Goal: Task Accomplishment & Management: Use online tool/utility

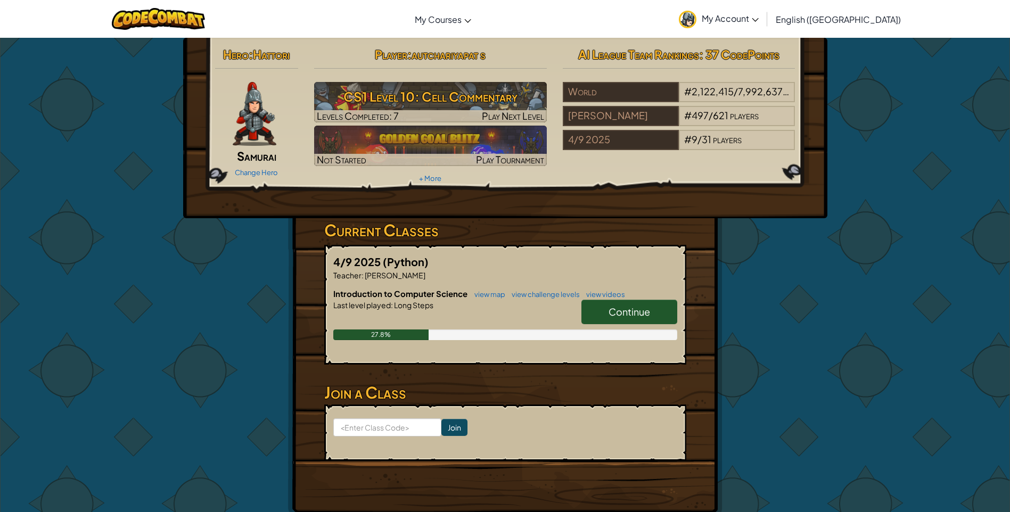
click at [634, 313] on span "Continue" at bounding box center [630, 312] width 42 height 12
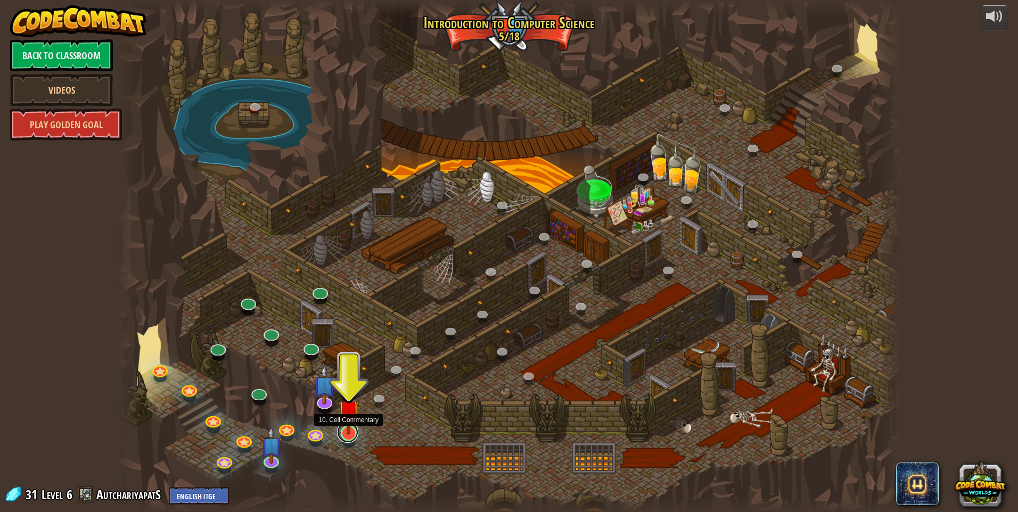
click at [347, 436] on link at bounding box center [347, 432] width 21 height 21
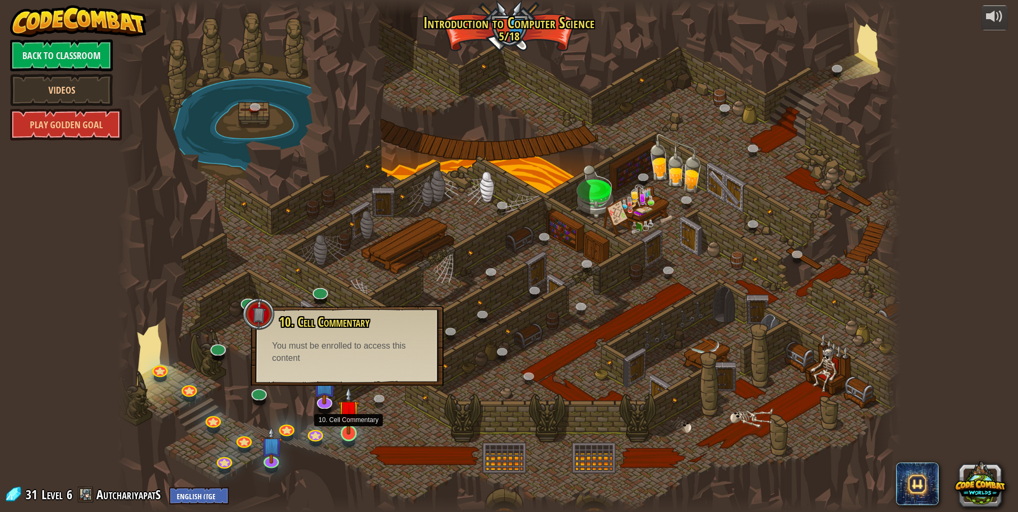
click at [347, 429] on img at bounding box center [348, 411] width 21 height 48
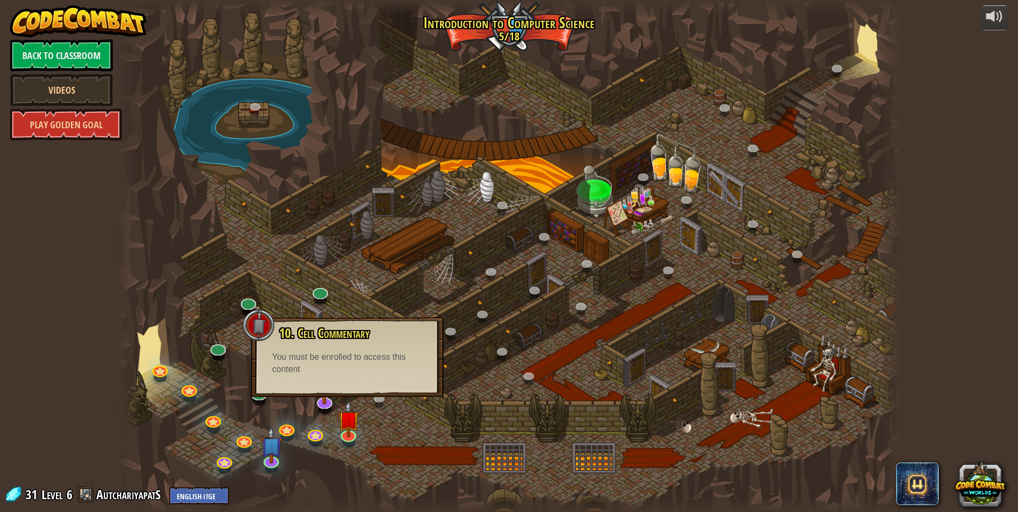
click at [339, 378] on div "10. Cell Commentary Trapped in a prison cell with the famous wizard! Say the pa…" at bounding box center [347, 357] width 193 height 80
click at [267, 453] on img at bounding box center [271, 436] width 21 height 48
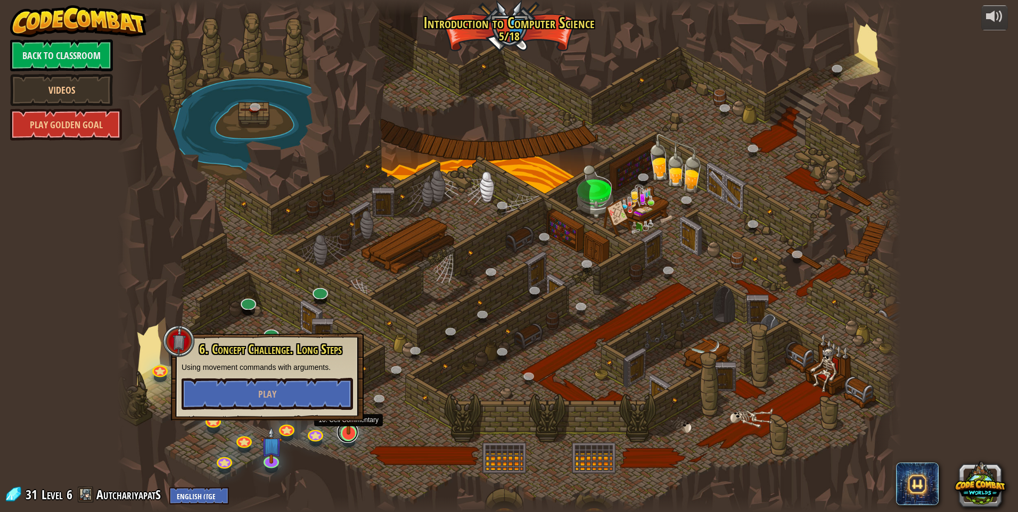
click at [346, 439] on link at bounding box center [347, 432] width 21 height 21
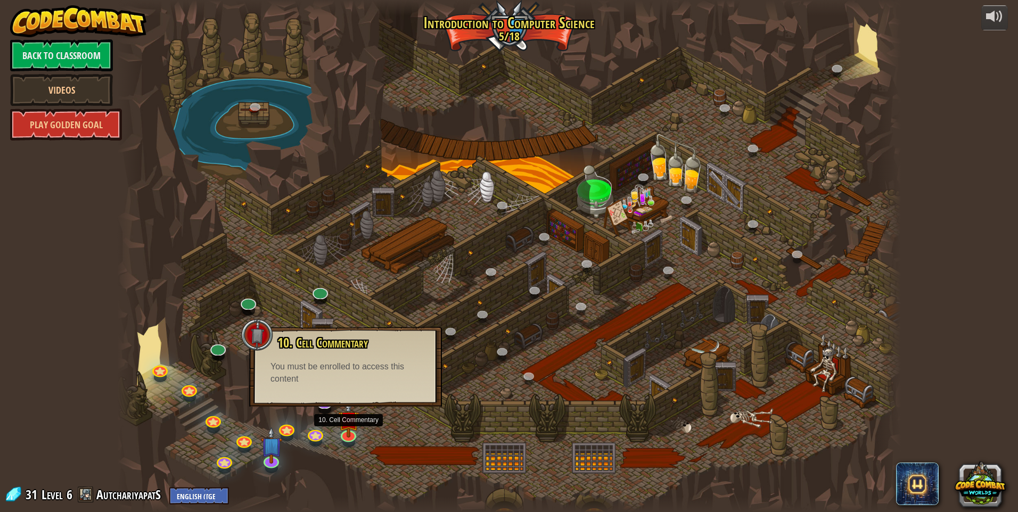
drag, startPoint x: 358, startPoint y: 384, endPoint x: 354, endPoint y: 401, distance: 17.6
click at [358, 384] on div "You must be enrolled to access this content" at bounding box center [345, 373] width 150 height 24
click at [392, 428] on div at bounding box center [509, 256] width 784 height 512
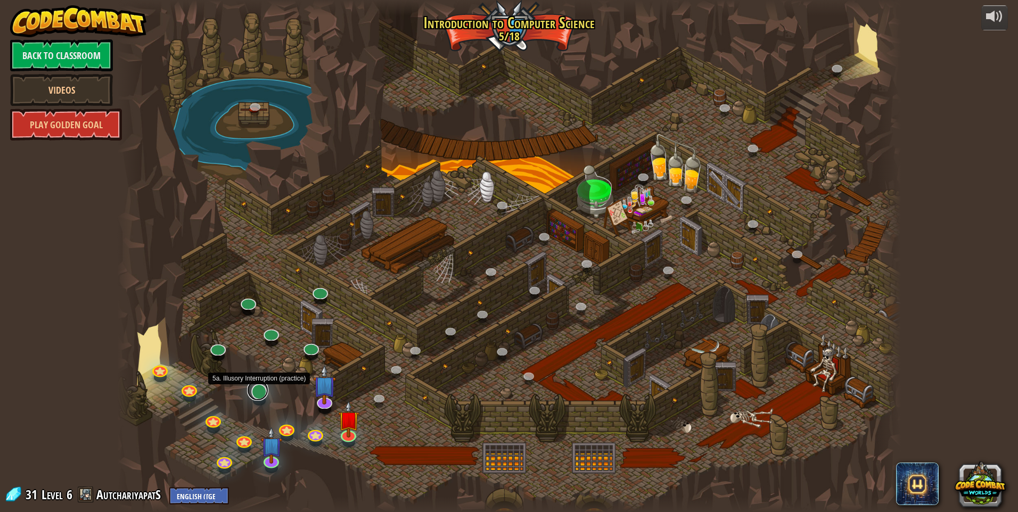
click at [257, 393] on link at bounding box center [257, 390] width 21 height 21
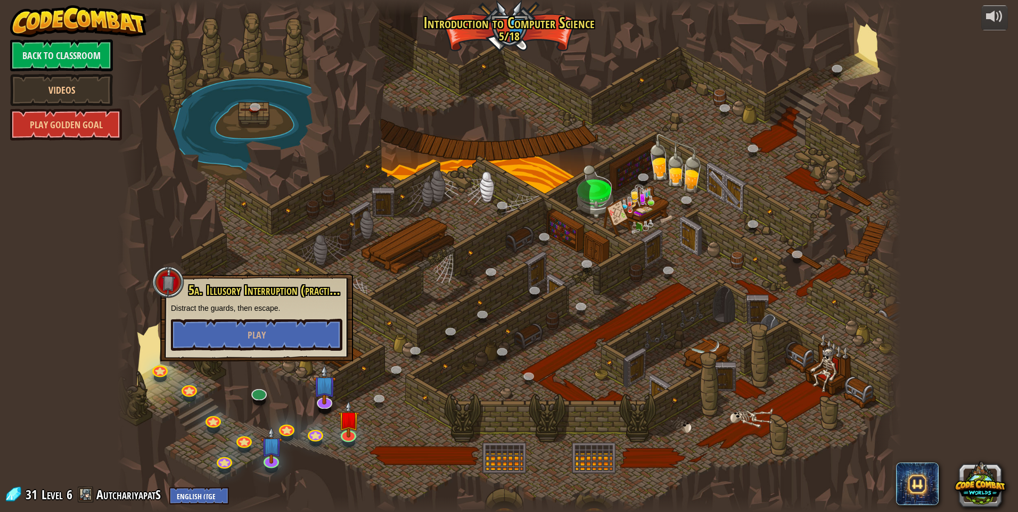
click at [397, 429] on div at bounding box center [509, 256] width 784 height 512
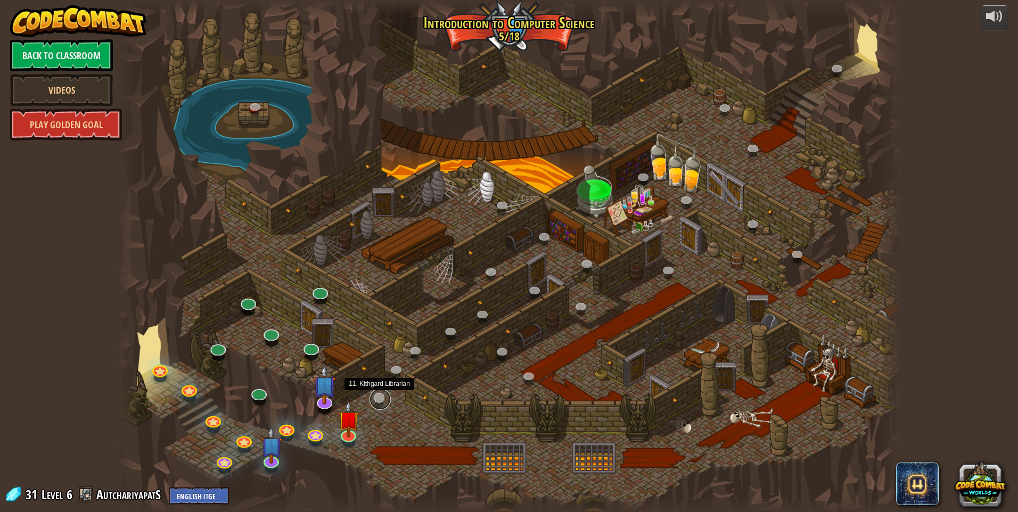
click at [380, 402] on link at bounding box center [379, 399] width 21 height 21
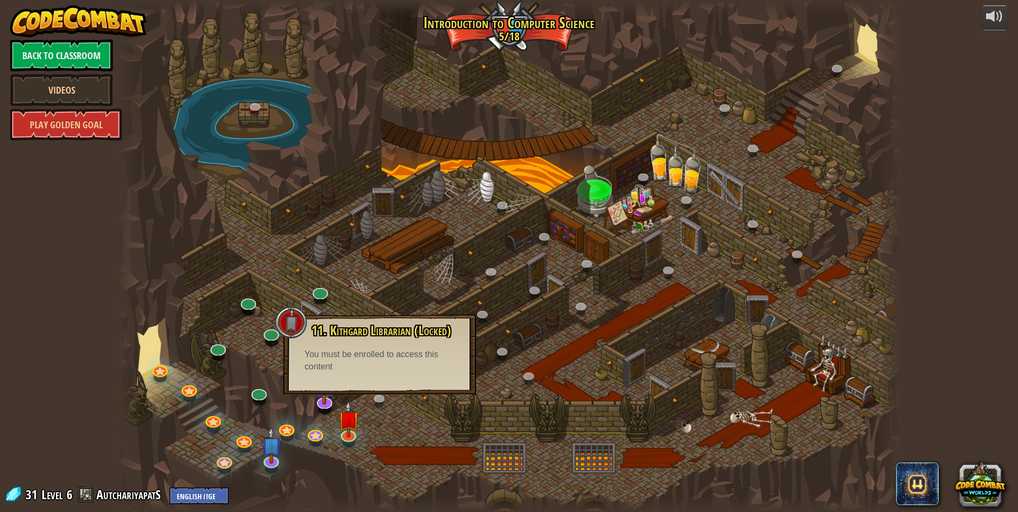
click at [405, 436] on div at bounding box center [509, 256] width 784 height 512
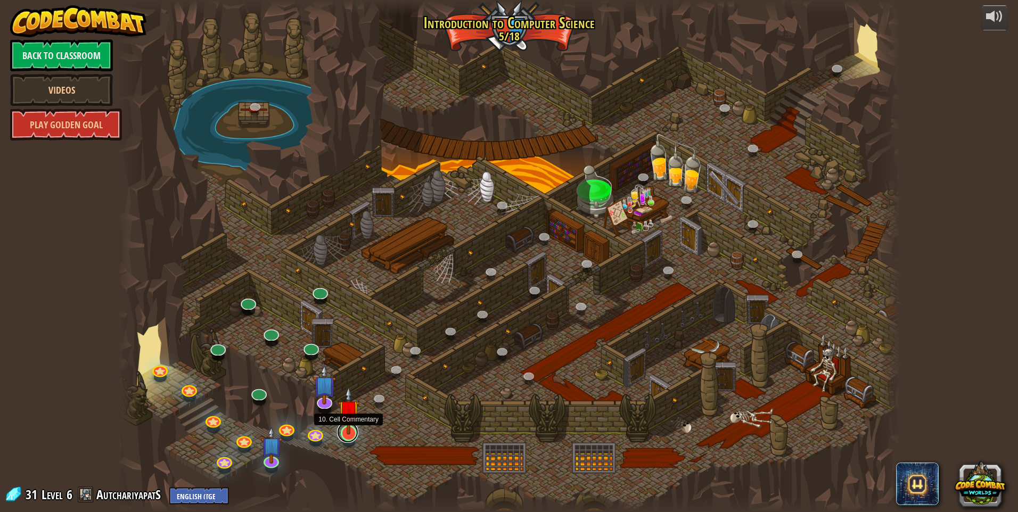
click at [354, 439] on div "25. Kithgard Gates (Locked) Escape the Kithgard dungeons, and don't let the gua…" at bounding box center [509, 256] width 784 height 512
click at [348, 434] on img at bounding box center [348, 411] width 21 height 48
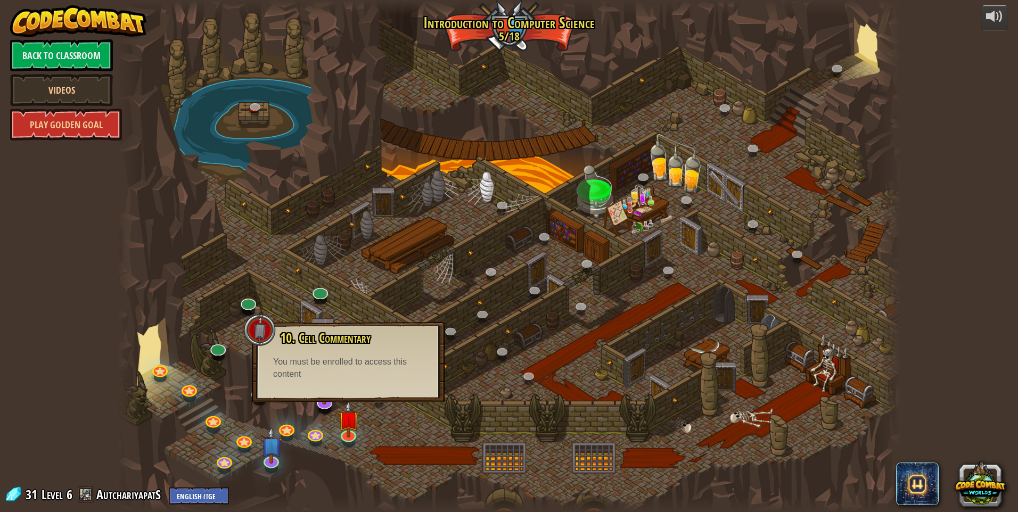
click at [410, 438] on div at bounding box center [509, 256] width 784 height 512
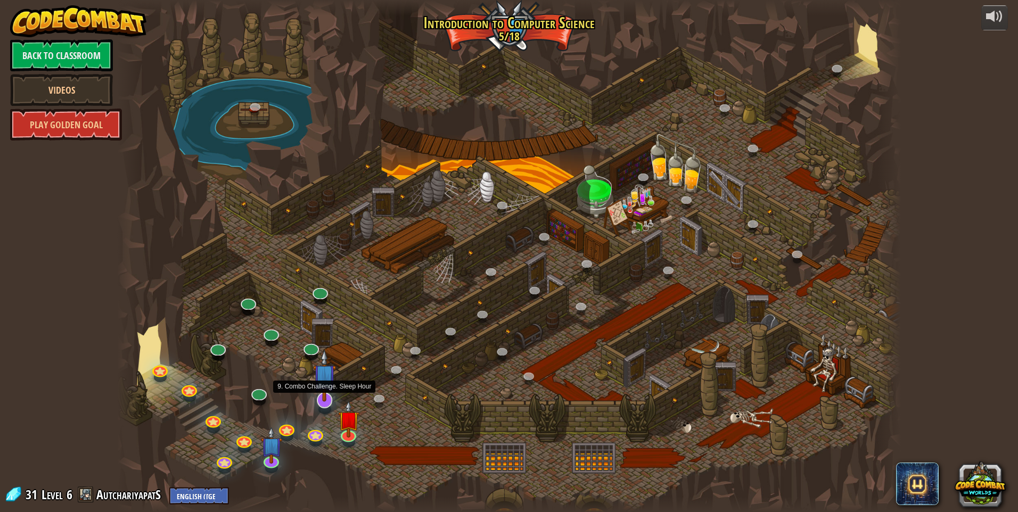
click at [322, 401] on img at bounding box center [324, 375] width 23 height 53
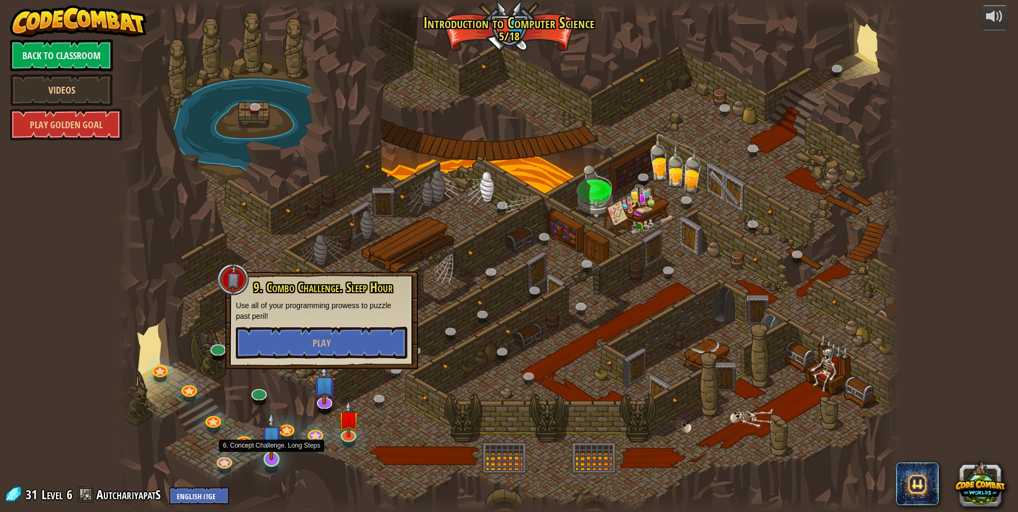
click at [276, 449] on img at bounding box center [271, 436] width 21 height 48
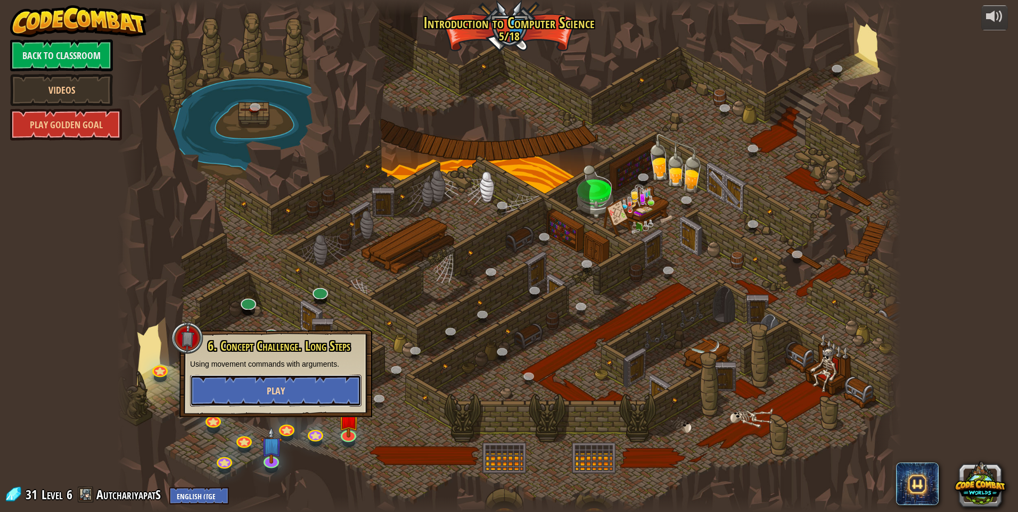
click at [290, 396] on button "Play" at bounding box center [275, 391] width 171 height 32
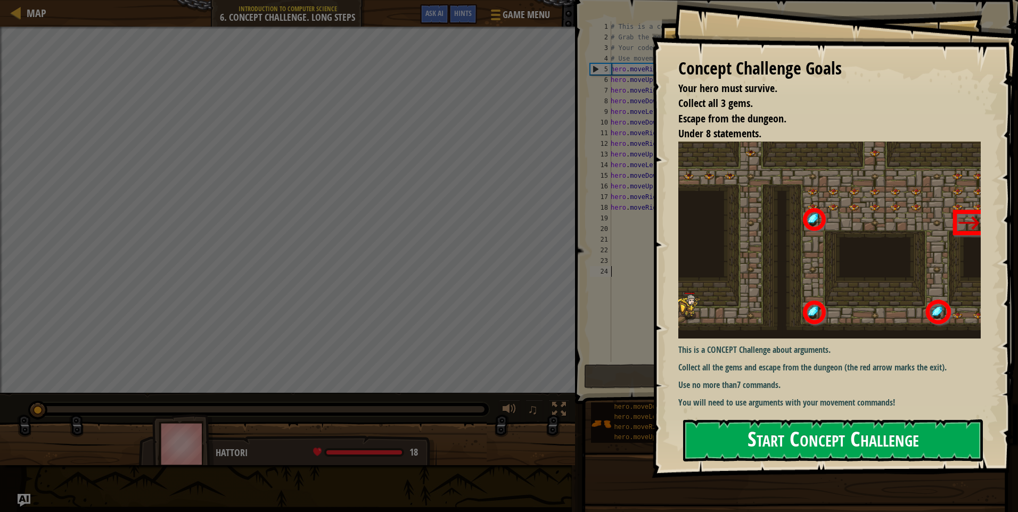
click at [795, 445] on button "Start Concept Challenge" at bounding box center [833, 441] width 300 height 42
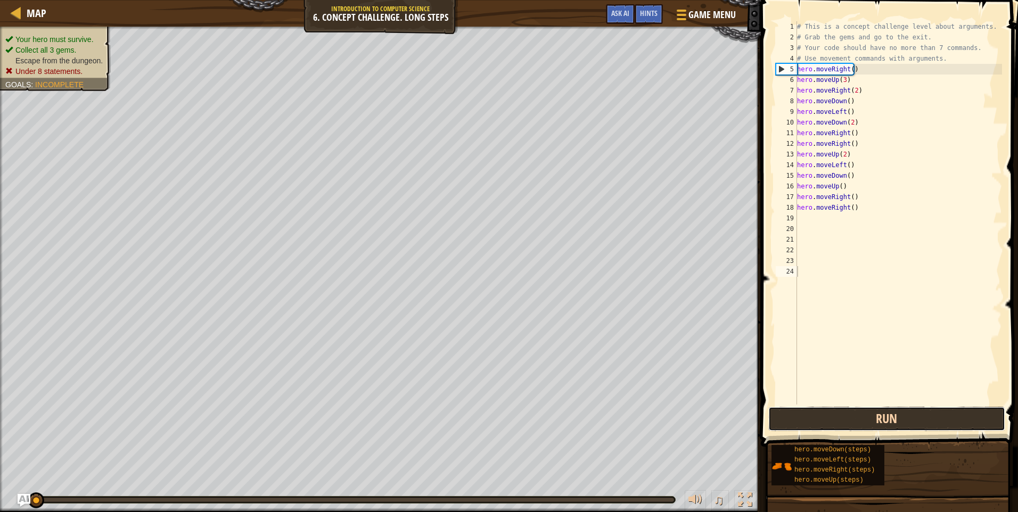
click at [835, 428] on button "Run" at bounding box center [886, 419] width 237 height 24
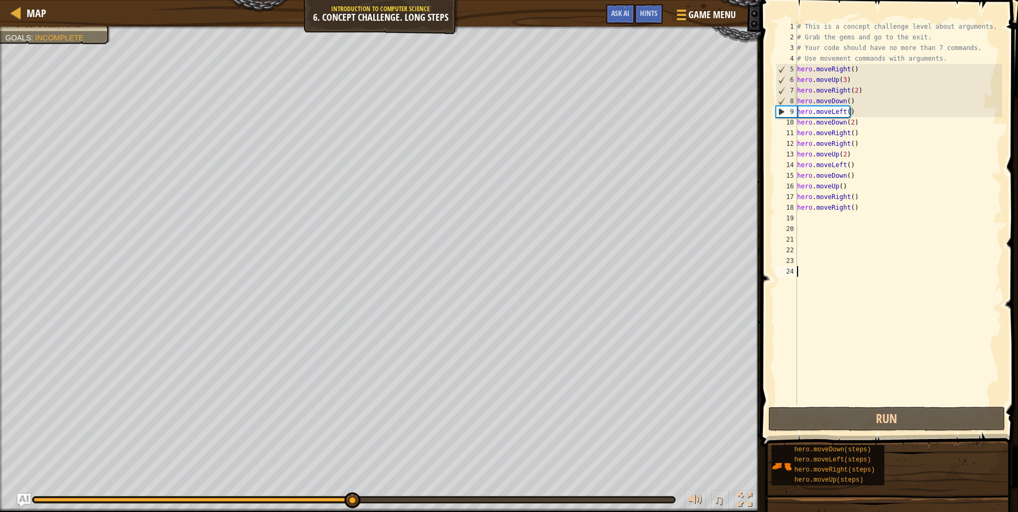
drag, startPoint x: 139, startPoint y: 503, endPoint x: 350, endPoint y: 520, distance: 211.5
click at [350, 0] on html "Map Introduction to Computer Science 6. Concept Challenge. Long Steps Game Menu…" at bounding box center [509, 0] width 1018 height 0
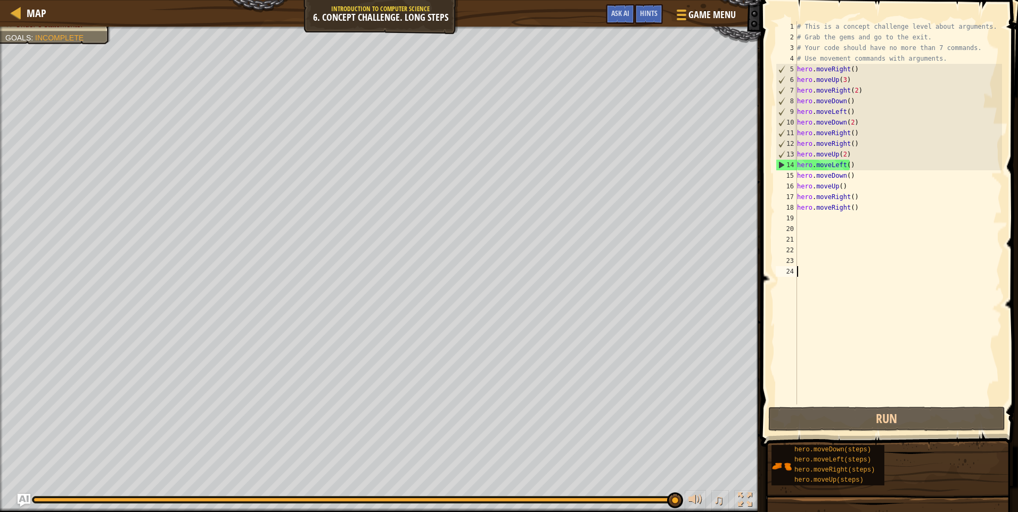
click at [860, 204] on div "# This is a concept challenge level about arguments. # Grab the gems and go to …" at bounding box center [898, 223] width 207 height 405
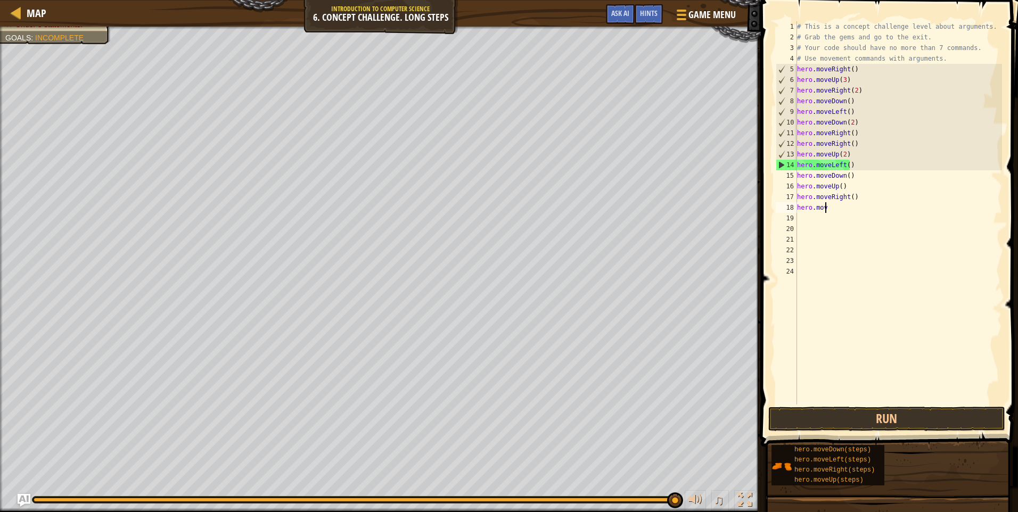
type textarea "h"
click at [859, 195] on div "# This is a concept challenge level about arguments. # Grab the gems and go to …" at bounding box center [898, 223] width 207 height 405
type textarea "h"
click at [850, 187] on div "# This is a concept challenge level about arguments. # Grab the gems and go to …" at bounding box center [898, 223] width 207 height 405
type textarea "h"
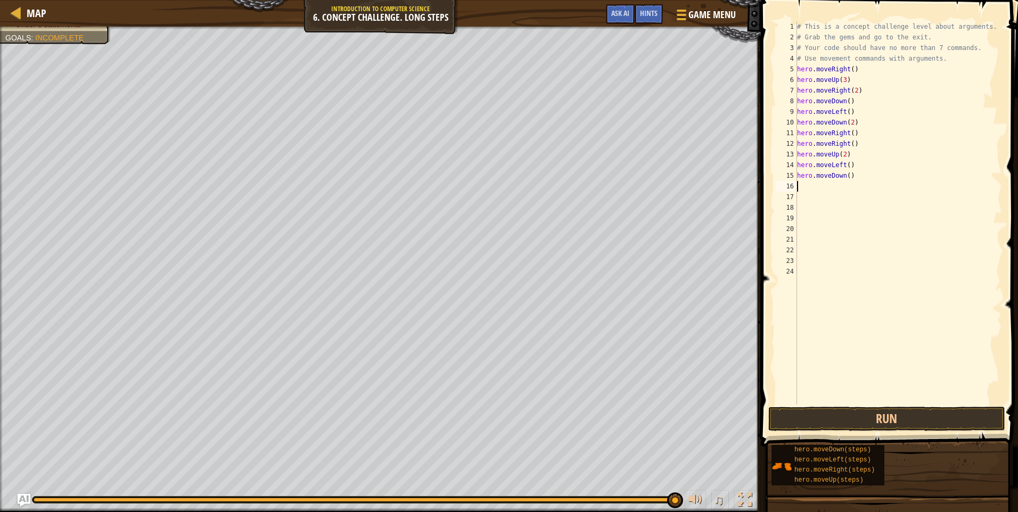
click at [865, 183] on div "# This is a concept challenge level about arguments. # Grab the gems and go to …" at bounding box center [898, 223] width 207 height 405
type textarea "h"
click at [851, 169] on div "# This is a concept challenge level about arguments. # Grab the gems and go to …" at bounding box center [898, 223] width 207 height 405
type textarea "h"
click at [848, 153] on div "# This is a concept challenge level about arguments. # Grab the gems and go to …" at bounding box center [898, 223] width 207 height 405
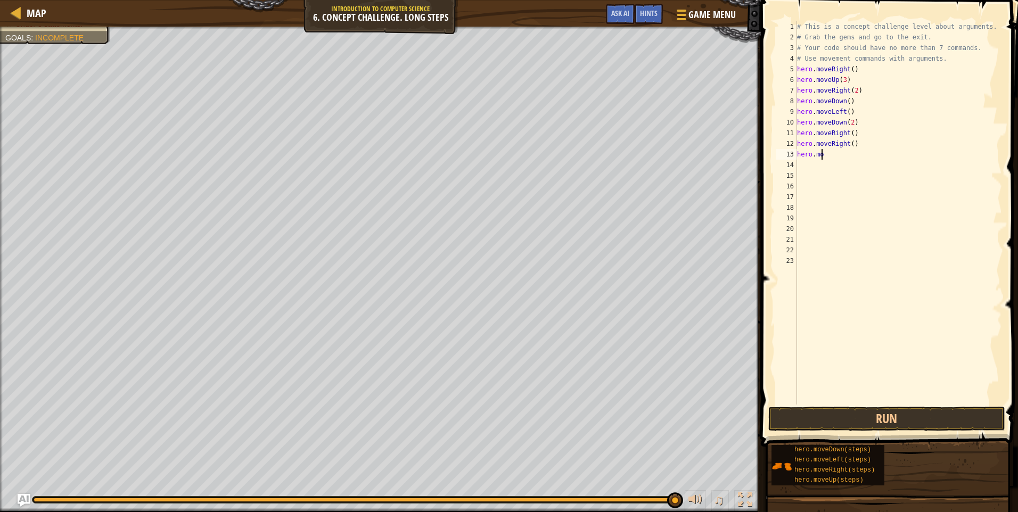
type textarea "h"
click at [861, 143] on div "# This is a concept challenge level about arguments. # Grab the gems and go to …" at bounding box center [898, 223] width 207 height 405
type textarea "h"
click at [860, 136] on div "# This is a concept challenge level about arguments. # Grab the gems and go to …" at bounding box center [898, 223] width 207 height 405
type textarea "h"
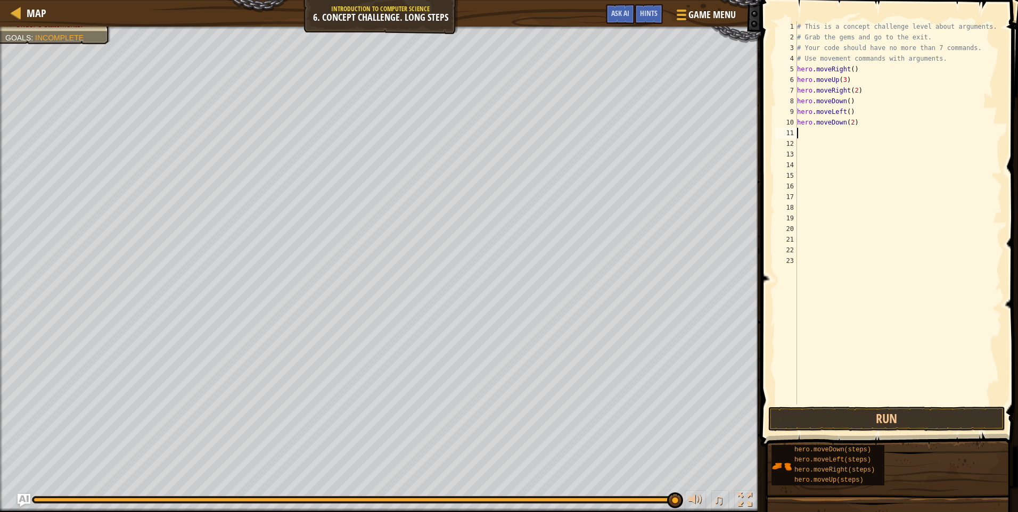
click at [857, 124] on div "# This is a concept challenge level about arguments. # Grab the gems and go to …" at bounding box center [898, 223] width 207 height 405
type textarea "h"
click at [852, 117] on div "# This is a concept challenge level about arguments. # Grab the gems and go to …" at bounding box center [898, 223] width 207 height 405
type textarea "h"
click at [848, 102] on div "# This is a concept challenge level about arguments. # Grab the gems and go to …" at bounding box center [898, 223] width 207 height 405
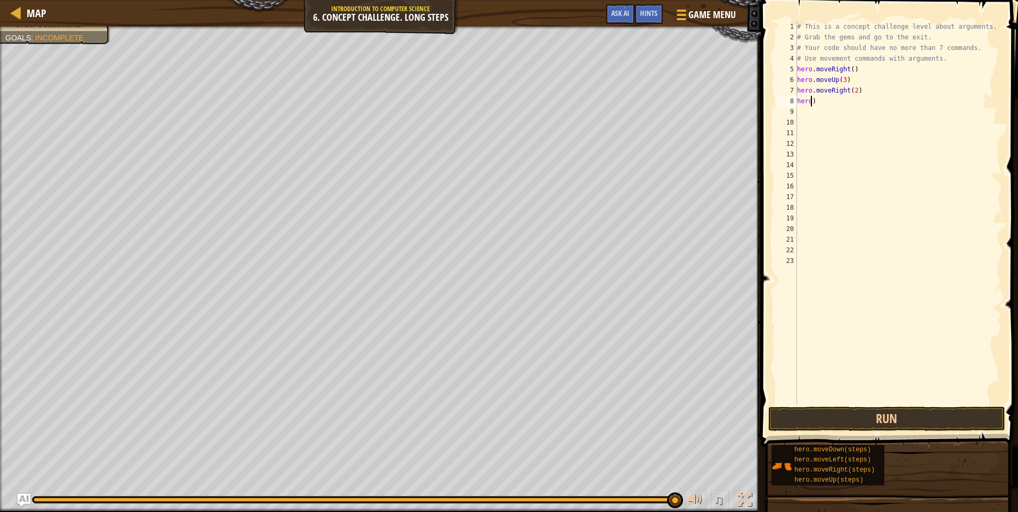
type textarea ")"
click at [820, 97] on div "# This is a concept challenge level about arguments. # Grab the gems and go to …" at bounding box center [898, 223] width 207 height 405
type textarea "h"
click at [851, 79] on div "# This is a concept challenge level about arguments. # Grab the gems and go to …" at bounding box center [898, 223] width 207 height 405
type textarea "h"
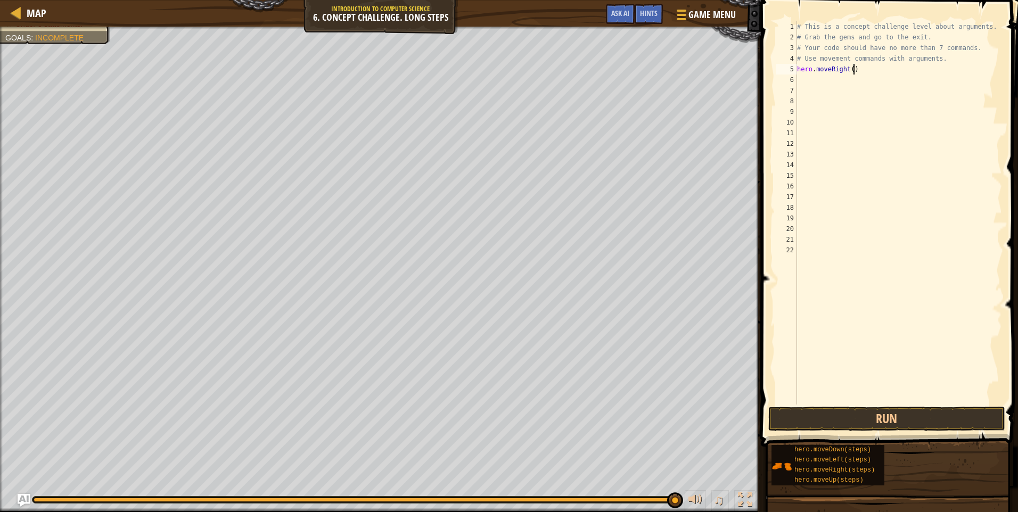
click at [856, 69] on div "# This is a concept challenge level about arguments. # Grab the gems and go to …" at bounding box center [898, 223] width 207 height 405
type textarea "h"
click at [847, 413] on button "Run" at bounding box center [886, 419] width 237 height 24
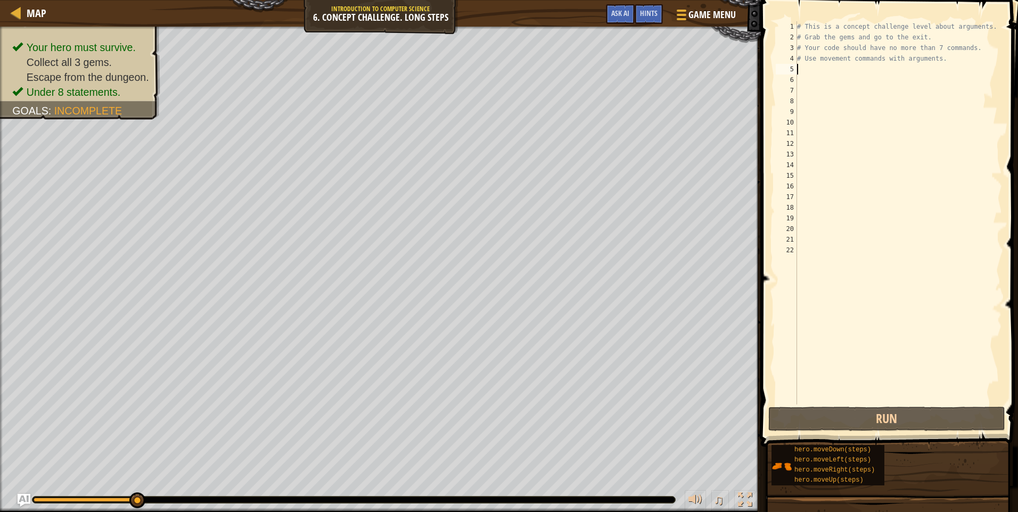
drag, startPoint x: 91, startPoint y: 501, endPoint x: 152, endPoint y: 504, distance: 61.8
click at [152, 504] on div "♫" at bounding box center [380, 497] width 761 height 32
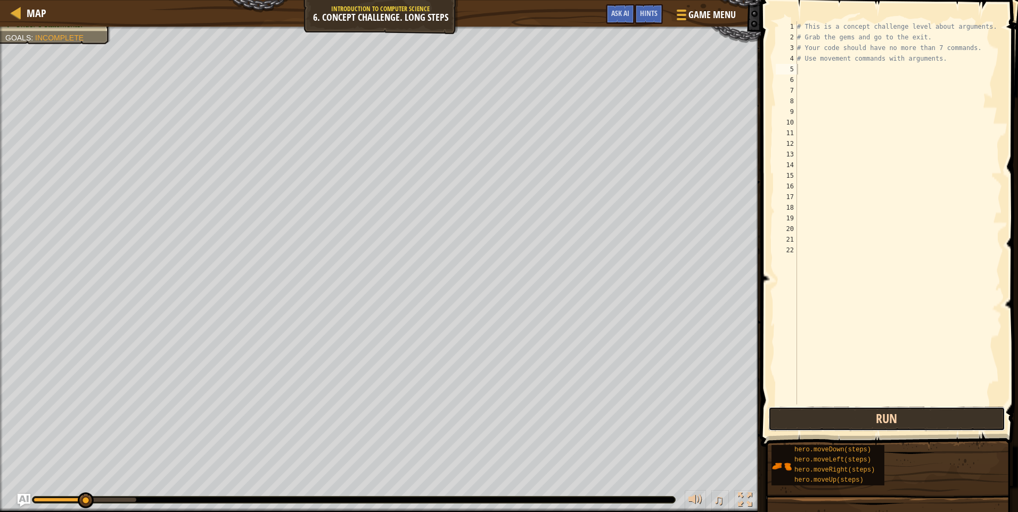
click at [829, 423] on button "Run" at bounding box center [886, 419] width 237 height 24
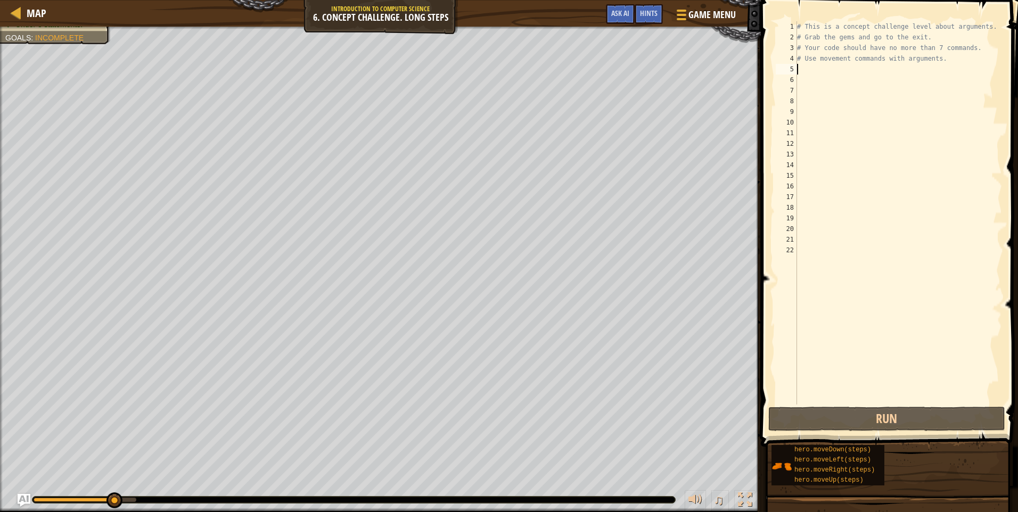
type textarea "h"
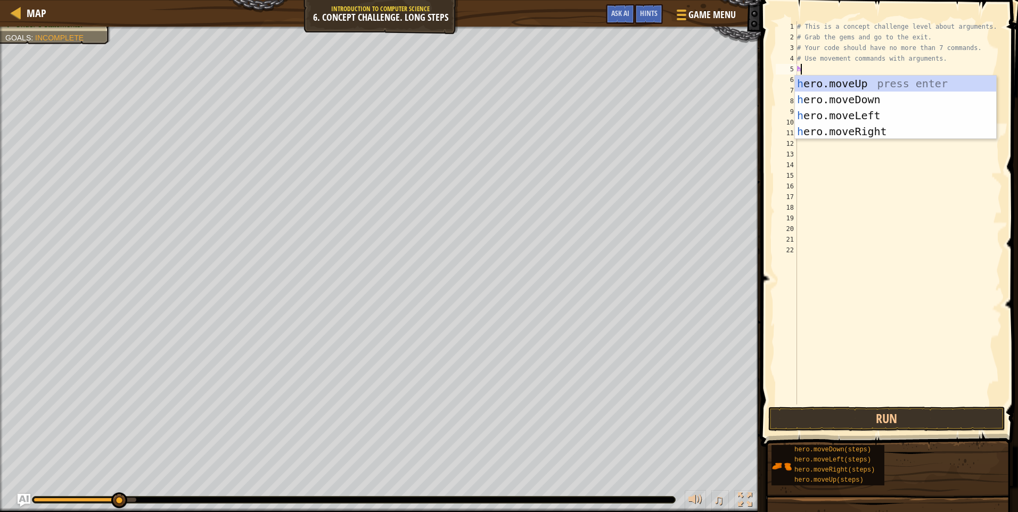
scroll to position [5, 0]
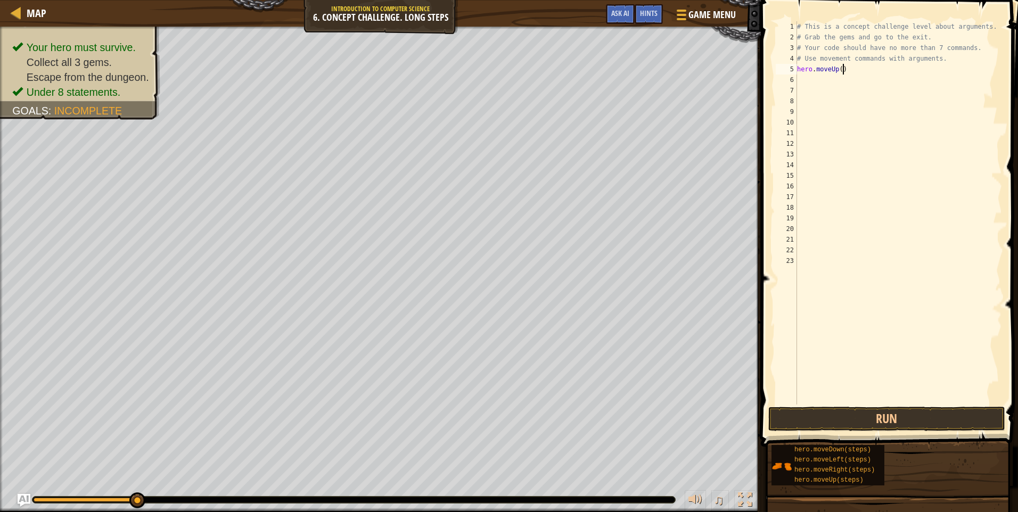
click at [845, 73] on div "# This is a concept challenge level about arguments. # Grab the gems and go to …" at bounding box center [898, 223] width 207 height 405
type textarea "h"
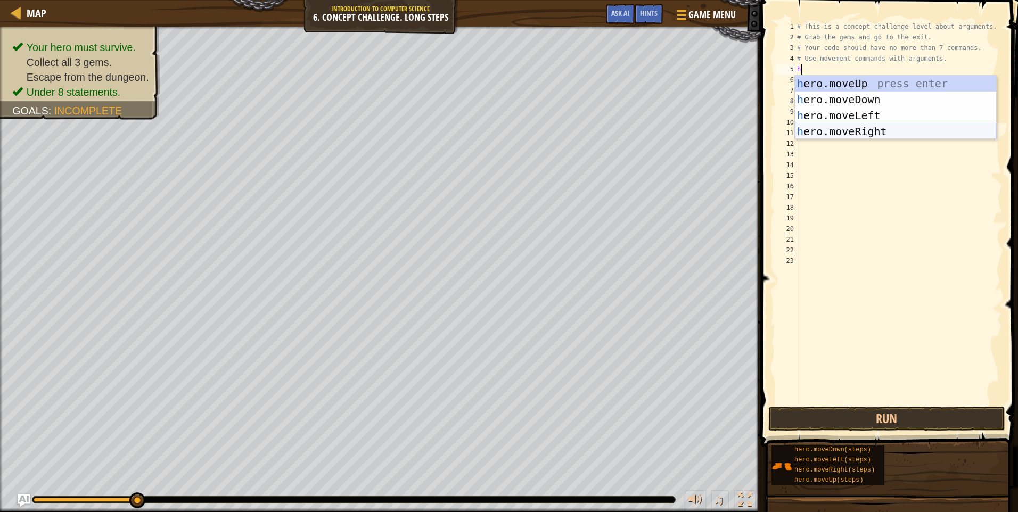
click at [864, 130] on div "h ero.moveUp press enter h ero.moveDown press enter h ero.moveLeft press enter …" at bounding box center [895, 124] width 201 height 96
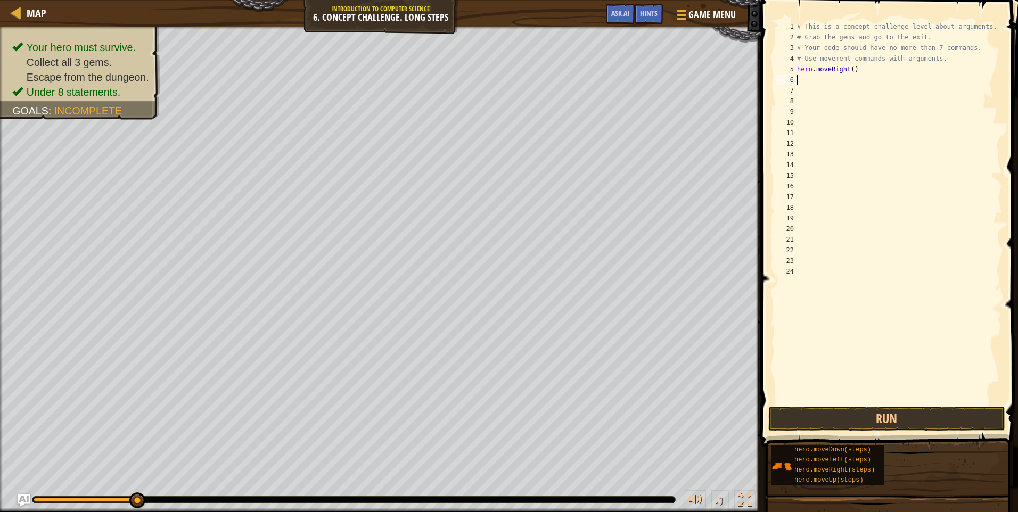
type textarea "h"
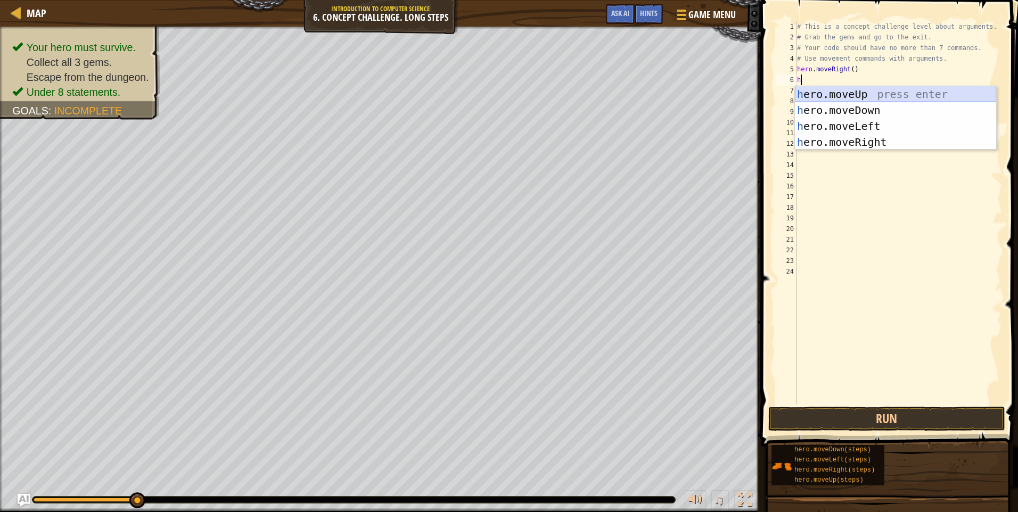
click at [866, 91] on div "h ero.moveUp press enter h ero.moveDown press enter h ero.moveLeft press enter …" at bounding box center [895, 134] width 201 height 96
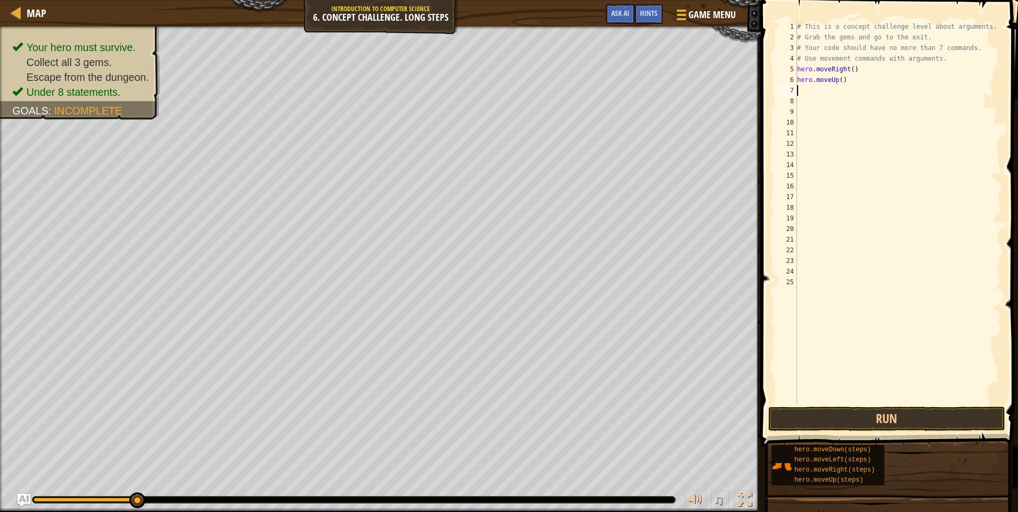
drag, startPoint x: 834, startPoint y: 81, endPoint x: 844, endPoint y: 84, distance: 9.8
click at [844, 84] on div "# This is a concept challenge level about arguments. # Grab the gems and go to …" at bounding box center [898, 223] width 207 height 405
click at [840, 83] on div "# This is a concept challenge level about arguments. # Grab the gems and go to …" at bounding box center [898, 212] width 207 height 383
type textarea "hero.moveUp(3)"
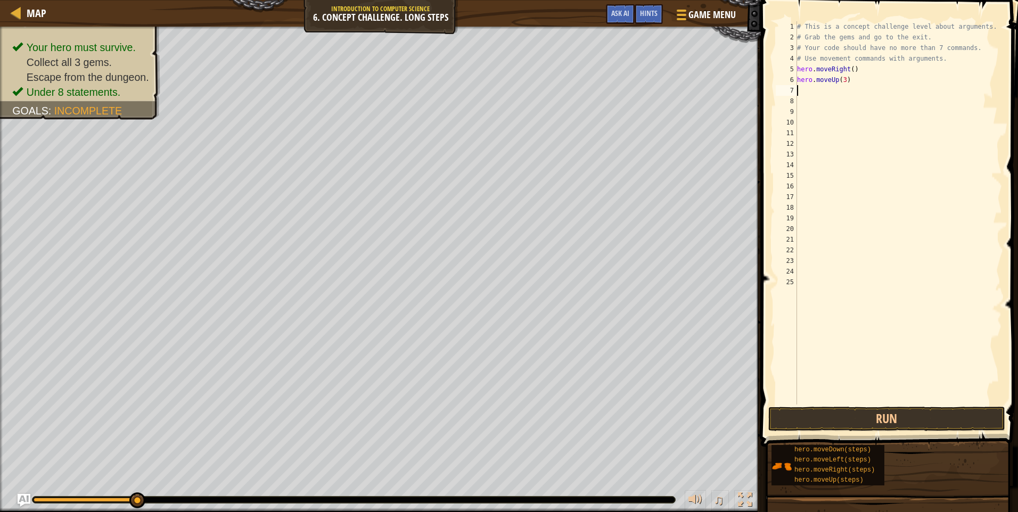
click at [800, 92] on div "# This is a concept challenge level about arguments. # Grab the gems and go to …" at bounding box center [898, 223] width 207 height 405
type textarea "h"
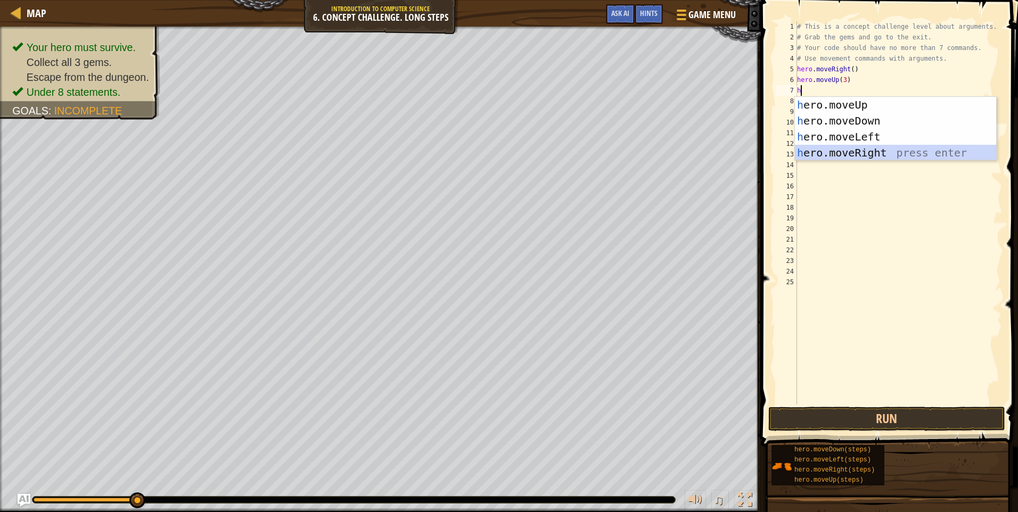
click at [893, 152] on div "h ero.moveUp press enter h ero.moveDown press enter h ero.moveLeft press enter …" at bounding box center [895, 145] width 201 height 96
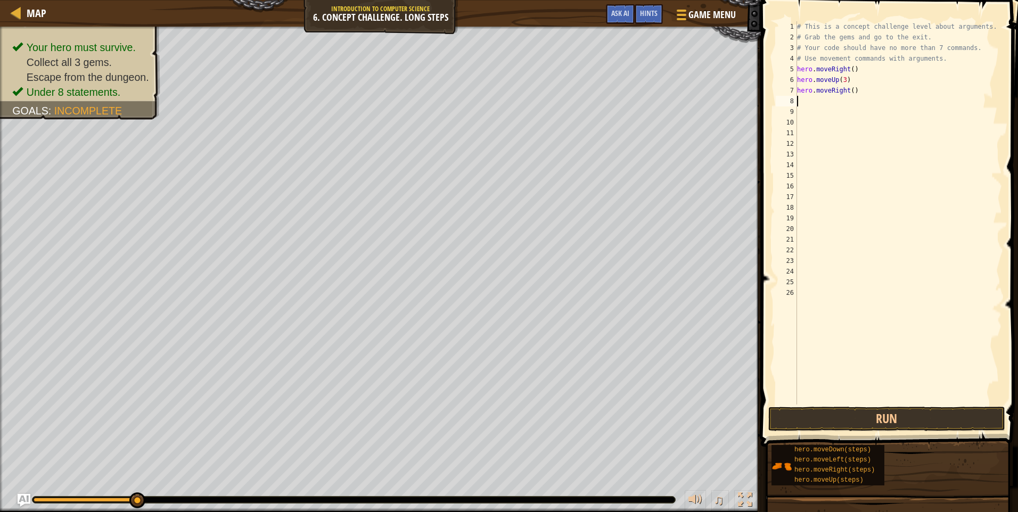
click at [849, 95] on div "# This is a concept challenge level about arguments. # Grab the gems and go to …" at bounding box center [898, 223] width 207 height 405
type textarea "hero.moveRight(2)"
click at [851, 419] on button "Run" at bounding box center [886, 419] width 237 height 24
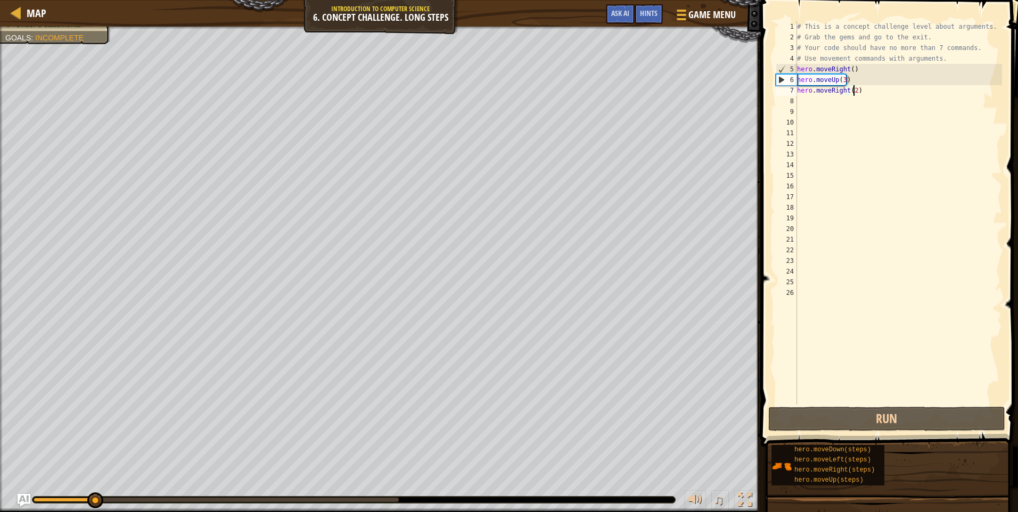
click at [806, 102] on div "# This is a concept challenge level about arguments. # Grab the gems and go to …" at bounding box center [898, 223] width 207 height 405
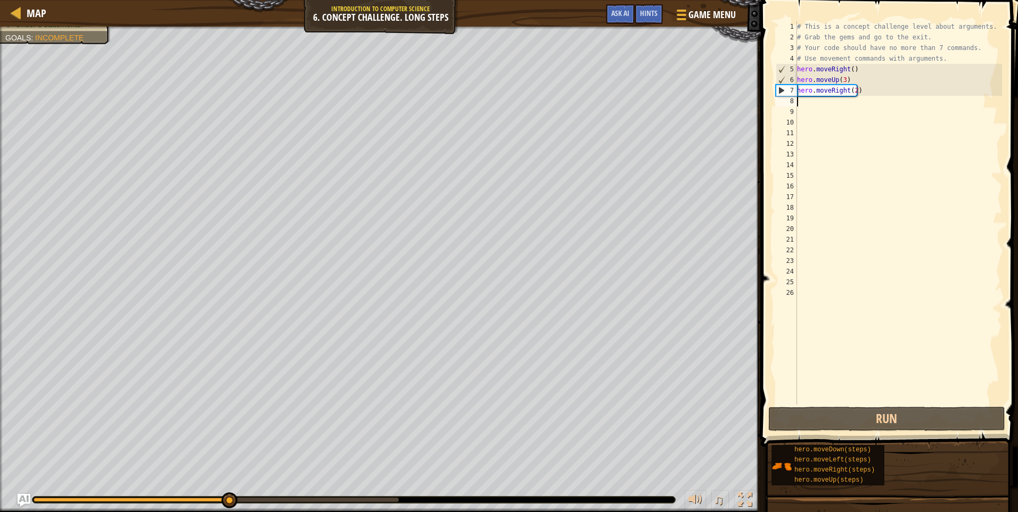
type textarea "2"
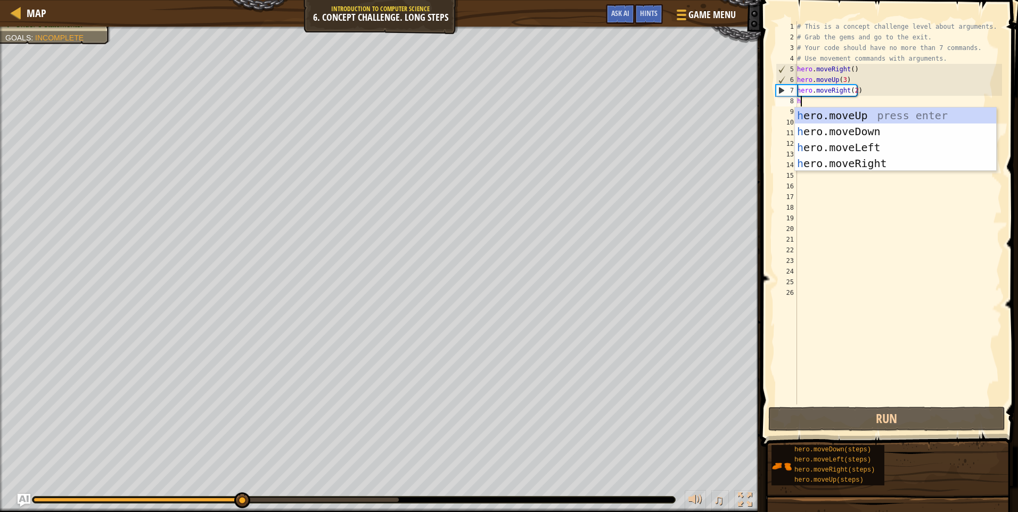
type textarea "h"
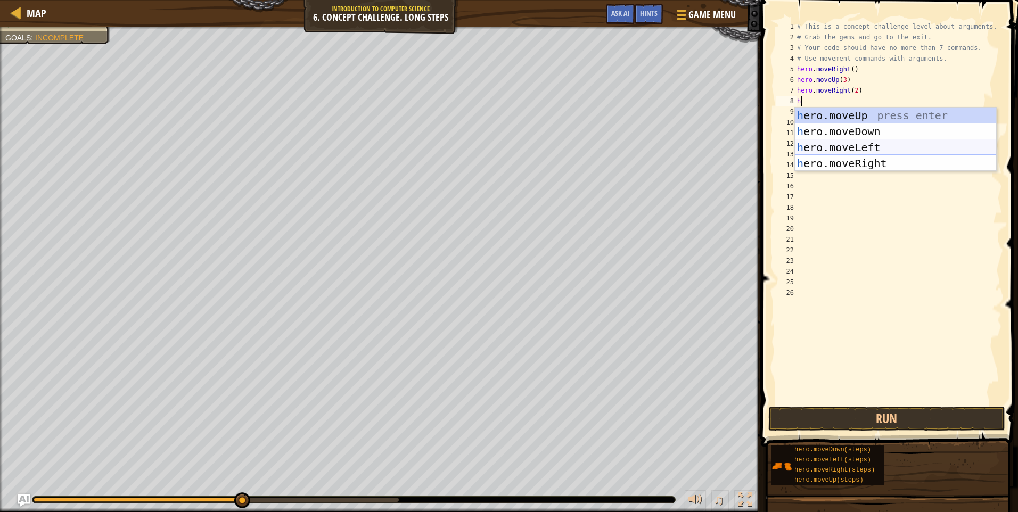
click at [869, 142] on div "h ero.moveUp press enter h ero.moveDown press enter h ero.moveLeft press enter …" at bounding box center [895, 156] width 201 height 96
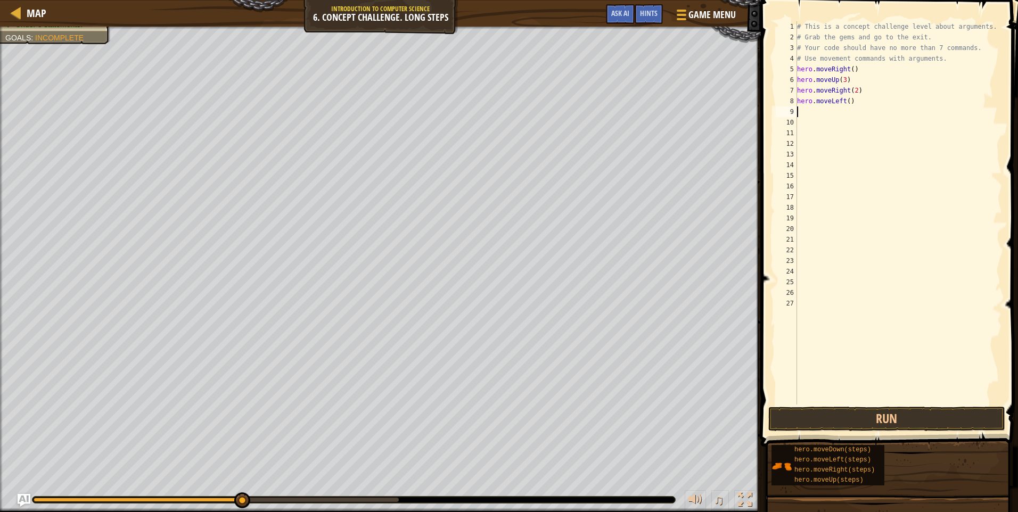
type textarea "h"
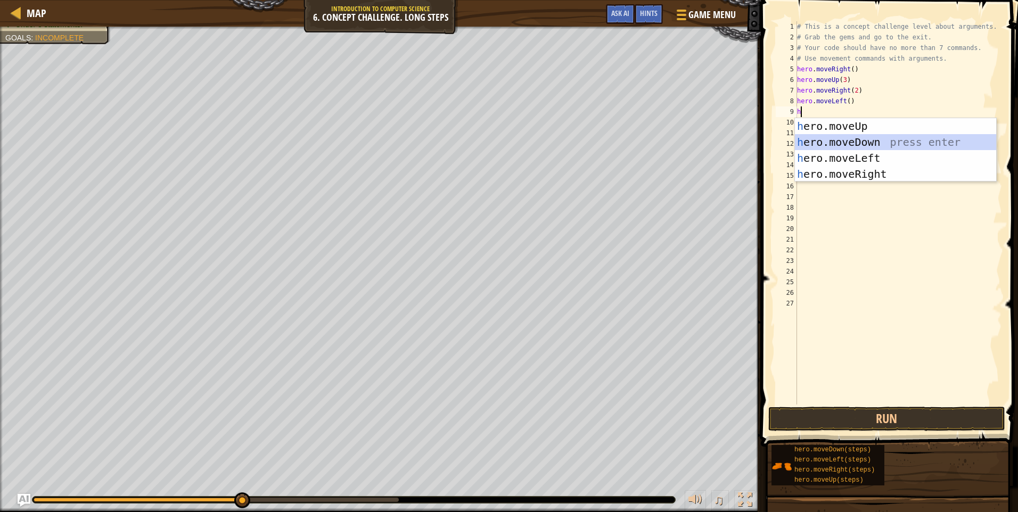
click at [865, 138] on div "h ero.moveUp press enter h ero.moveDown press enter h ero.moveLeft press enter …" at bounding box center [895, 166] width 201 height 96
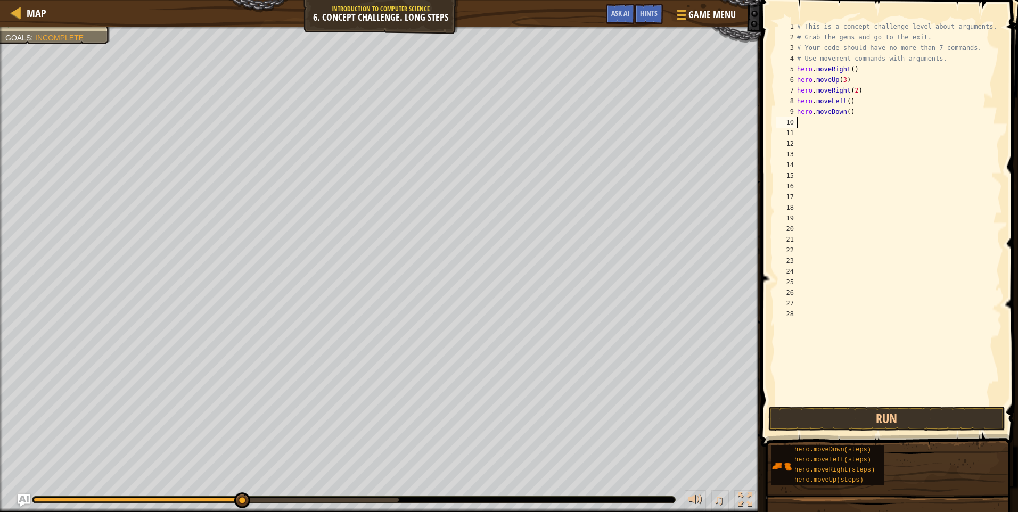
click at [846, 113] on div "# This is a concept challenge level about arguments. # Grab the gems and go to …" at bounding box center [898, 223] width 207 height 405
type textarea "hero.moveDown(2)"
drag, startPoint x: 808, startPoint y: 406, endPoint x: 807, endPoint y: 415, distance: 9.2
click at [807, 413] on div "hero.moveDown(2) 1 2 3 4 5 6 7 8 9 10 11 12 13 14 15 16 17 18 19 20 21 22 23 24…" at bounding box center [888, 244] width 260 height 478
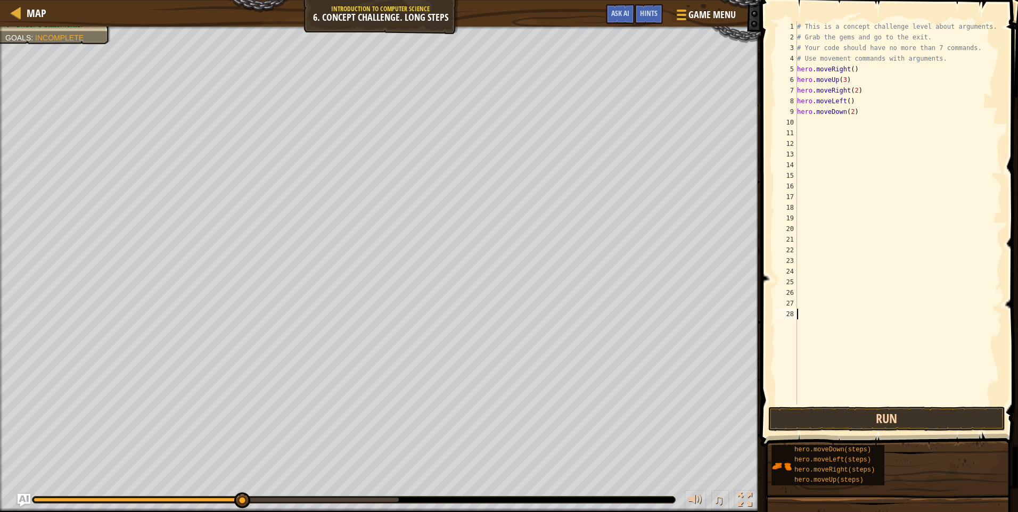
scroll to position [5, 0]
click at [806, 416] on button "Run" at bounding box center [886, 419] width 237 height 24
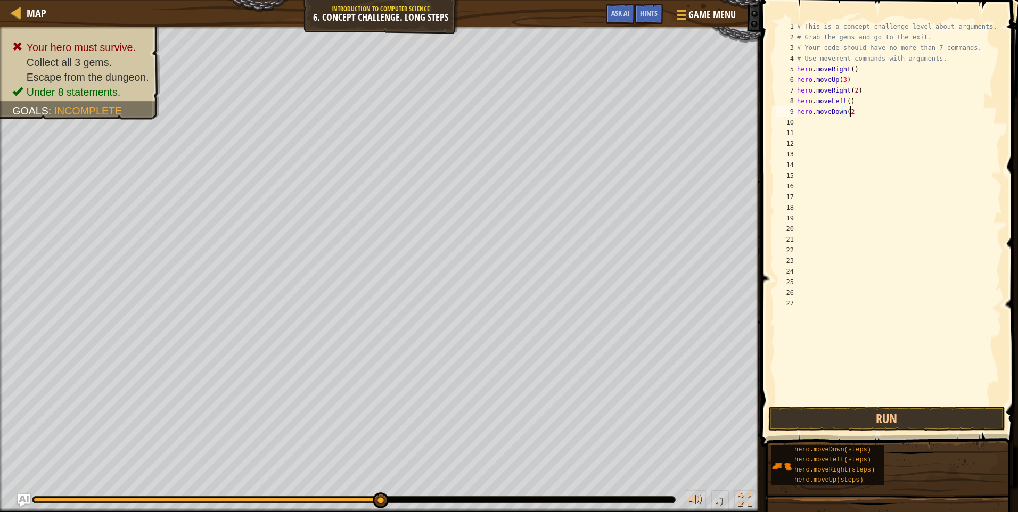
click at [853, 109] on div "# This is a concept challenge level about arguments. # Grab the gems and go to …" at bounding box center [898, 223] width 207 height 405
type textarea "h"
click at [851, 102] on div "# This is a concept challenge level about arguments. # Grab the gems and go to …" at bounding box center [898, 223] width 207 height 405
type textarea "h"
click at [794, 417] on button "Run" at bounding box center [886, 419] width 237 height 24
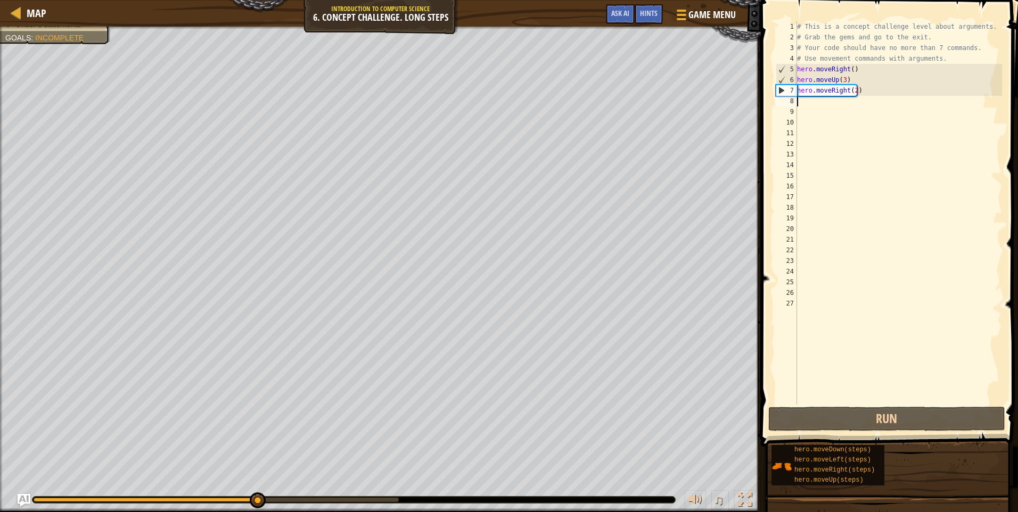
type textarea "h"
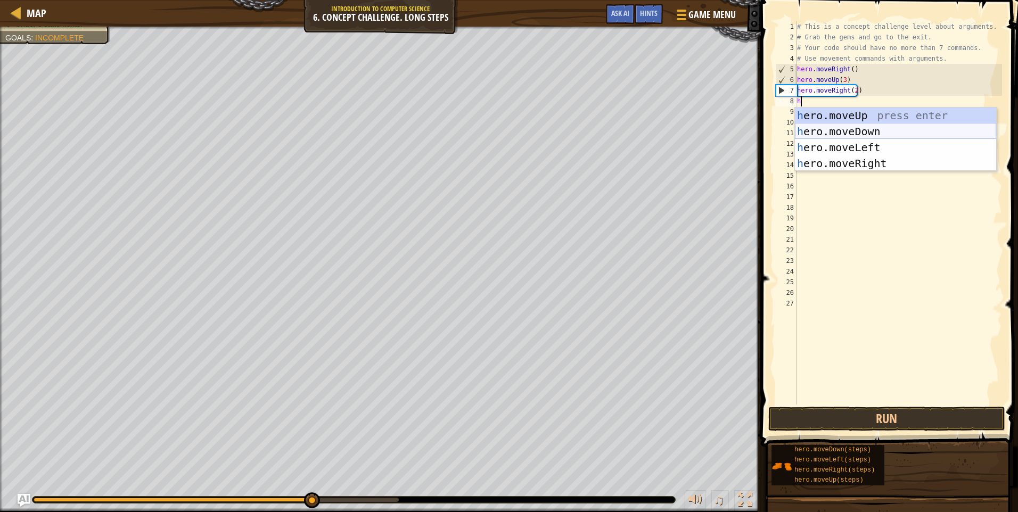
drag, startPoint x: 864, startPoint y: 126, endPoint x: 869, endPoint y: 123, distance: 6.2
click at [869, 123] on div "h ero.moveUp press enter h ero.moveDown press enter h ero.moveLeft press enter …" at bounding box center [895, 156] width 201 height 96
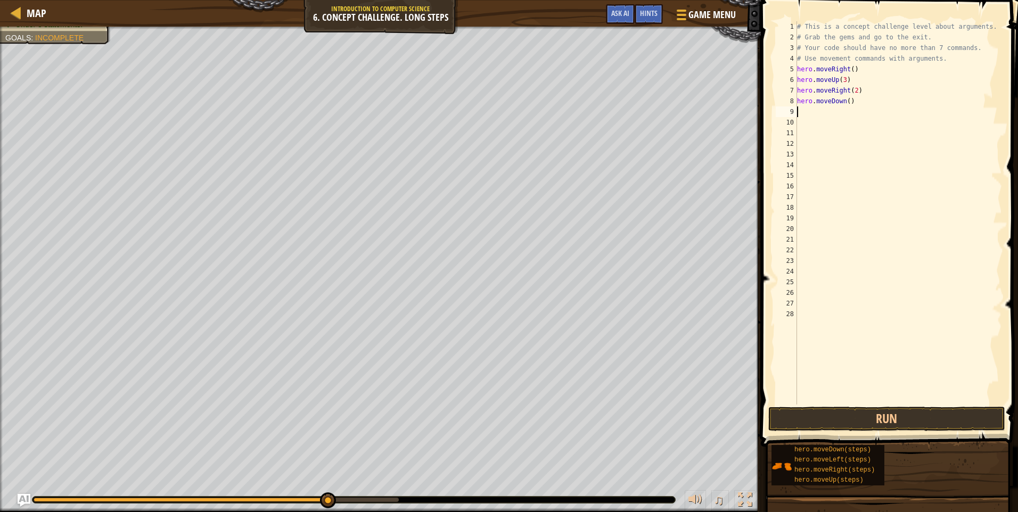
type textarea "h"
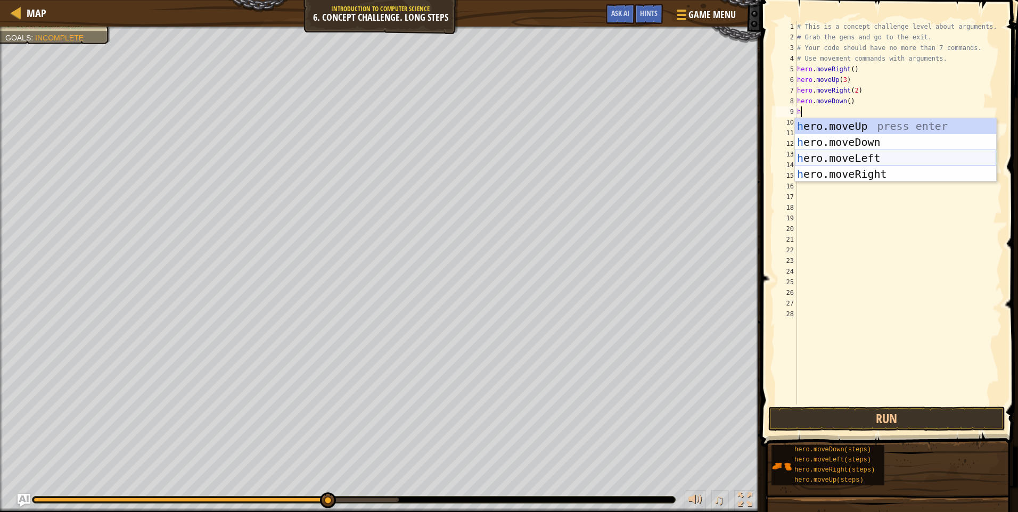
click at [883, 157] on div "h ero.moveUp press enter h ero.moveDown press enter h ero.moveLeft press enter …" at bounding box center [895, 166] width 201 height 96
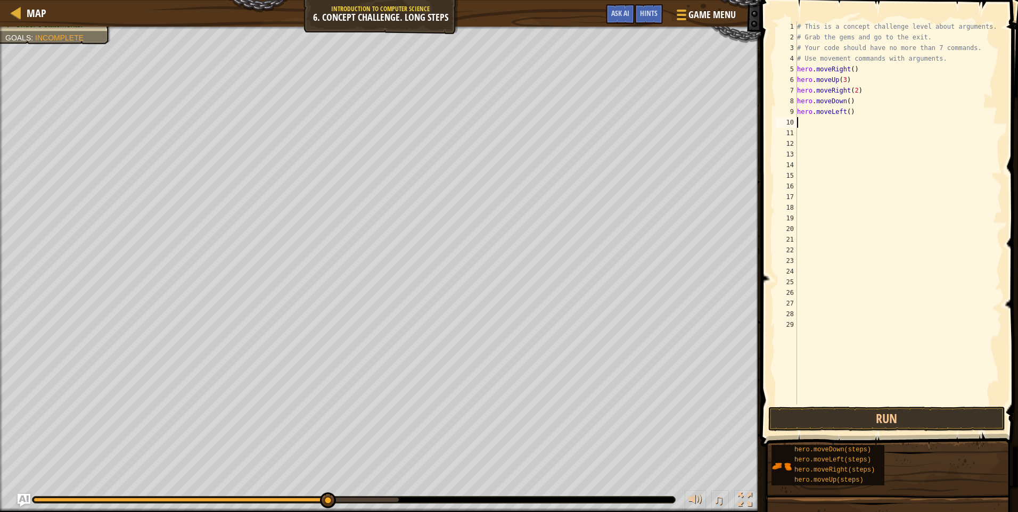
type textarea "h"
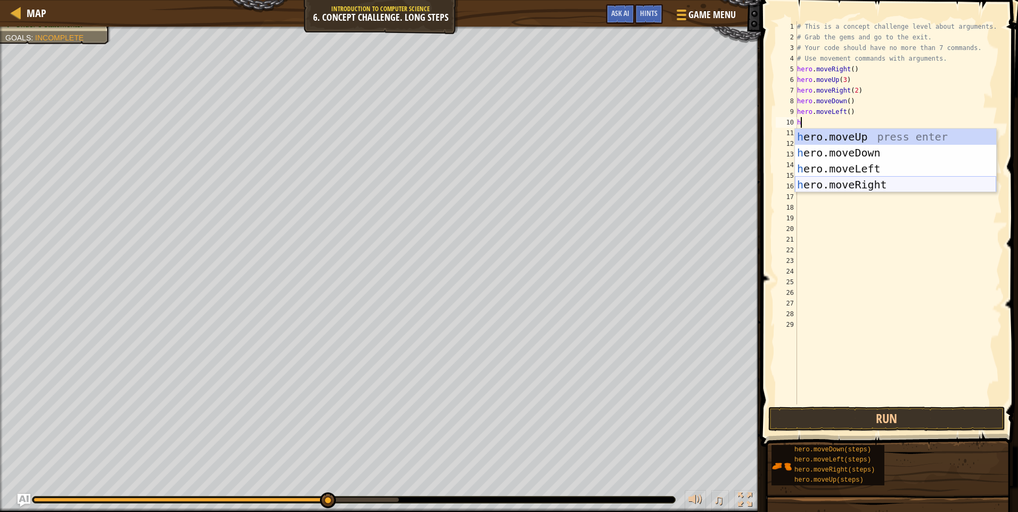
click at [846, 179] on div "h ero.moveUp press enter h ero.moveDown press enter h ero.moveLeft press enter …" at bounding box center [895, 177] width 201 height 96
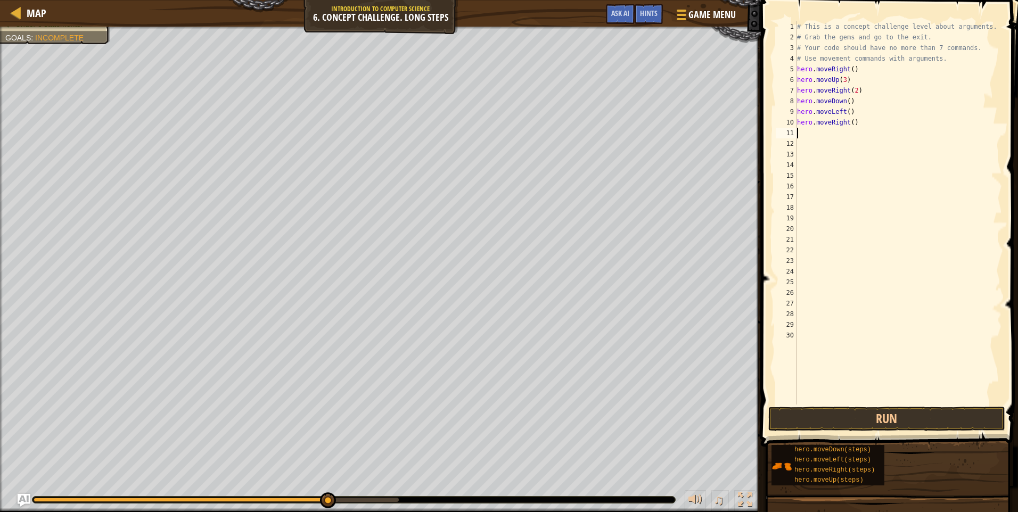
click at [847, 122] on div "# This is a concept challenge level about arguments. # Grab the gems and go to …" at bounding box center [898, 223] width 207 height 405
click at [848, 122] on div "# This is a concept challenge level about arguments. # Grab the gems and go to …" at bounding box center [898, 223] width 207 height 405
click at [851, 124] on div "# This is a concept challenge level about arguments. # Grab the gems and go to …" at bounding box center [898, 223] width 207 height 405
click at [783, 417] on button "Run" at bounding box center [886, 419] width 237 height 24
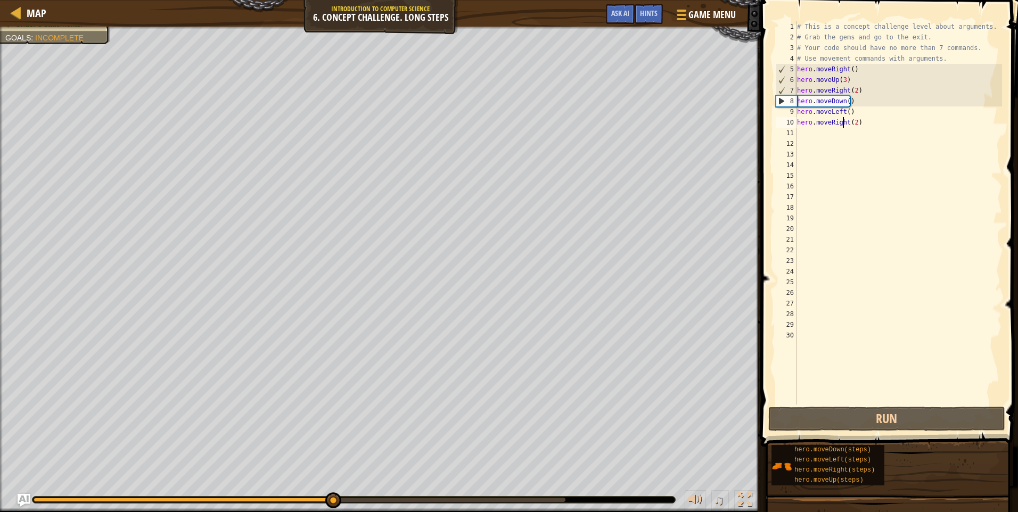
click at [843, 121] on div "# This is a concept challenge level about arguments. # Grab the gems and go to …" at bounding box center [898, 223] width 207 height 405
click at [859, 123] on div "# This is a concept challenge level about arguments. # Grab the gems and go to …" at bounding box center [898, 223] width 207 height 405
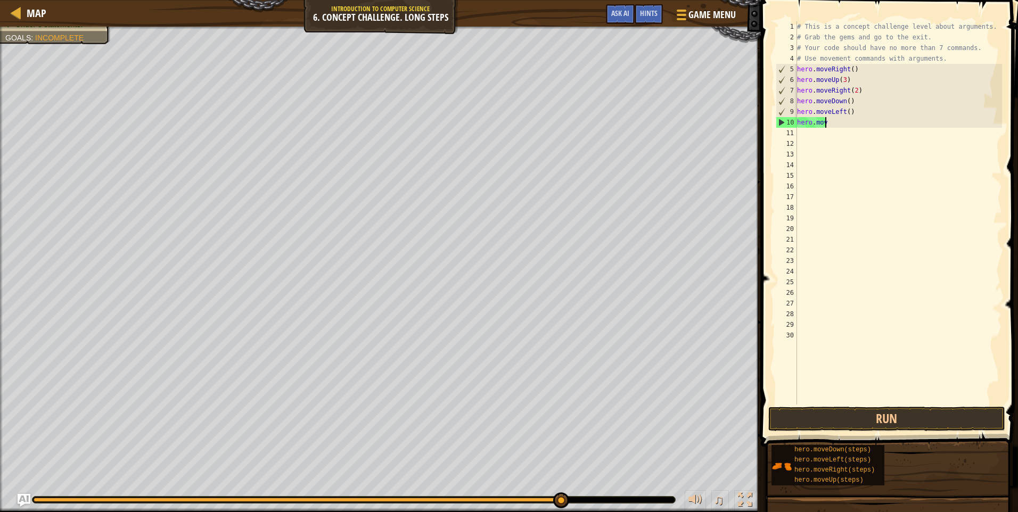
scroll to position [5, 1]
type textarea "h"
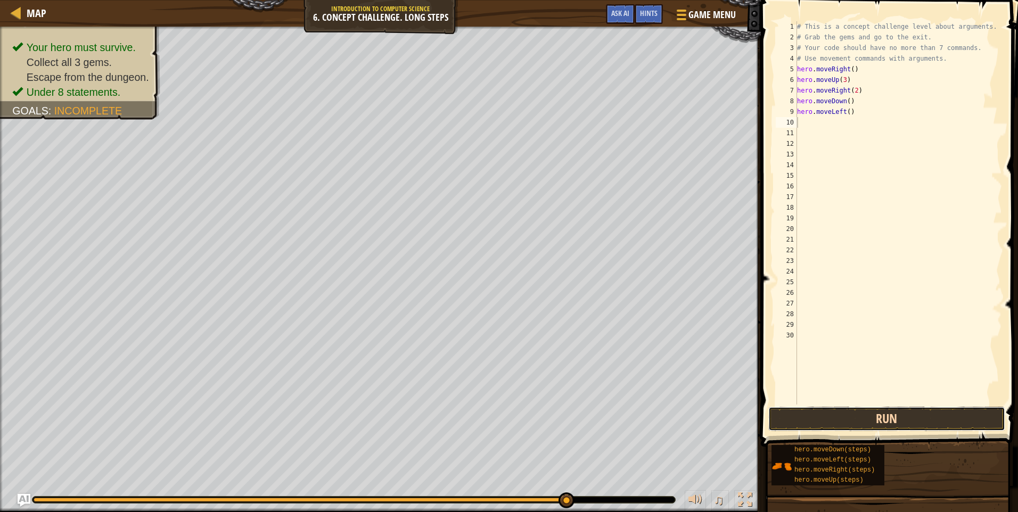
click at [826, 412] on button "Run" at bounding box center [886, 419] width 237 height 24
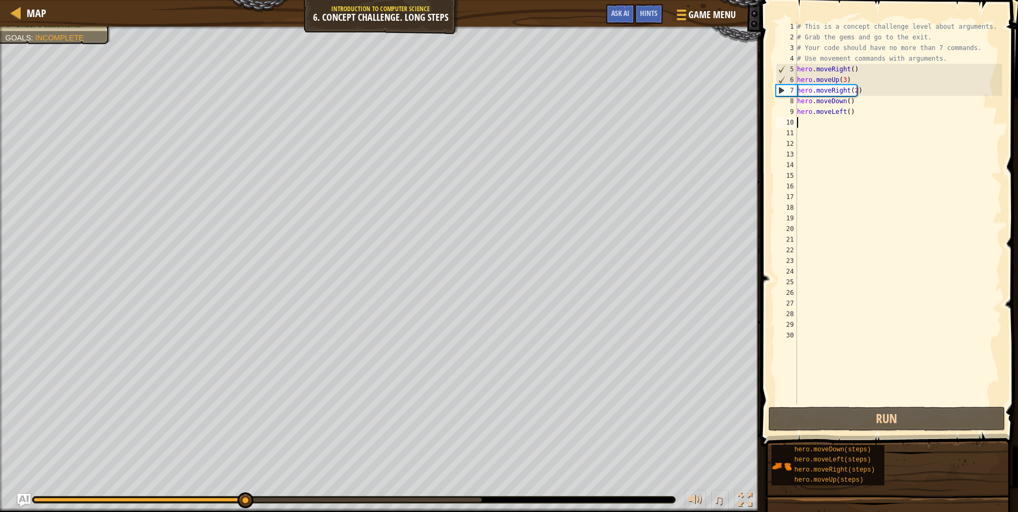
type textarea "h"
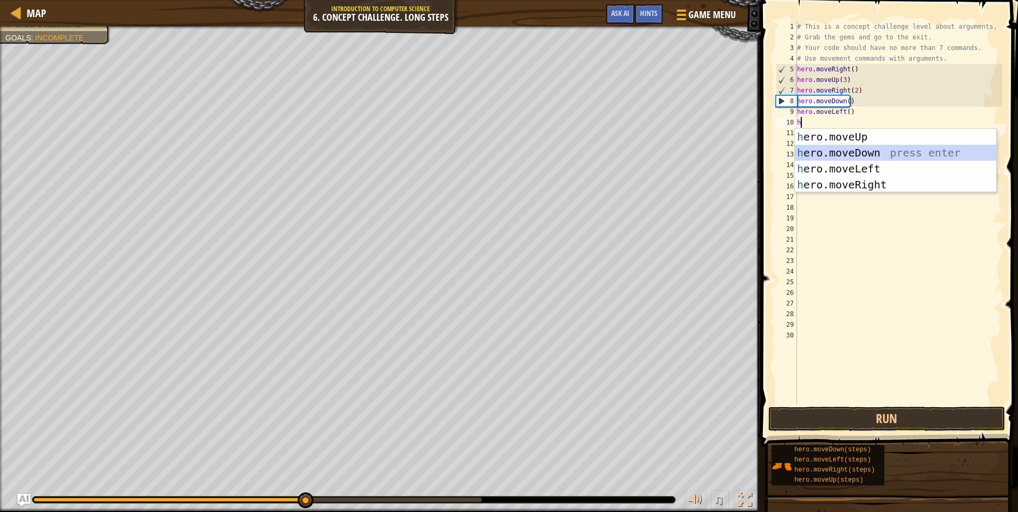
click at [863, 155] on div "h ero.moveUp press enter h ero.moveDown press enter h ero.moveLeft press enter …" at bounding box center [895, 177] width 201 height 96
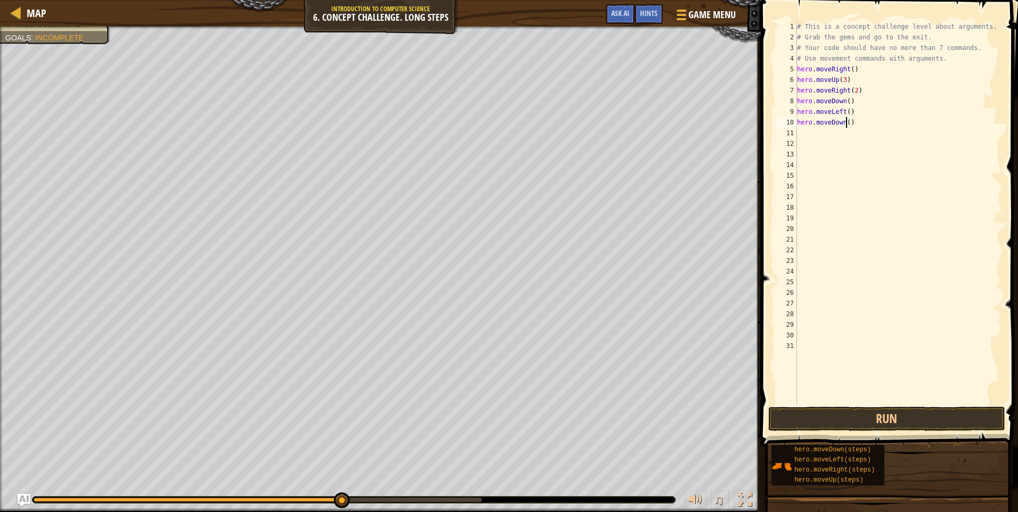
click at [845, 125] on div "# This is a concept challenge level about arguments. # Grab the gems and go to …" at bounding box center [898, 223] width 207 height 405
type textarea "hero.moveDown(2)"
click at [800, 133] on div "# This is a concept challenge level about arguments. # Grab the gems and go to …" at bounding box center [898, 223] width 207 height 405
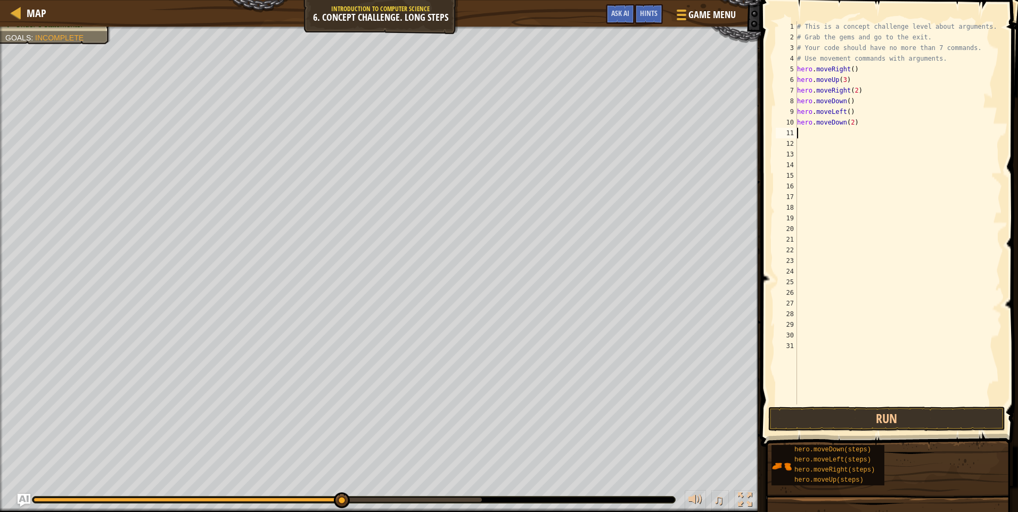
type textarea "h"
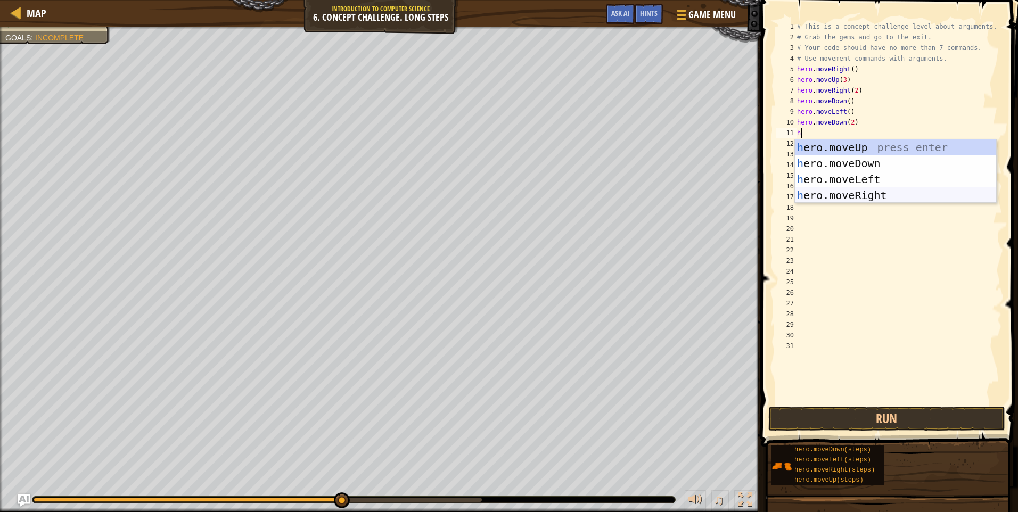
click at [847, 191] on div "h ero.moveUp press enter h ero.moveDown press enter h ero.moveLeft press enter …" at bounding box center [895, 187] width 201 height 96
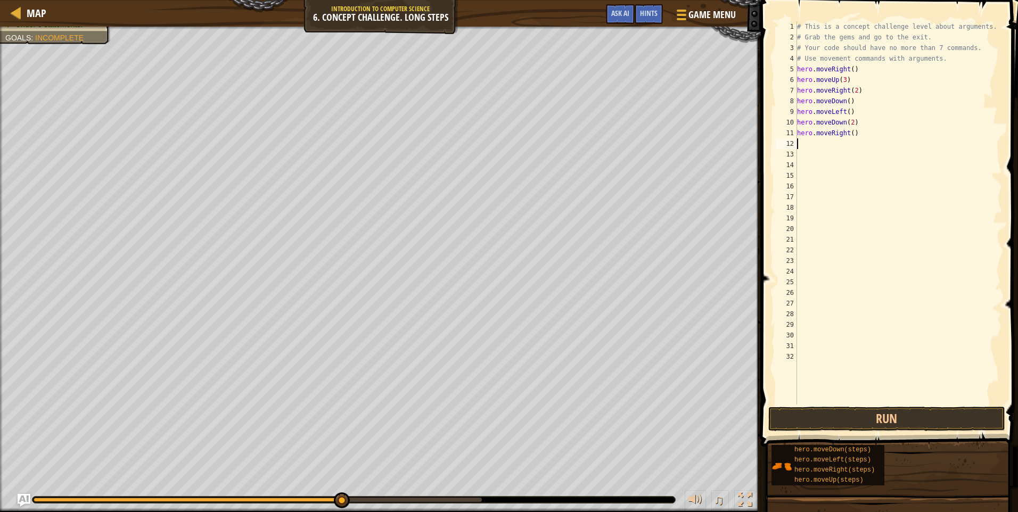
click at [851, 136] on div "# This is a concept challenge level about arguments. # Grab the gems and go to …" at bounding box center [898, 223] width 207 height 405
type textarea "hero.moveRight(2)"
click at [800, 143] on div "# This is a concept challenge level about arguments. # Grab the gems and go to …" at bounding box center [898, 223] width 207 height 405
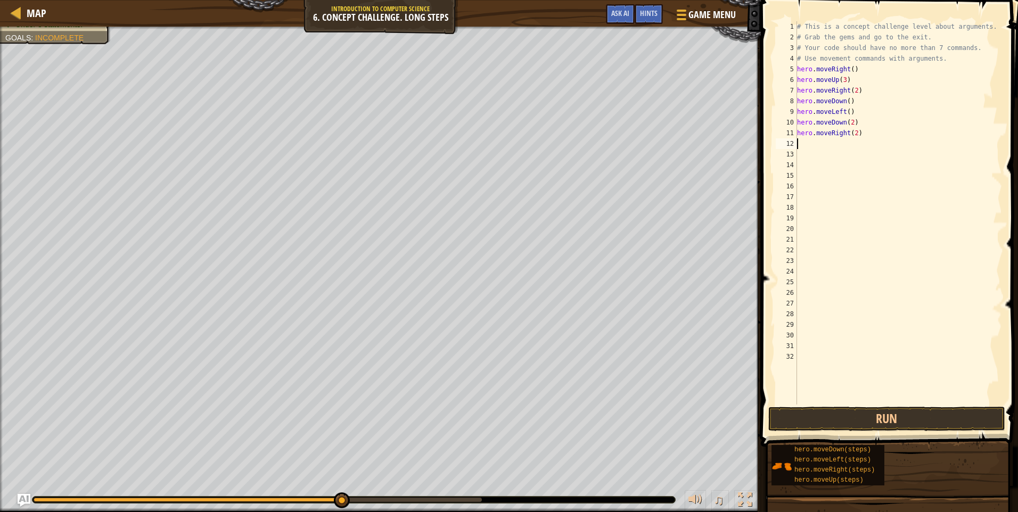
scroll to position [5, 0]
type textarea "h"
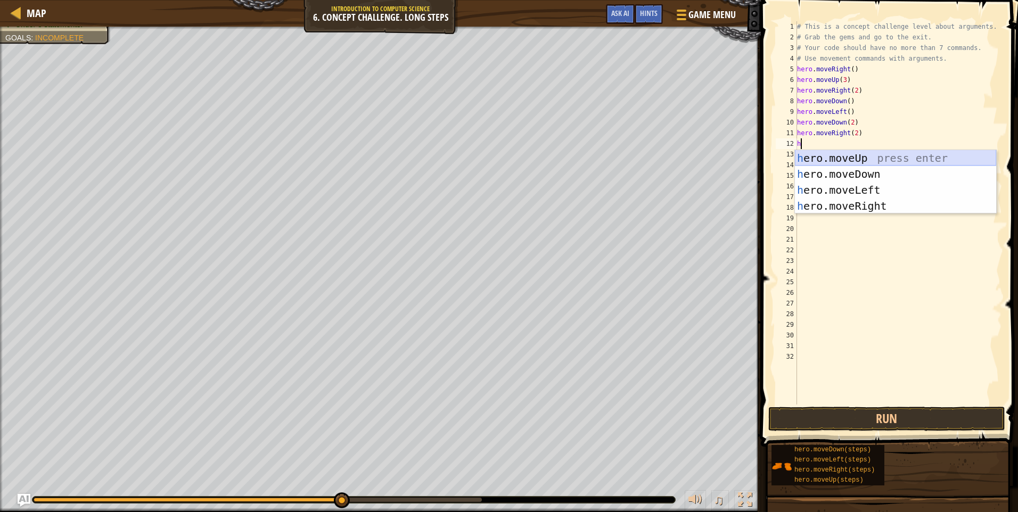
click at [874, 164] on div "h ero.moveUp press enter h ero.moveDown press enter h ero.moveLeft press enter …" at bounding box center [895, 198] width 201 height 96
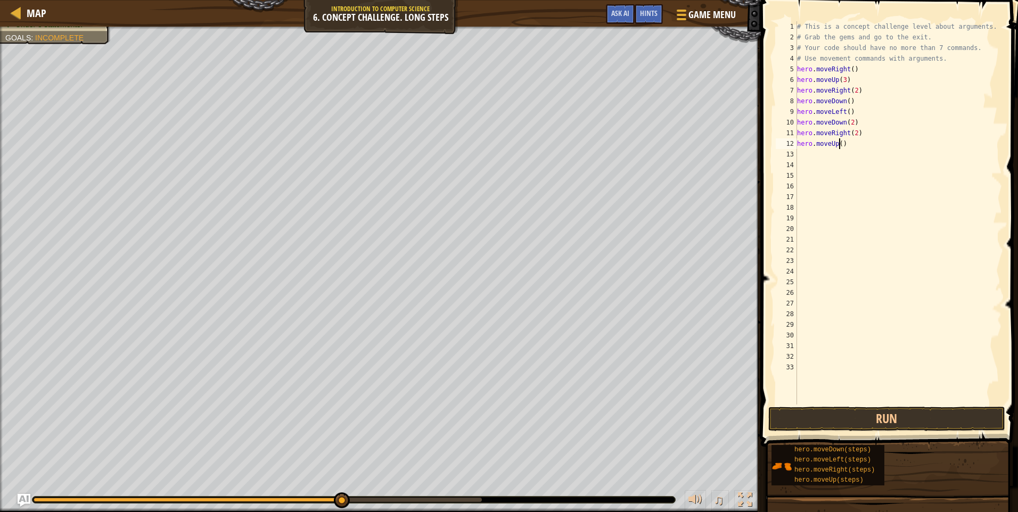
click at [839, 143] on div "# This is a concept challenge level about arguments. # Grab the gems and go to …" at bounding box center [898, 223] width 207 height 405
type textarea "hero.moveUp(2)"
click at [801, 155] on div "# This is a concept challenge level about arguments. # Grab the gems and go to …" at bounding box center [898, 223] width 207 height 405
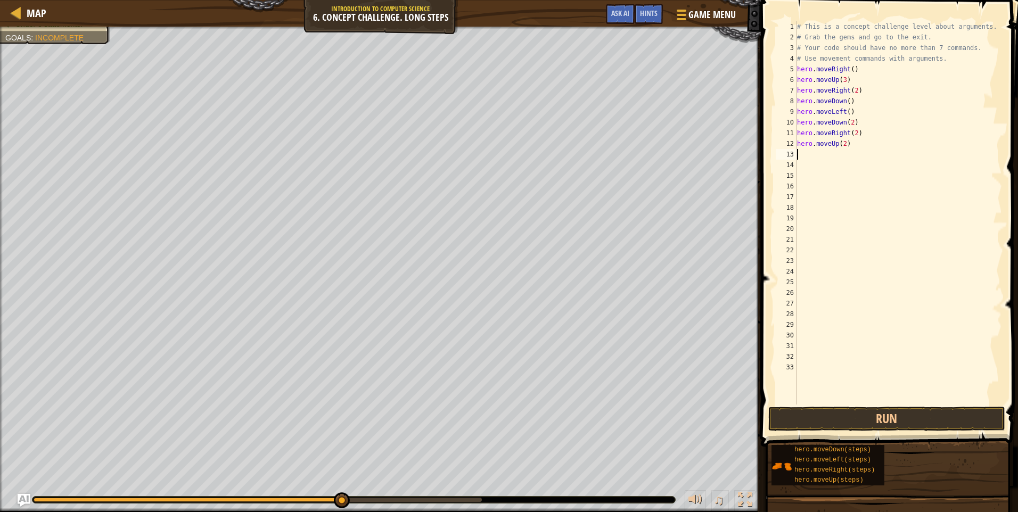
type textarea "h"
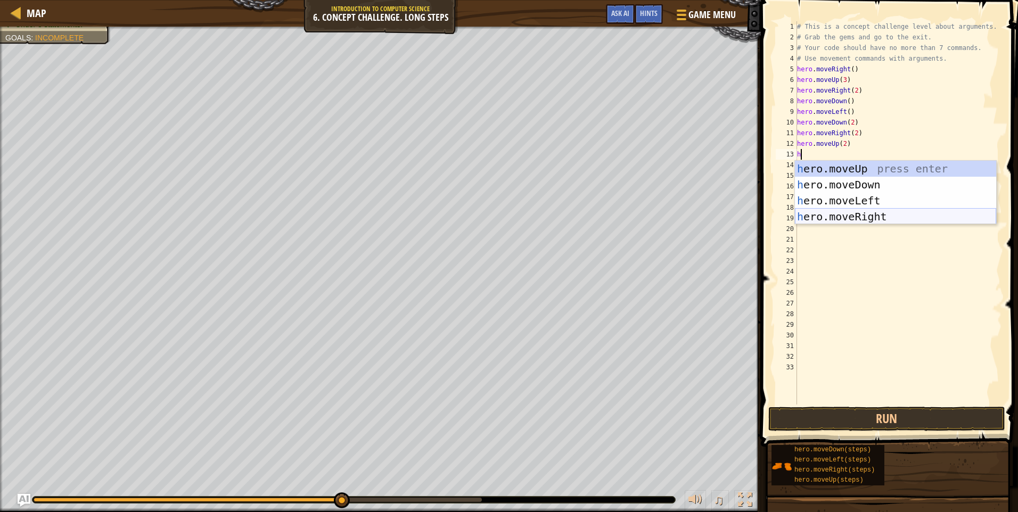
click at [876, 213] on div "h ero.moveUp press enter h ero.moveDown press enter h ero.moveLeft press enter …" at bounding box center [895, 209] width 201 height 96
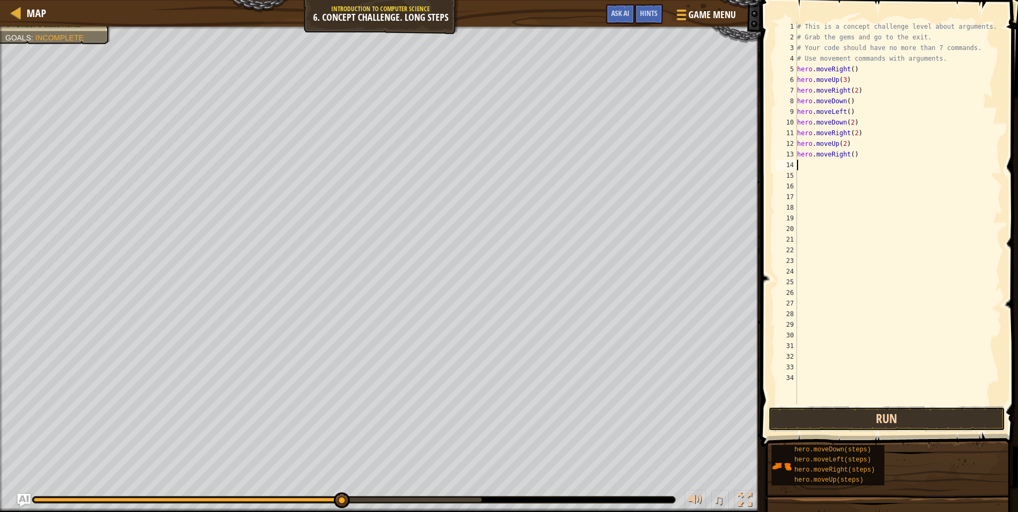
click at [821, 415] on button "Run" at bounding box center [886, 419] width 237 height 24
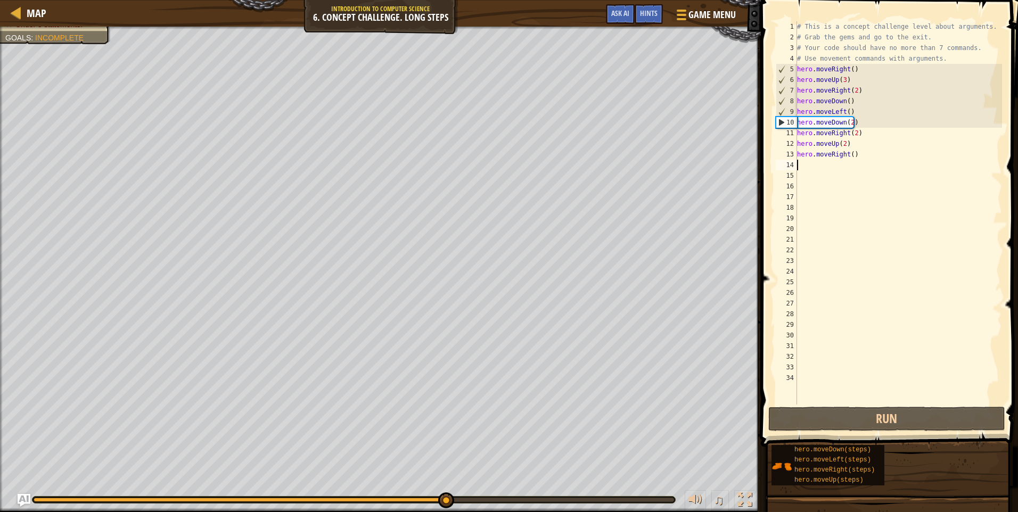
click at [861, 156] on div "# This is a concept challenge level about arguments. # Grab the gems and go to …" at bounding box center [898, 223] width 207 height 405
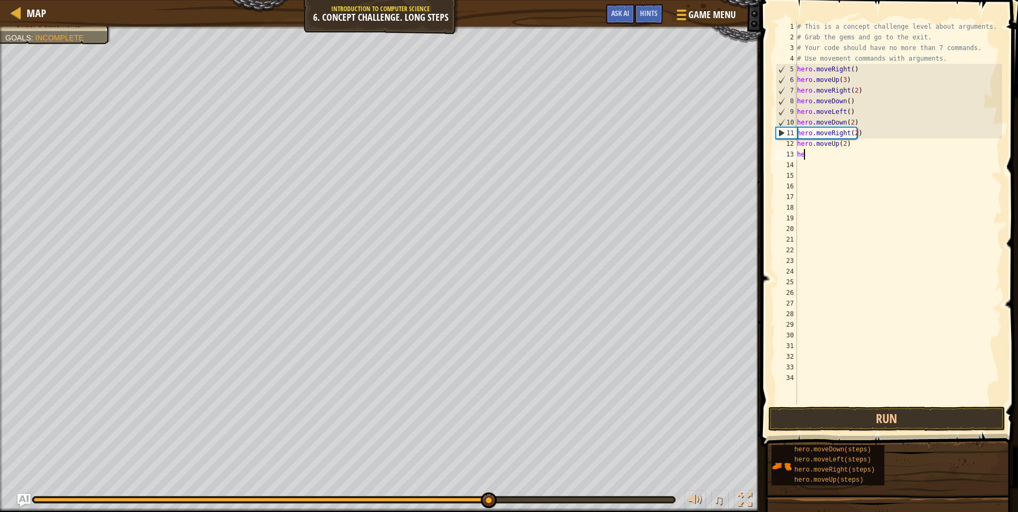
type textarea "h"
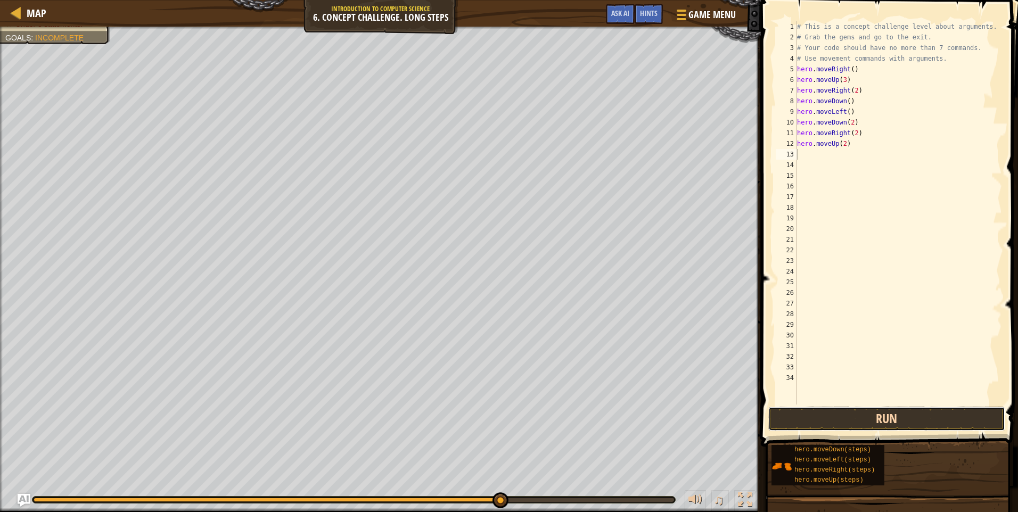
click at [817, 422] on button "Run" at bounding box center [886, 419] width 237 height 24
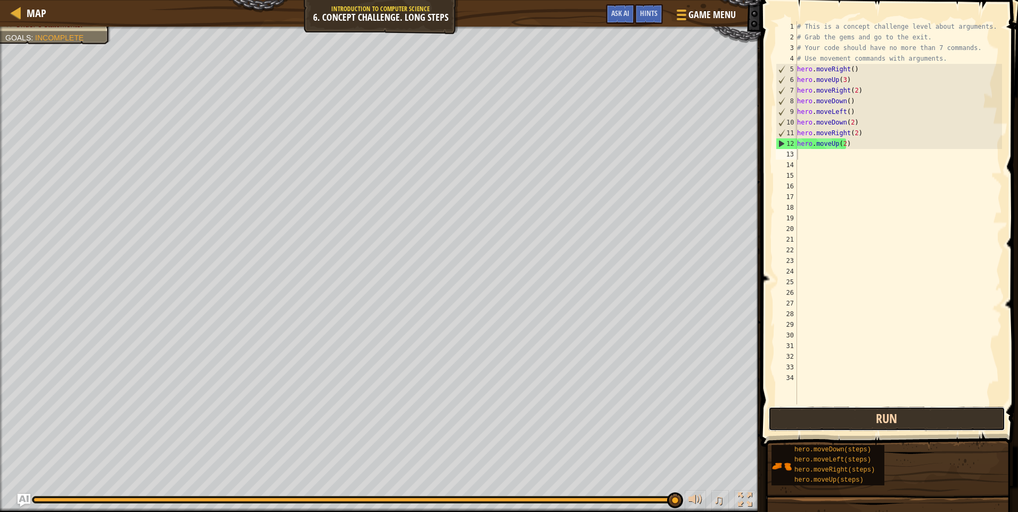
click at [829, 414] on button "Run" at bounding box center [886, 419] width 237 height 24
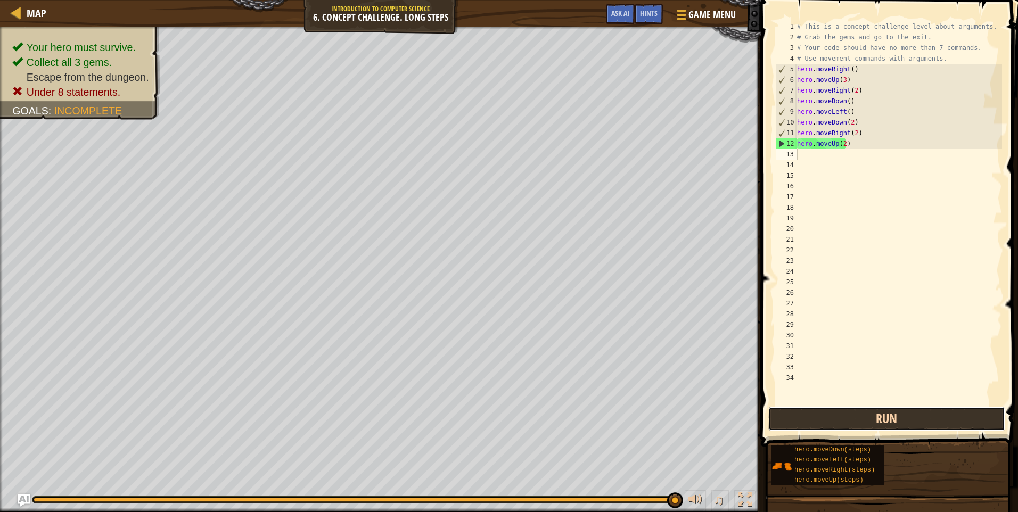
drag, startPoint x: 785, startPoint y: 408, endPoint x: 843, endPoint y: 305, distance: 119.2
click at [785, 407] on button "Run" at bounding box center [886, 419] width 237 height 24
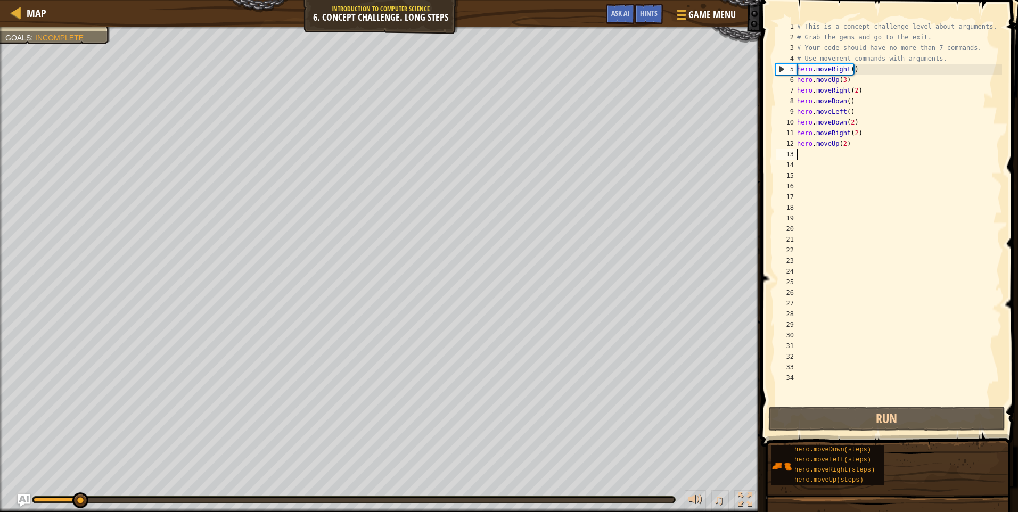
click at [852, 152] on div "# This is a concept challenge level about arguments. # Grab the gems and go to …" at bounding box center [898, 223] width 207 height 405
click at [848, 145] on div "# This is a concept challenge level about arguments. # Grab the gems and go to …" at bounding box center [898, 223] width 207 height 405
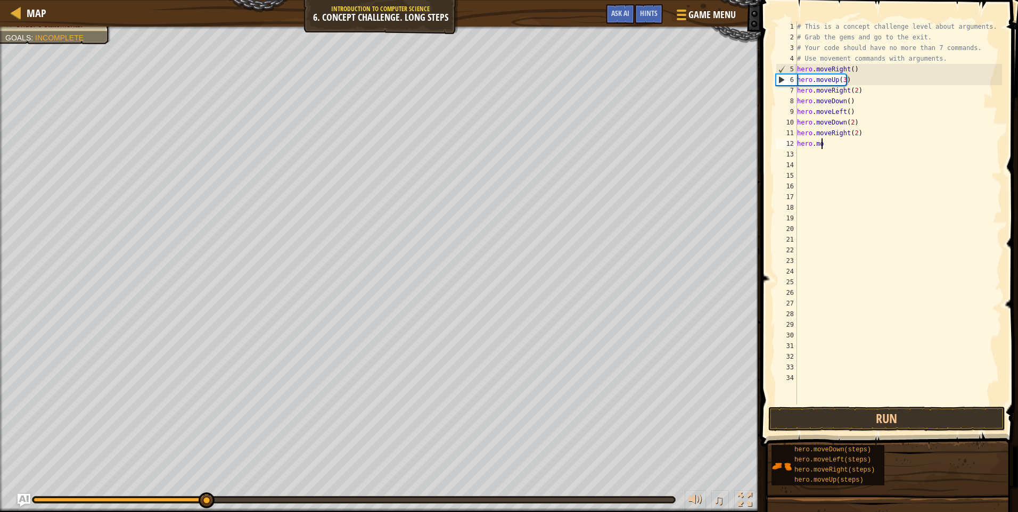
type textarea "h"
click at [860, 135] on div "# This is a concept challenge level about arguments. # Grab the gems and go to …" at bounding box center [898, 223] width 207 height 405
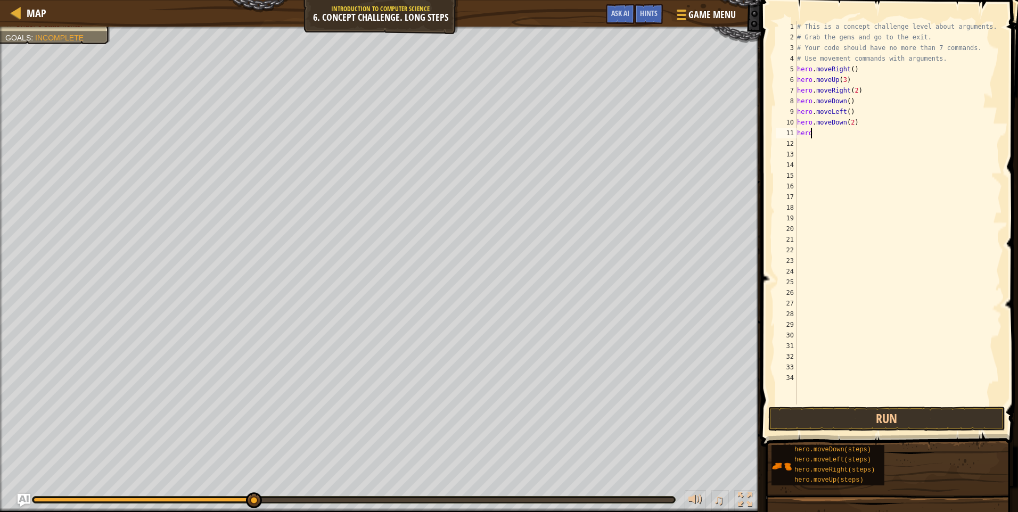
type textarea "h"
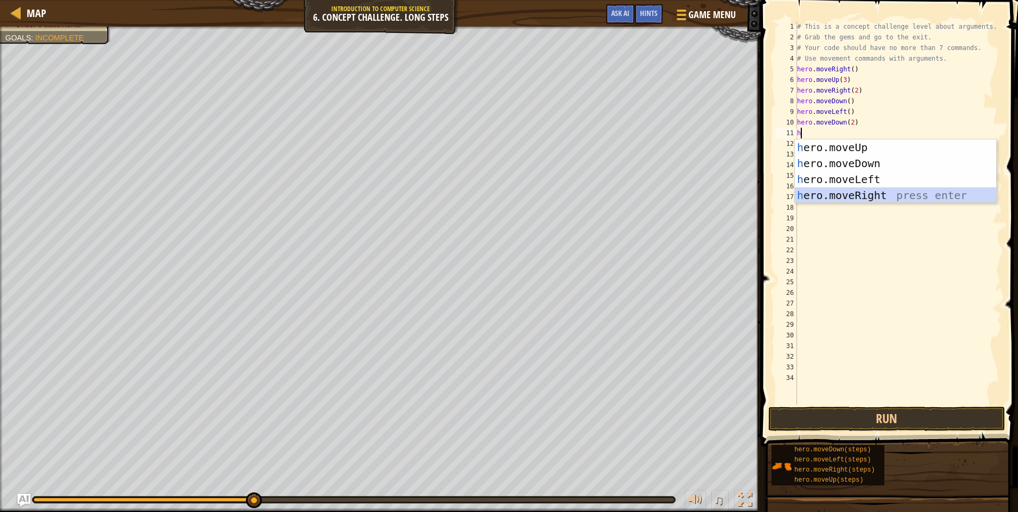
click at [837, 191] on div "h ero.moveUp press enter h ero.moveDown press enter h ero.moveLeft press enter …" at bounding box center [895, 187] width 201 height 96
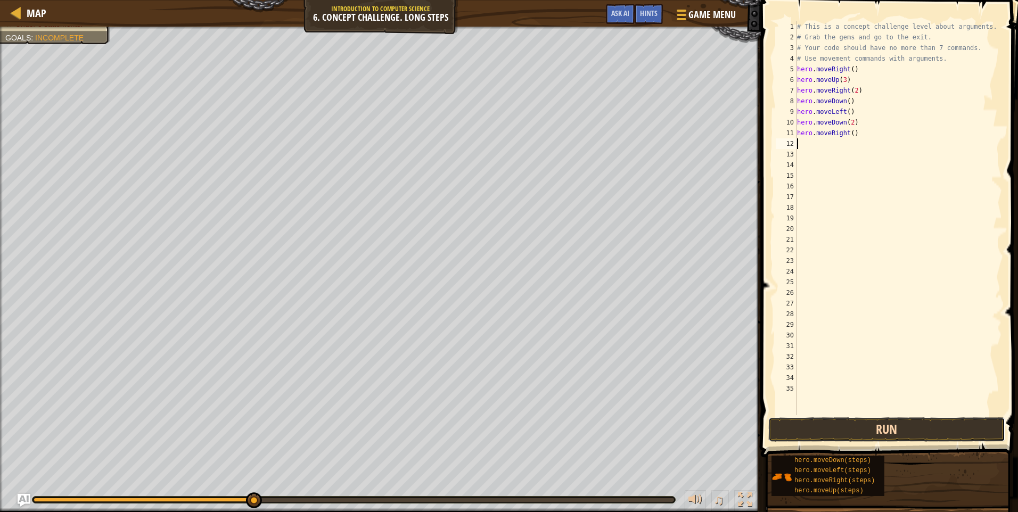
click at [830, 426] on button "Run" at bounding box center [886, 429] width 237 height 24
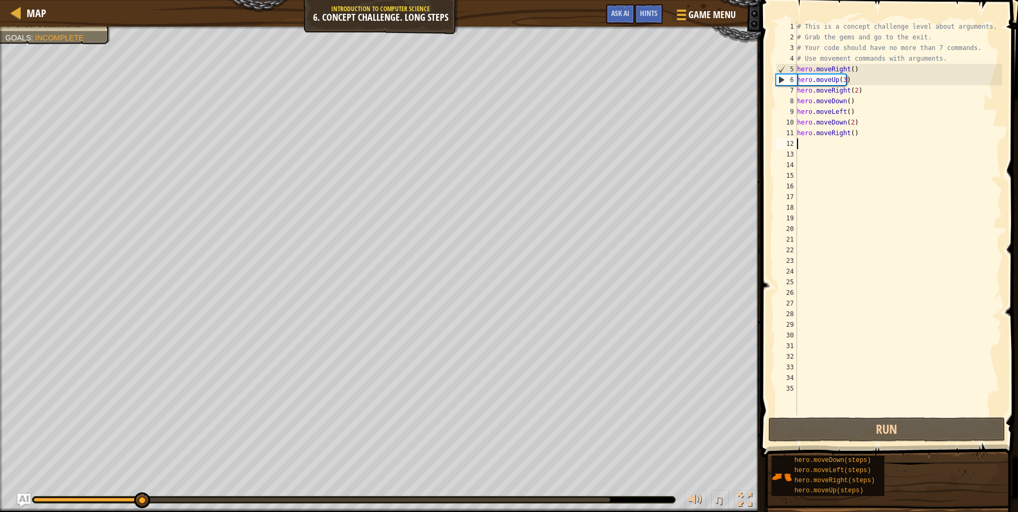
type textarea "h"
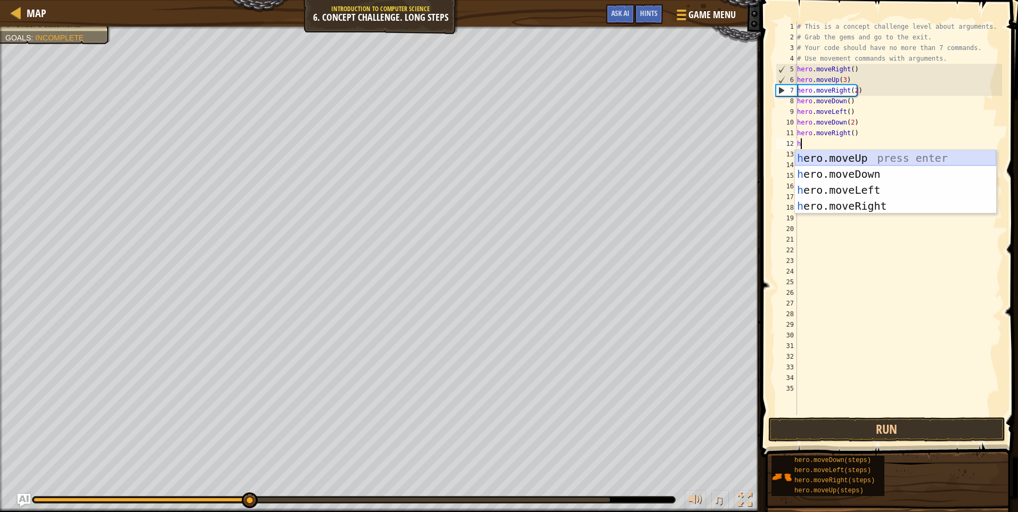
click at [865, 158] on div "h ero.moveUp press enter h ero.moveDown press enter h ero.moveLeft press enter …" at bounding box center [895, 198] width 201 height 96
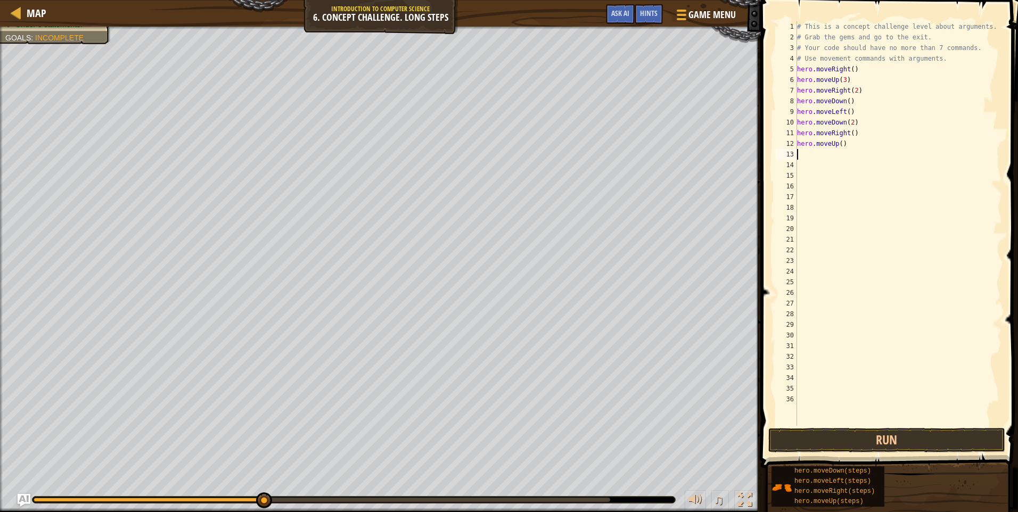
click at [839, 144] on div "# This is a concept challenge level about arguments. # Grab the gems and go to …" at bounding box center [898, 234] width 207 height 426
type textarea "hero.moveUp(2)"
click at [804, 158] on div "# This is a concept challenge level about arguments. # Grab the gems and go to …" at bounding box center [898, 234] width 207 height 426
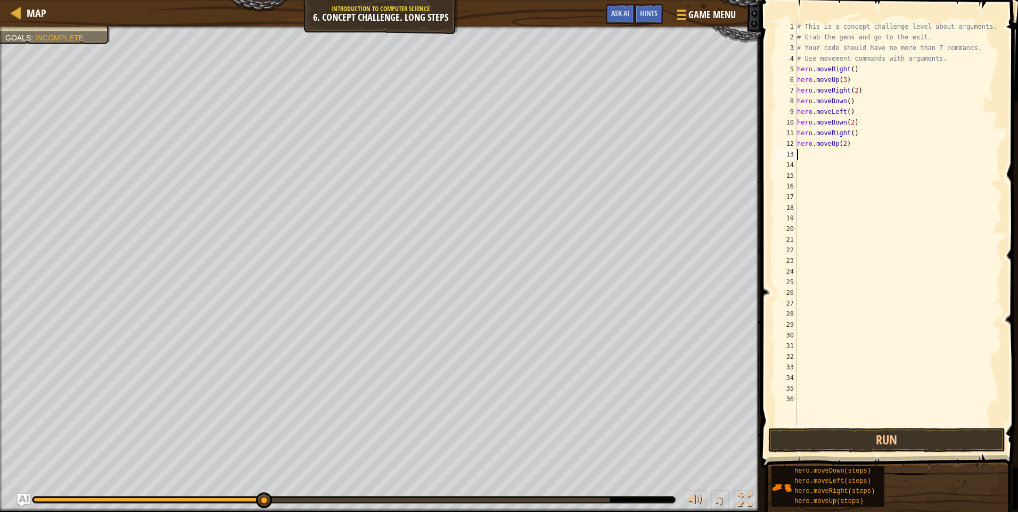
type textarea "h"
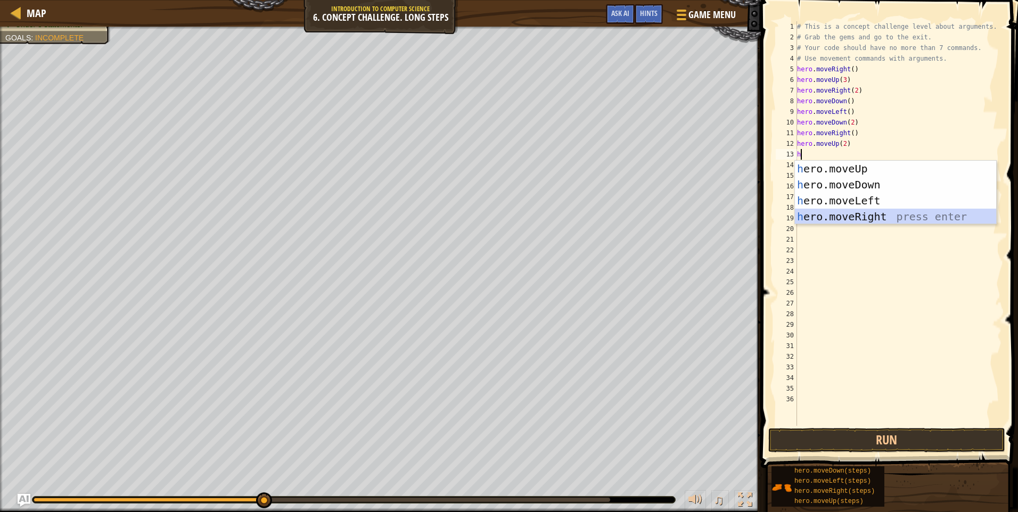
click at [843, 216] on div "h ero.moveUp press enter h ero.moveDown press enter h ero.moveLeft press enter …" at bounding box center [895, 209] width 201 height 96
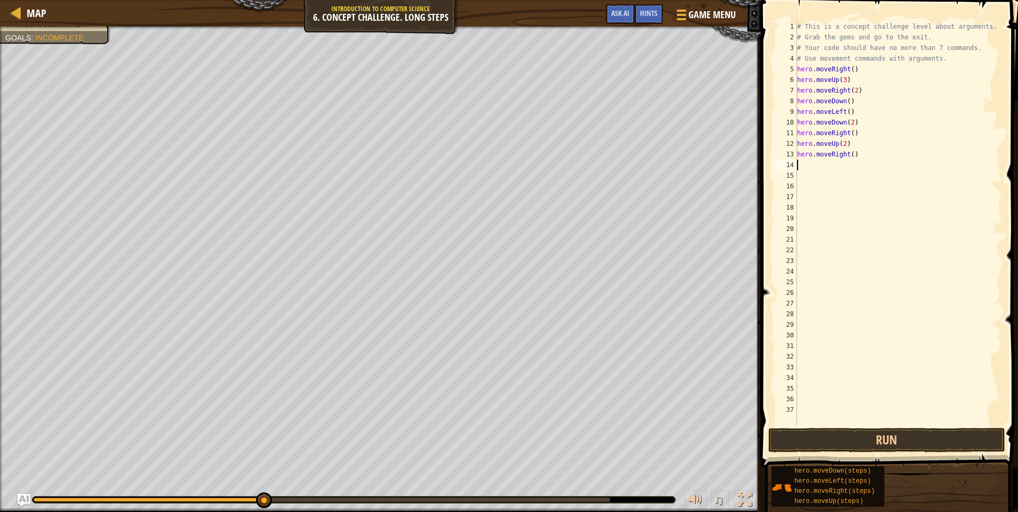
click at [851, 158] on div "# This is a concept challenge level about arguments. # Grab the gems and go to …" at bounding box center [898, 234] width 207 height 426
type textarea "hero.moveRight(2)"
click at [833, 436] on button "Run" at bounding box center [886, 440] width 237 height 24
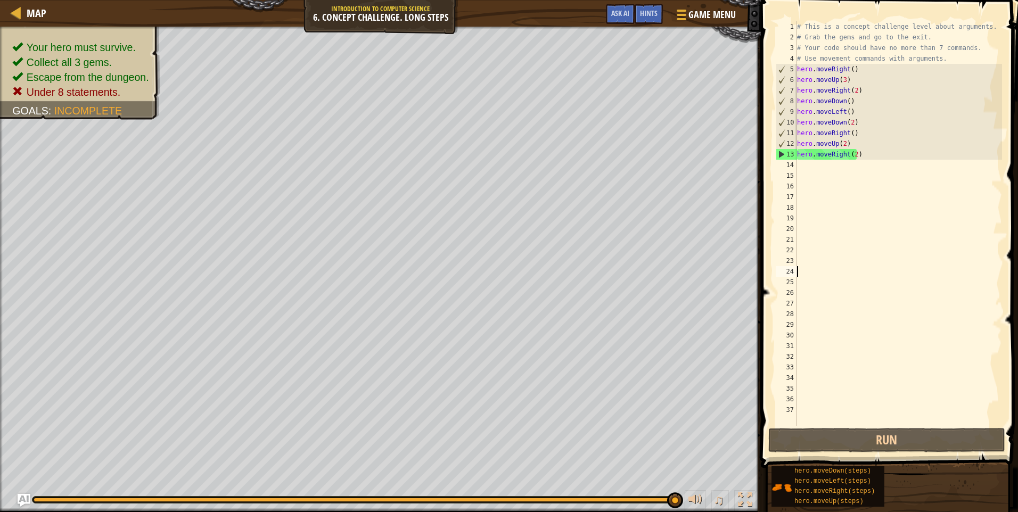
click at [868, 274] on div "# This is a concept challenge level about arguments. # Grab the gems and go to …" at bounding box center [898, 234] width 207 height 426
click at [825, 196] on div "# This is a concept challenge level about arguments. # Grab the gems and go to …" at bounding box center [898, 234] width 207 height 426
click at [819, 168] on div "# This is a concept challenge level about arguments. # Grab the gems and go to …" at bounding box center [898, 234] width 207 height 426
click at [798, 395] on div "# This is a concept challenge level about arguments. # Grab the gems and go to …" at bounding box center [898, 234] width 207 height 426
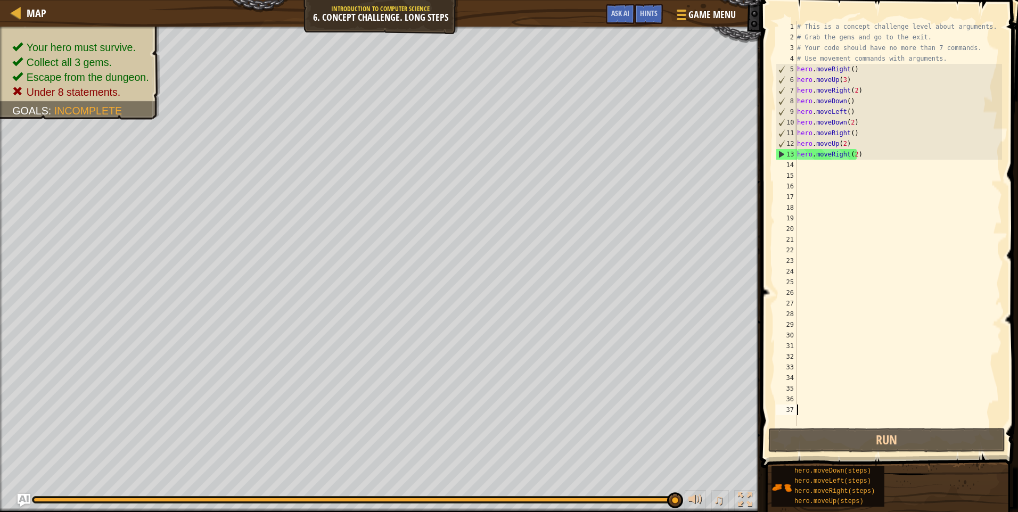
click at [800, 409] on div "# This is a concept challenge level about arguments. # Grab the gems and go to …" at bounding box center [898, 234] width 207 height 426
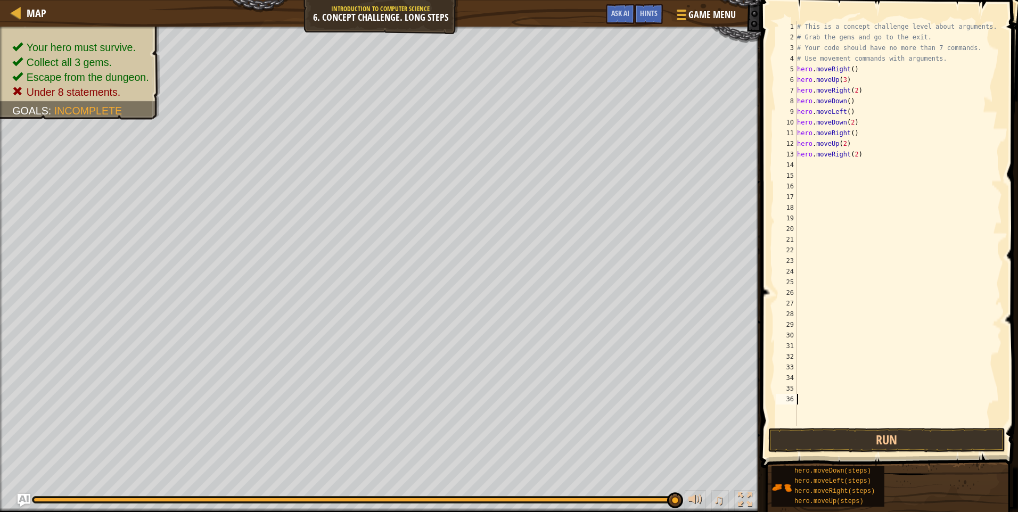
click at [794, 399] on div "36" at bounding box center [786, 399] width 21 height 11
drag, startPoint x: 791, startPoint y: 397, endPoint x: 825, endPoint y: 397, distance: 33.5
click at [823, 403] on div "# This is a concept challenge level about arguments. # Grab the gems and go to …" at bounding box center [898, 234] width 207 height 426
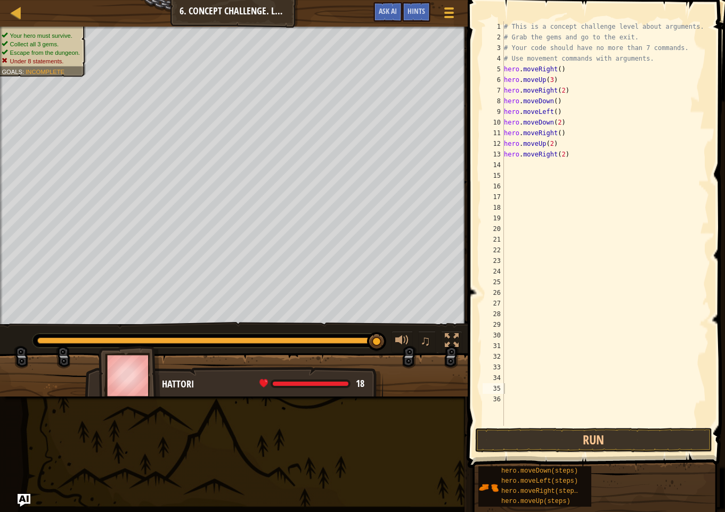
click at [509, 167] on div "# This is a concept challenge level about arguments. # Grab the gems and go to …" at bounding box center [605, 234] width 207 height 426
type textarea "h"
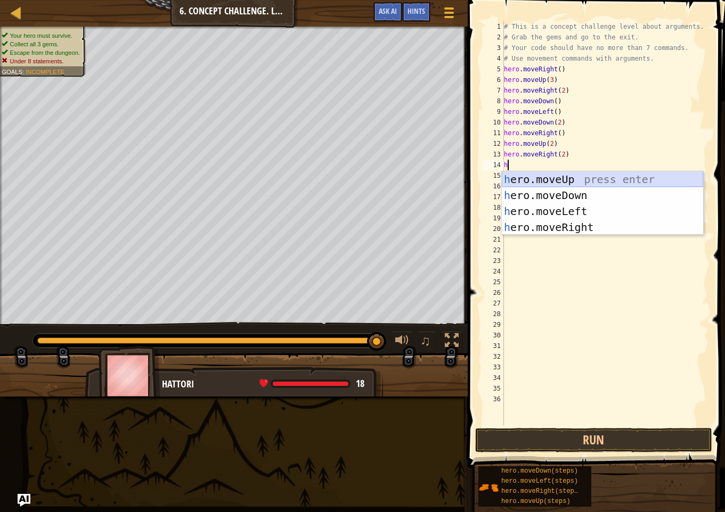
click at [552, 182] on div "h ero.moveUp press enter h ero.moveDown press enter h ero.moveLeft press enter …" at bounding box center [602, 219] width 201 height 96
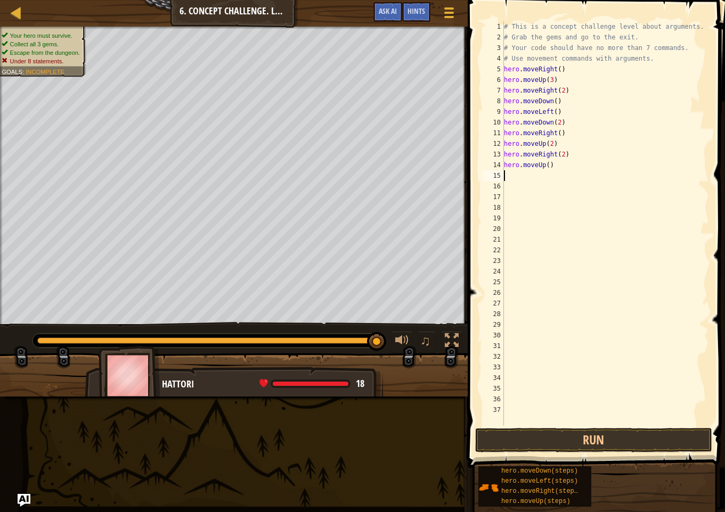
click at [552, 169] on div "# This is a concept challenge level about arguments. # Grab the gems and go to …" at bounding box center [605, 234] width 207 height 426
type textarea "h"
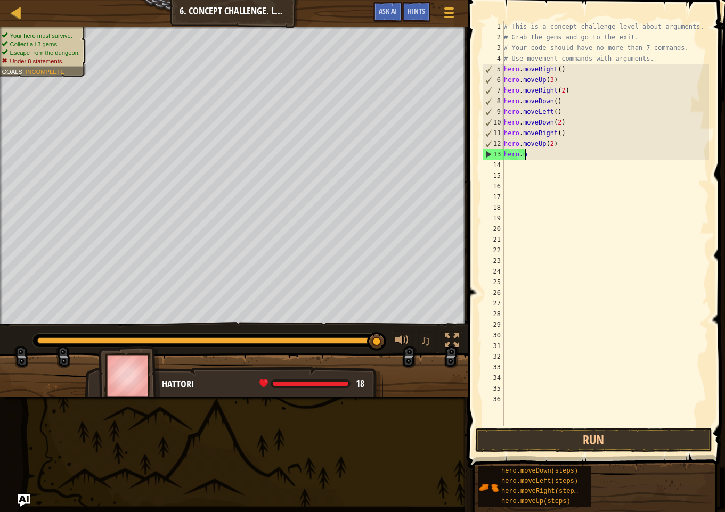
type textarea "h"
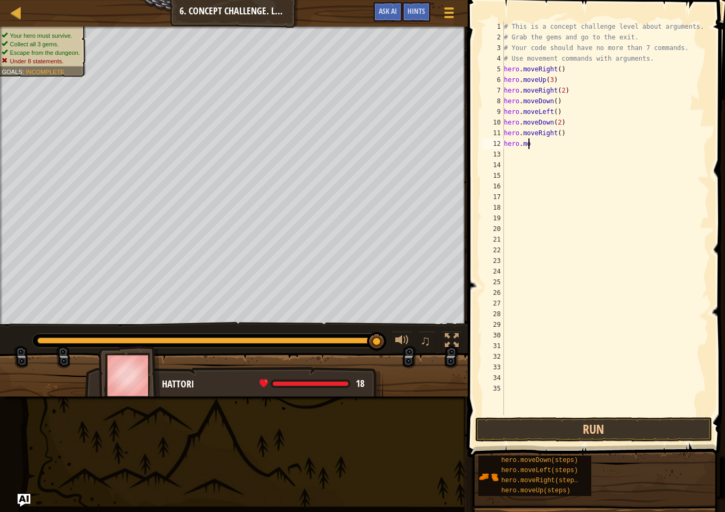
type textarea "h"
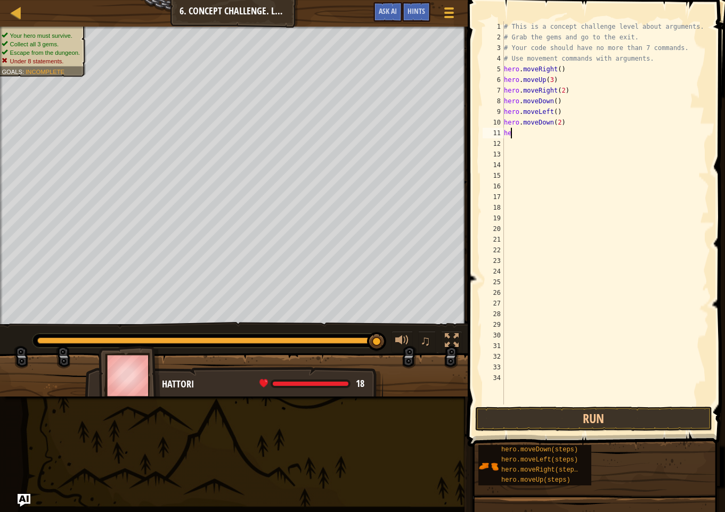
type textarea "h"
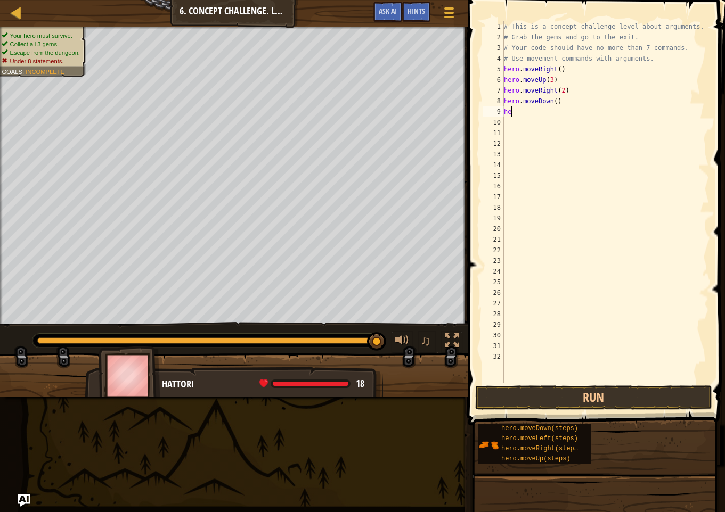
type textarea "h"
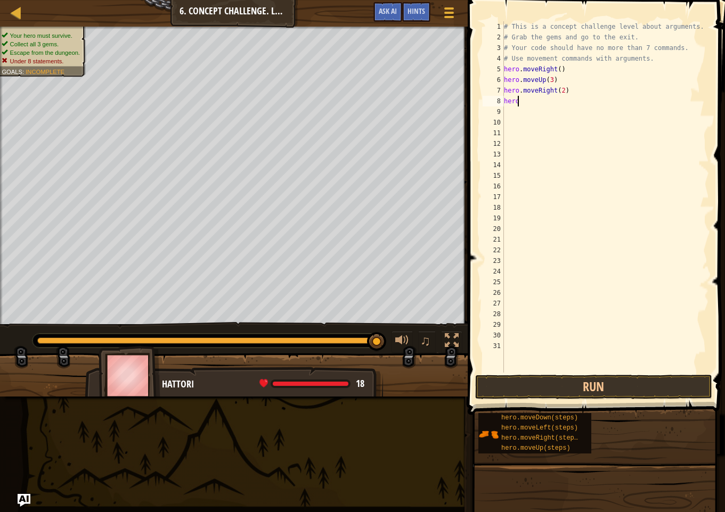
type textarea "h"
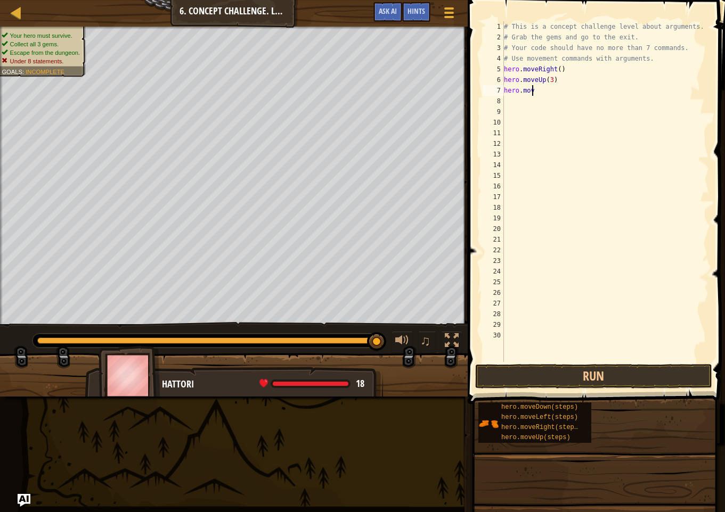
type textarea "h"
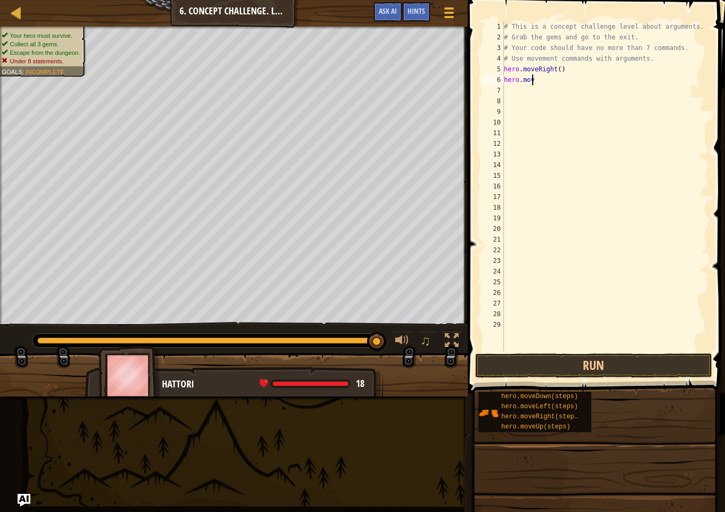
type textarea "h"
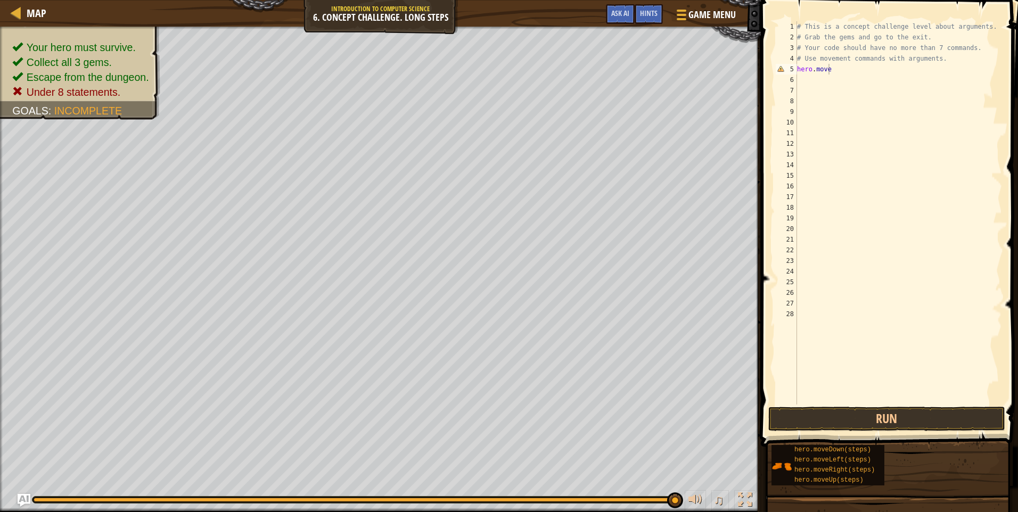
click at [832, 68] on div "# This is a concept challenge level about arguments. # Grab the gems and go to …" at bounding box center [898, 223] width 207 height 405
type textarea "h"
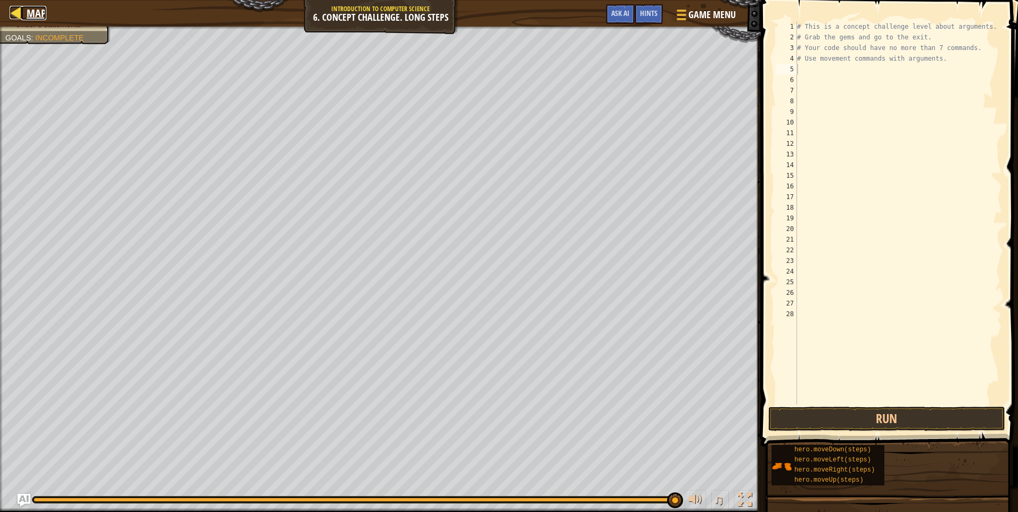
click at [17, 7] on div at bounding box center [16, 12] width 13 height 13
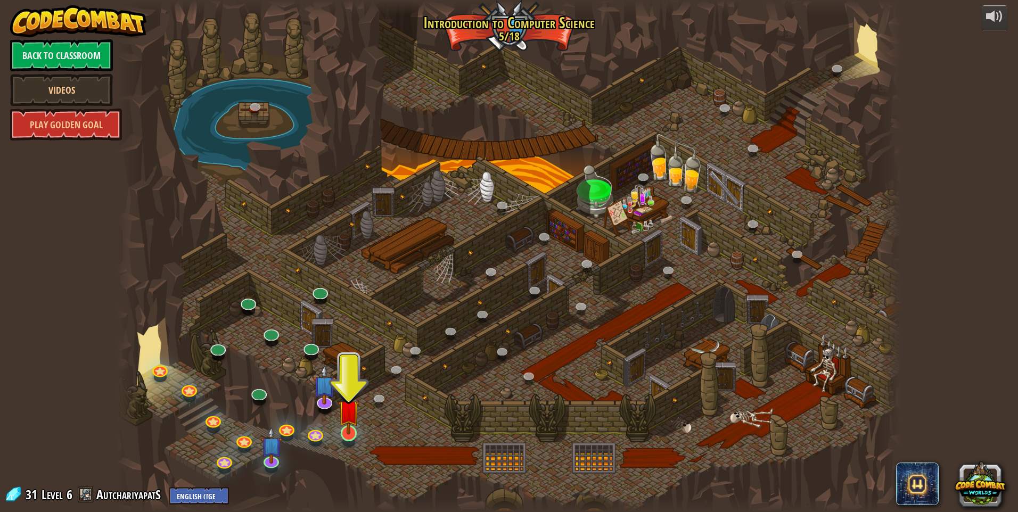
click at [351, 434] on img at bounding box center [348, 411] width 21 height 48
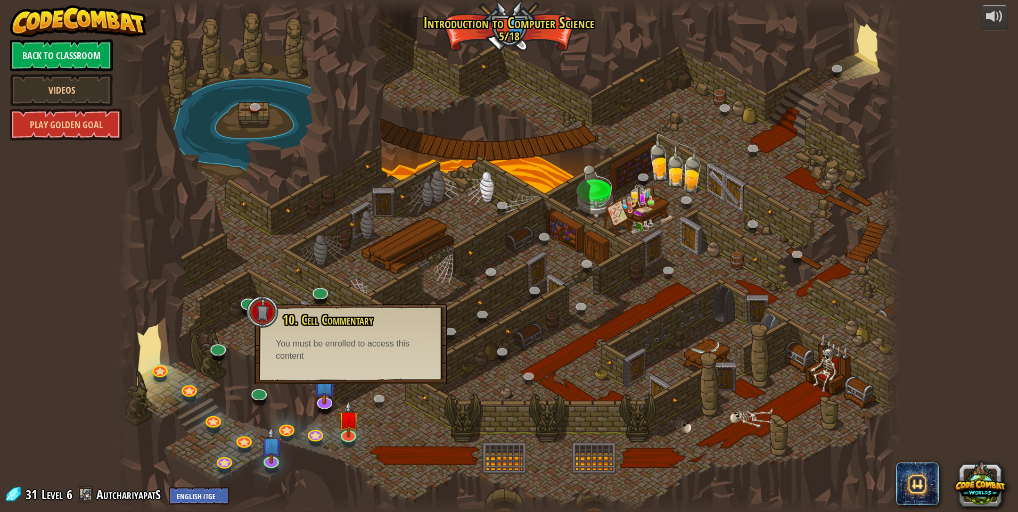
click at [343, 367] on div "10. Cell Commentary Trapped in a prison cell with the famous wizard! Say the pa…" at bounding box center [350, 344] width 193 height 80
drag, startPoint x: 351, startPoint y: 360, endPoint x: 342, endPoint y: 405, distance: 45.6
click at [342, 399] on div "25. Kithgard Gates (Locked) Escape the Kithgard dungeons, and don't let the gua…" at bounding box center [509, 256] width 784 height 512
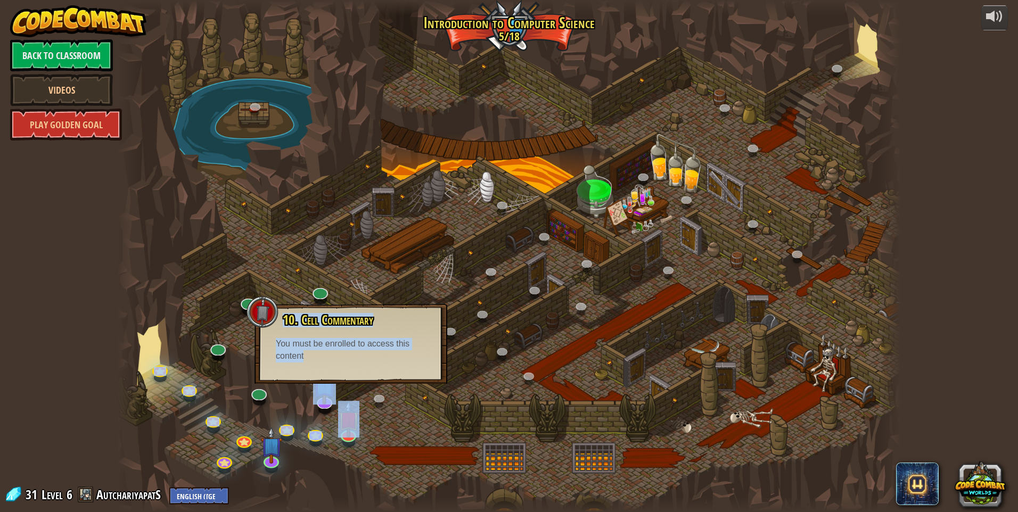
drag, startPoint x: 342, startPoint y: 405, endPoint x: 418, endPoint y: 431, distance: 81.0
click at [429, 432] on div at bounding box center [509, 256] width 784 height 512
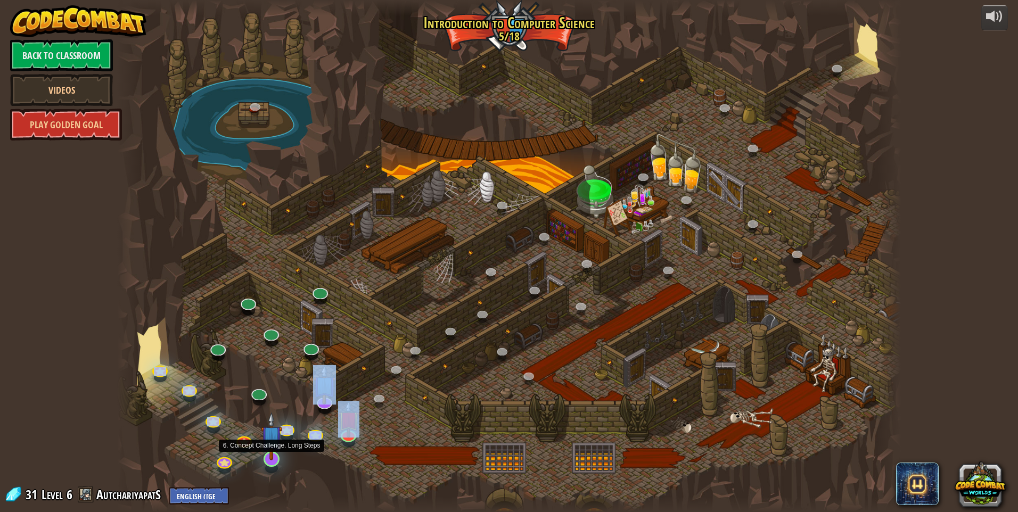
click at [265, 453] on img at bounding box center [271, 436] width 21 height 48
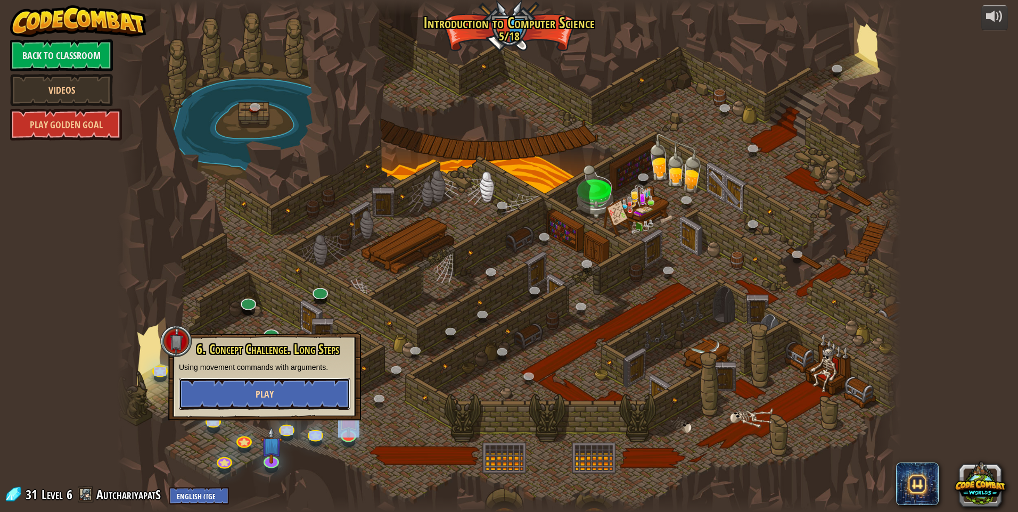
click at [294, 394] on button "Play" at bounding box center [264, 394] width 171 height 32
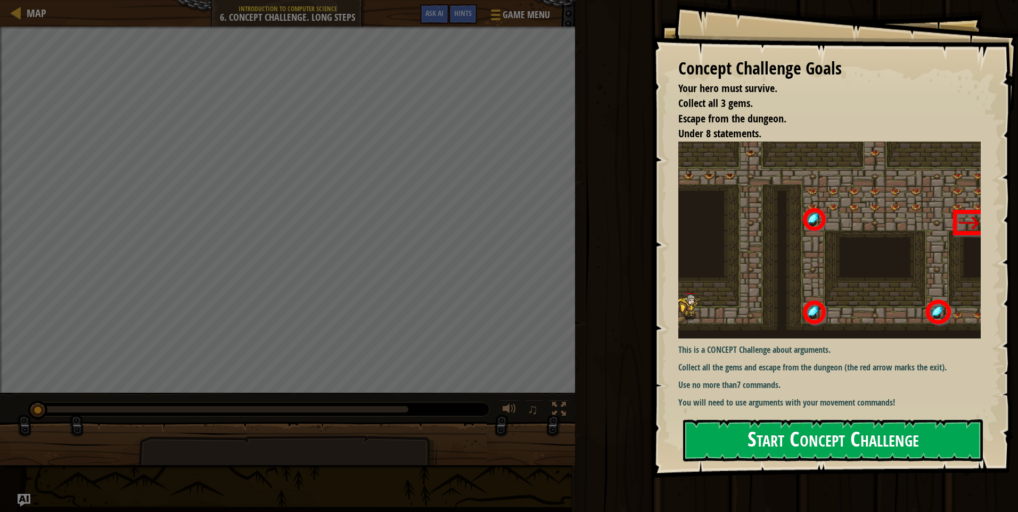
drag, startPoint x: 780, startPoint y: 439, endPoint x: 759, endPoint y: 430, distance: 22.7
click at [780, 438] on button "Start Concept Challenge" at bounding box center [833, 441] width 300 height 42
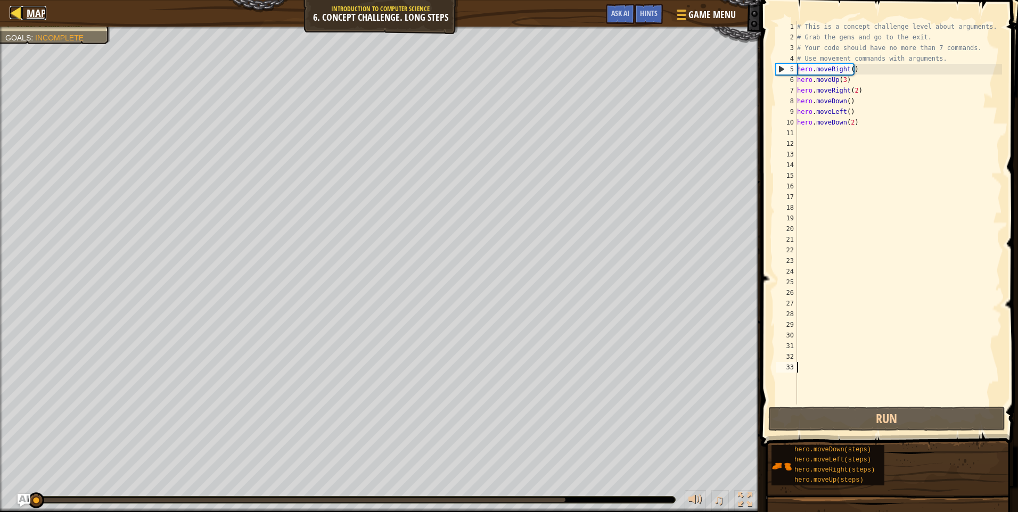
click at [24, 20] on link "Map" at bounding box center [33, 13] width 25 height 14
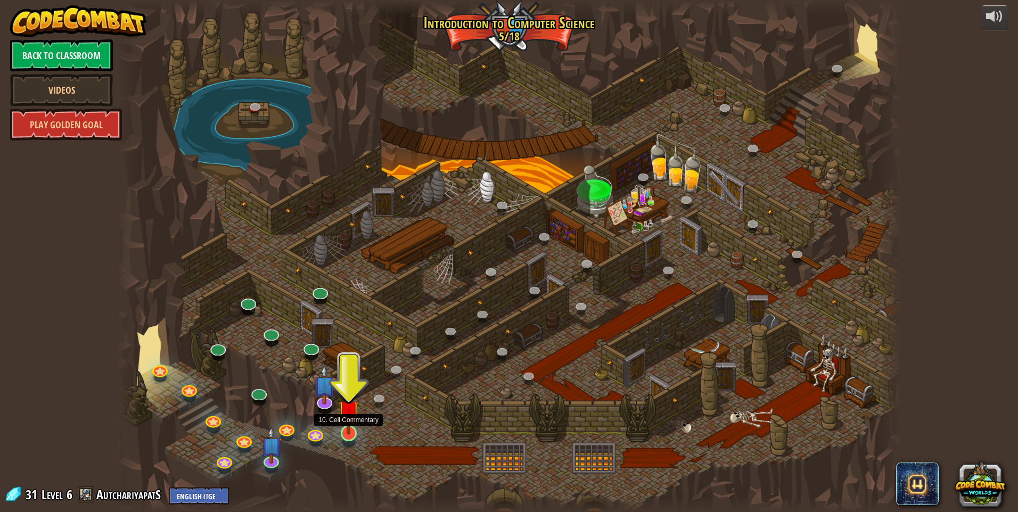
click at [346, 434] on img at bounding box center [348, 411] width 21 height 48
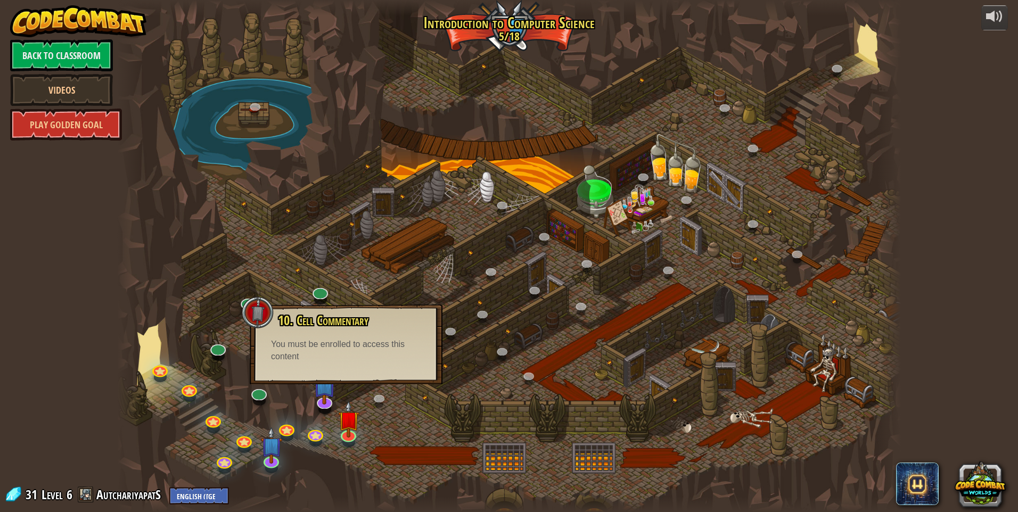
drag, startPoint x: 349, startPoint y: 363, endPoint x: 349, endPoint y: 374, distance: 11.2
click at [349, 368] on div "10. Cell Commentary Trapped in a prison cell with the famous wizard! Say the pa…" at bounding box center [346, 345] width 193 height 80
click at [352, 425] on img at bounding box center [348, 411] width 21 height 48
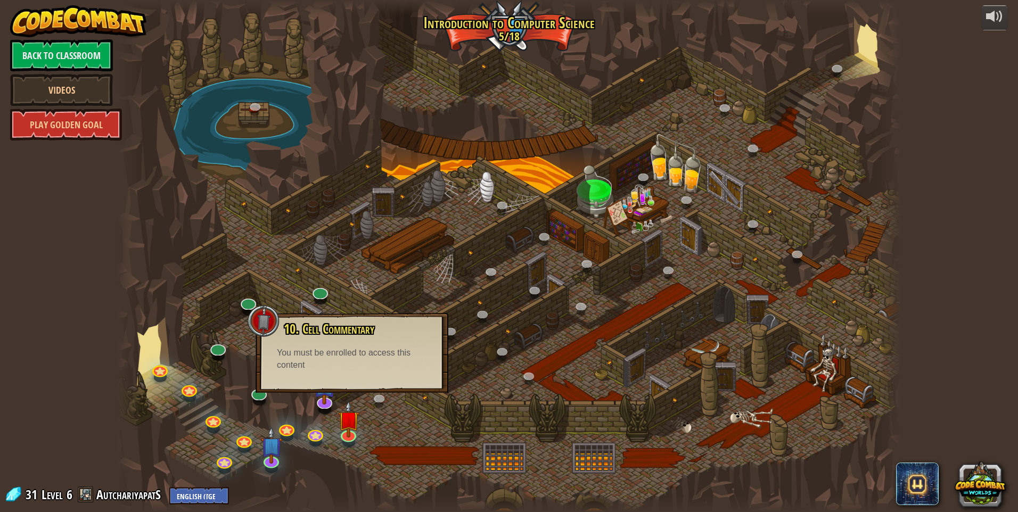
click at [355, 387] on div "10. Cell Commentary Trapped in a prison cell with the famous wizard! Say the pa…" at bounding box center [352, 353] width 193 height 80
drag, startPoint x: 430, startPoint y: 451, endPoint x: 421, endPoint y: 447, distance: 10.0
click at [430, 450] on div at bounding box center [509, 256] width 784 height 512
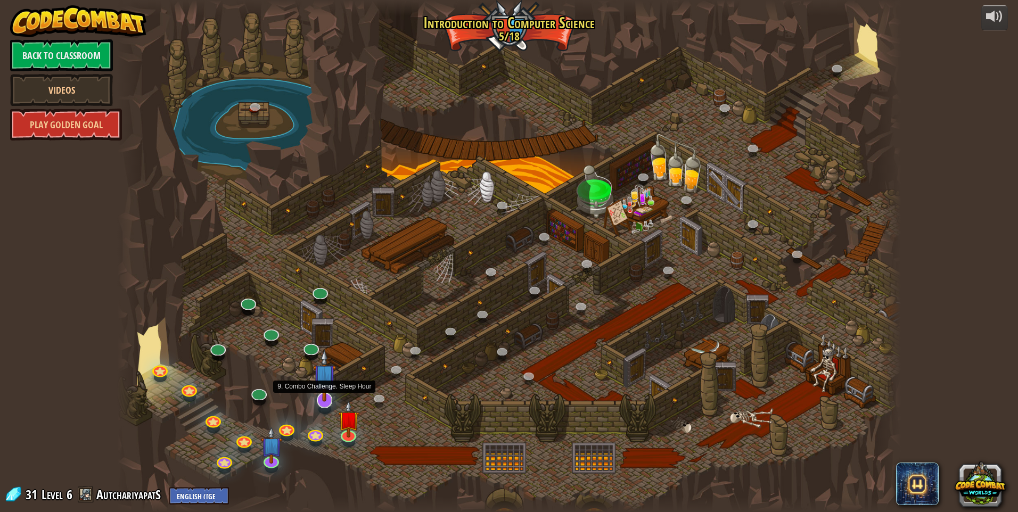
click at [324, 383] on img at bounding box center [324, 375] width 23 height 53
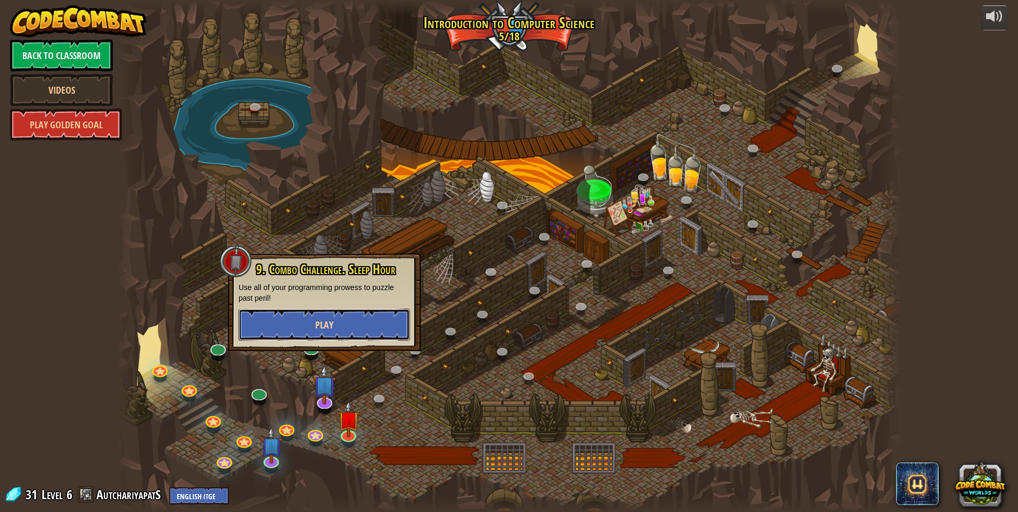
click at [346, 330] on button "Play" at bounding box center [324, 325] width 171 height 32
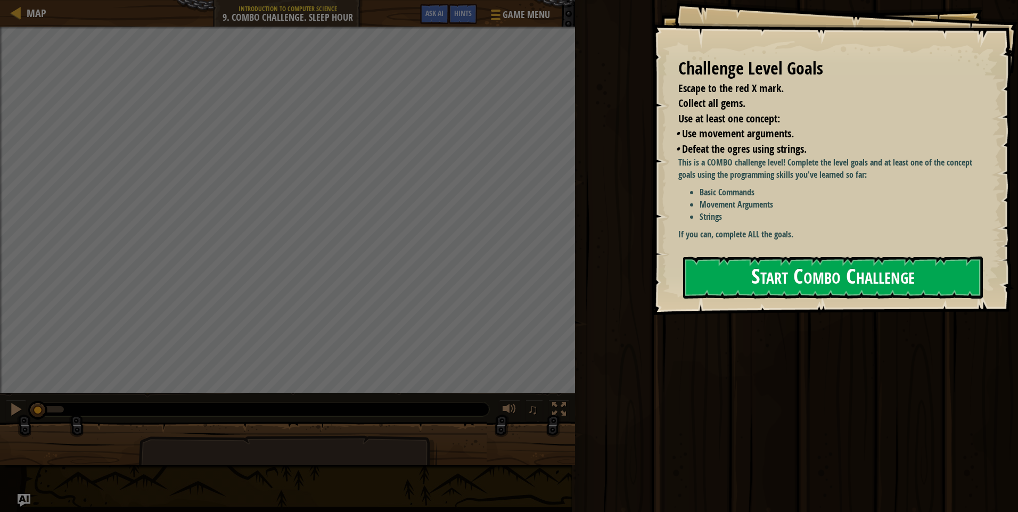
click at [854, 282] on button "Start Combo Challenge" at bounding box center [833, 278] width 300 height 42
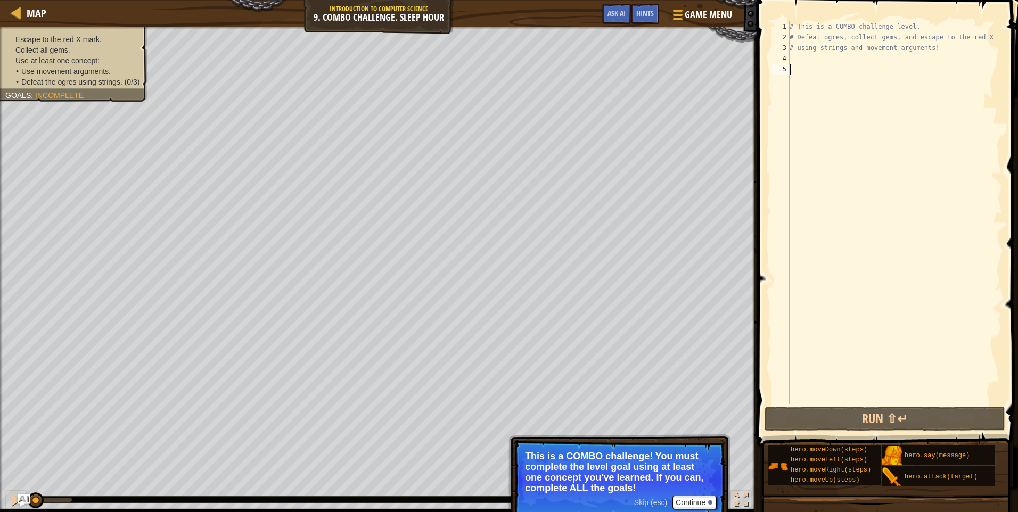
click at [796, 52] on div "# This is a COMBO challenge level. # Defeat [PERSON_NAME], collect gems, and es…" at bounding box center [894, 223] width 215 height 405
type textarea "# using strings and movement arguments!"
click at [796, 56] on div "# This is a COMBO challenge level. # Defeat [PERSON_NAME], collect gems, and es…" at bounding box center [894, 223] width 215 height 405
type textarea "h"
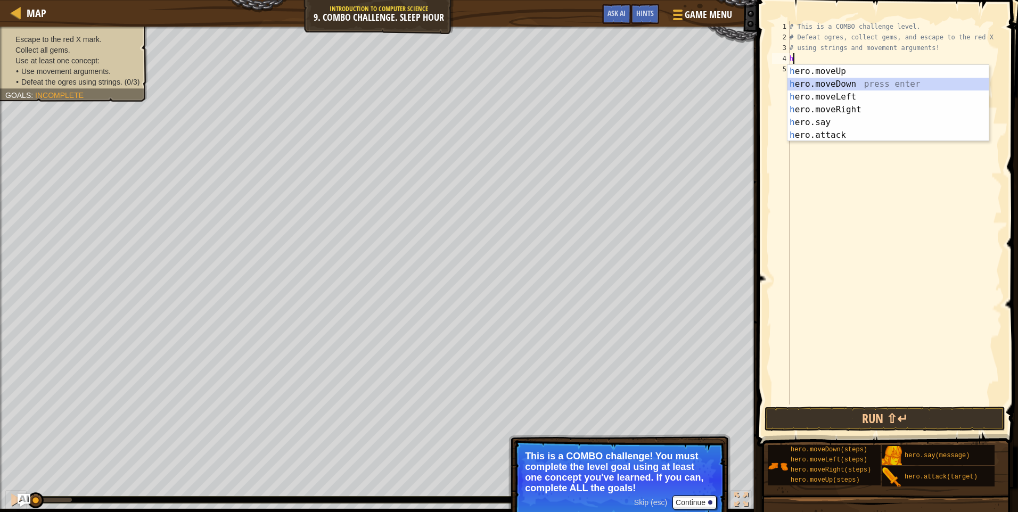
click at [858, 89] on div "h ero.moveUp press enter h ero.moveDown press enter h ero.moveLeft press enter …" at bounding box center [887, 116] width 201 height 102
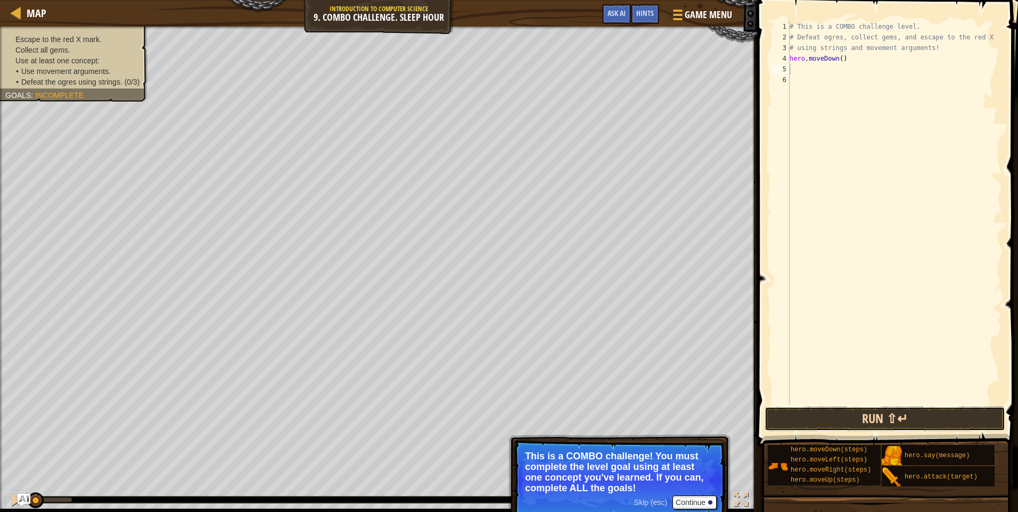
click at [819, 424] on button "Run ⇧↵" at bounding box center [885, 419] width 241 height 24
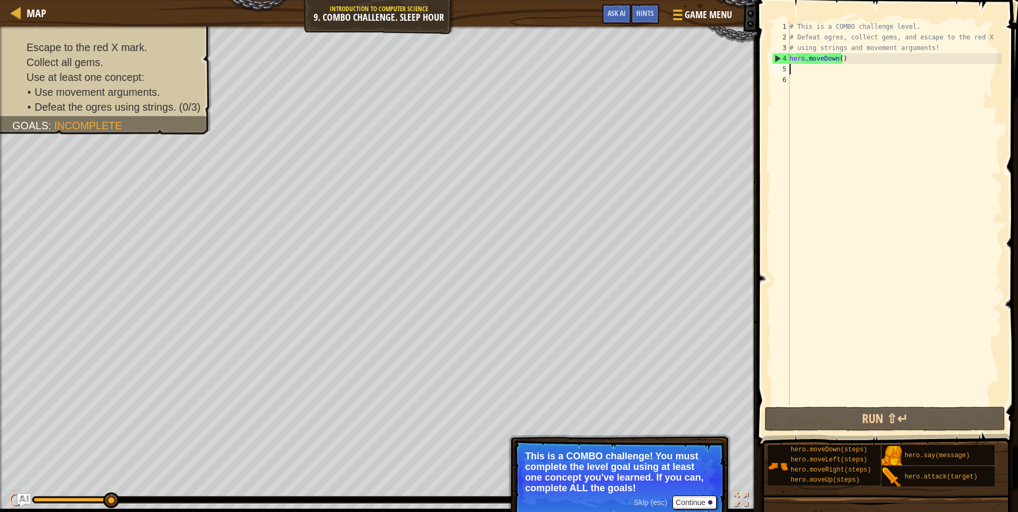
click at [844, 58] on div "# This is a COMBO challenge level. # Defeat [PERSON_NAME], collect gems, and es…" at bounding box center [894, 223] width 215 height 405
type textarea "hero.moveDown()"
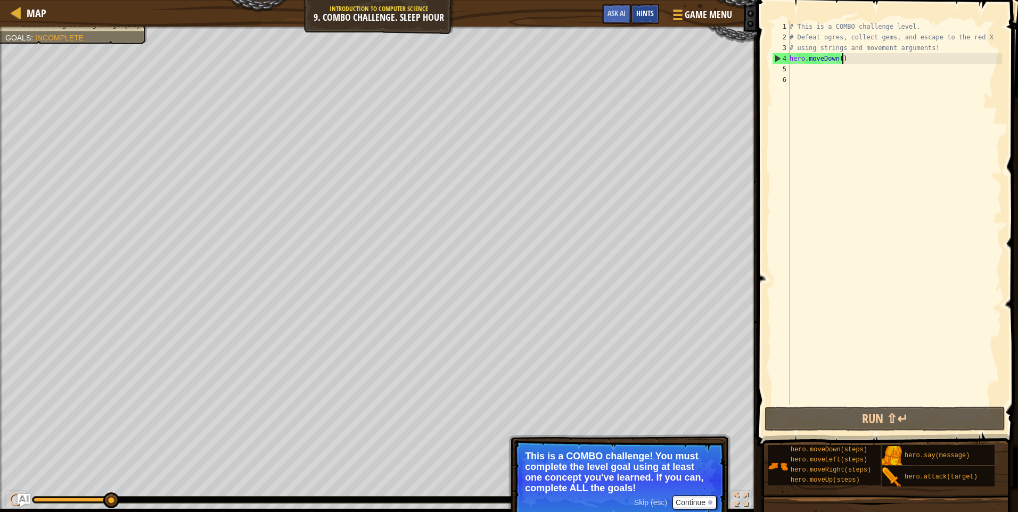
click at [644, 19] on div "Hints" at bounding box center [645, 14] width 28 height 20
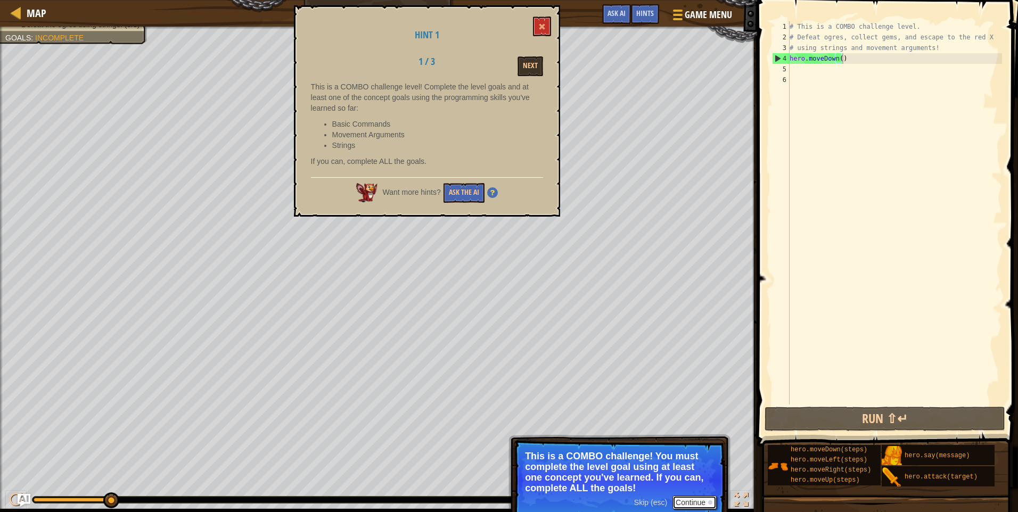
click at [689, 503] on button "Continue" at bounding box center [694, 503] width 44 height 14
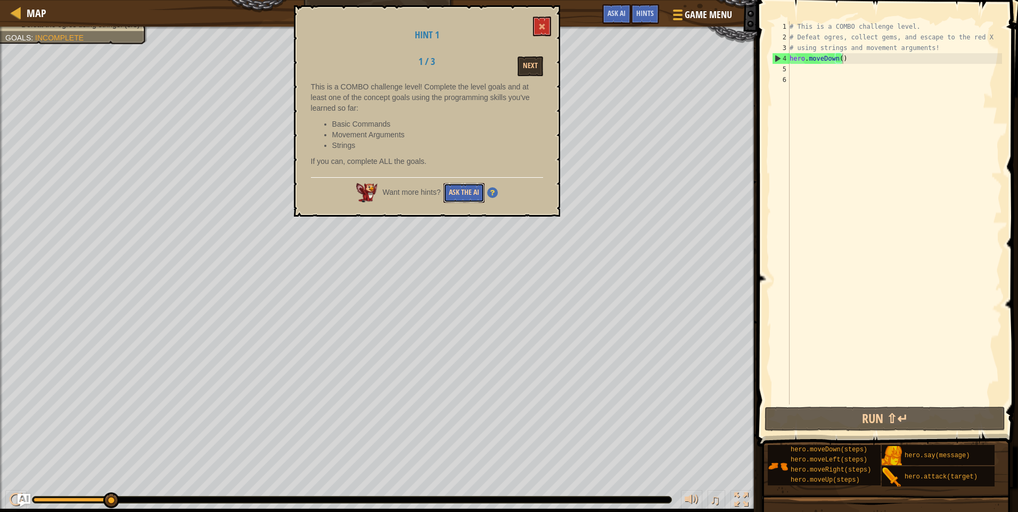
click at [465, 190] on button "Ask the AI" at bounding box center [463, 193] width 41 height 20
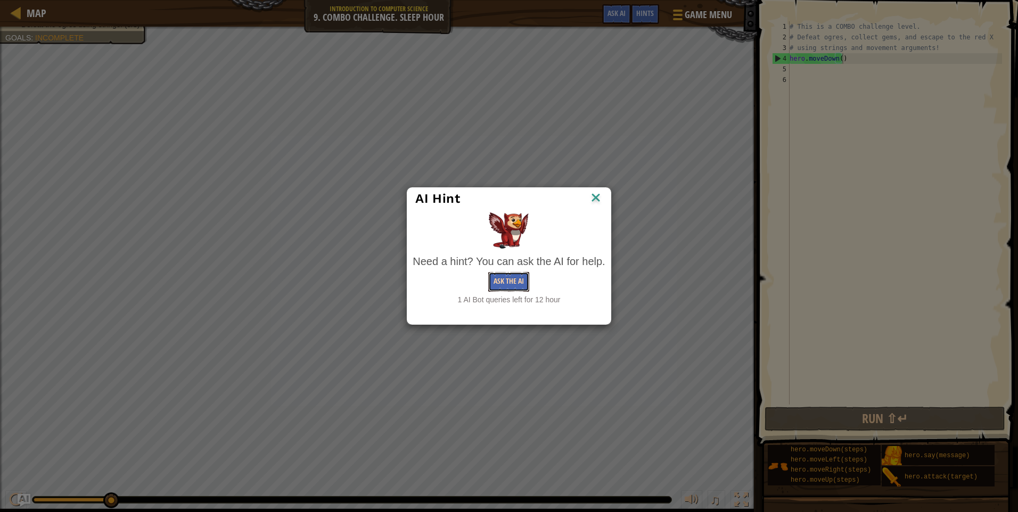
click at [515, 284] on button "Ask the AI" at bounding box center [508, 282] width 41 height 20
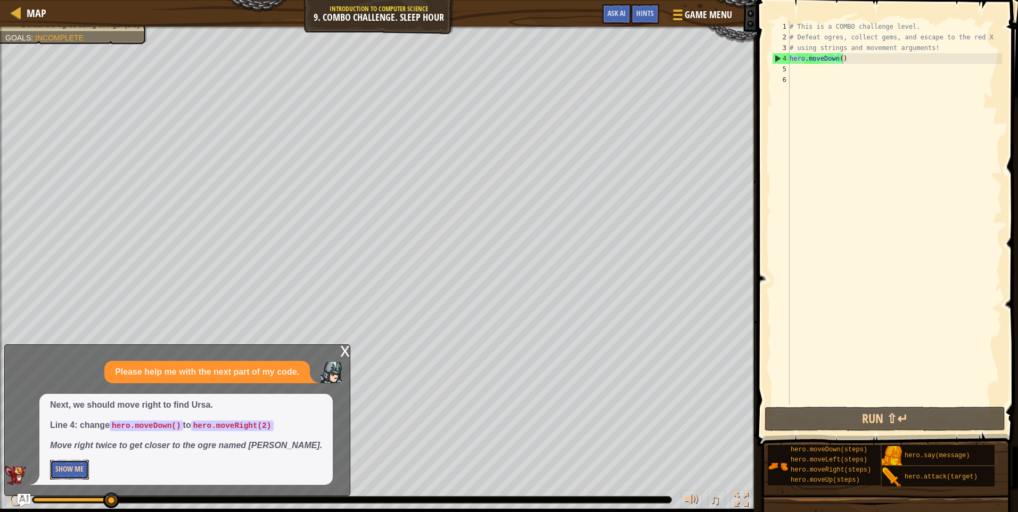
click at [69, 462] on button "Show Me" at bounding box center [69, 470] width 39 height 20
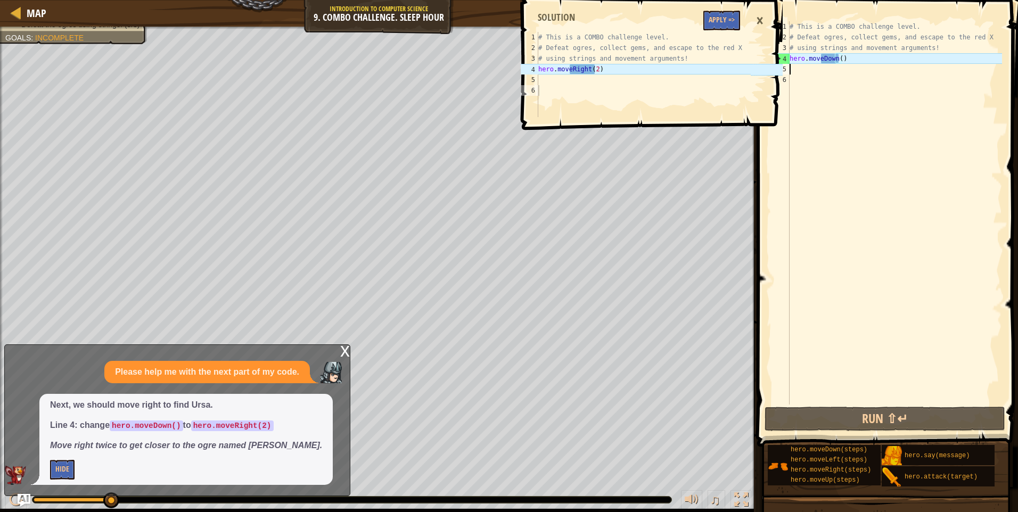
click at [850, 64] on div "# This is a COMBO challenge level. # Defeat [PERSON_NAME], collect gems, and es…" at bounding box center [894, 223] width 215 height 405
click at [845, 61] on div "# This is a COMBO challenge level. # Defeat [PERSON_NAME], collect gems, and es…" at bounding box center [894, 223] width 215 height 405
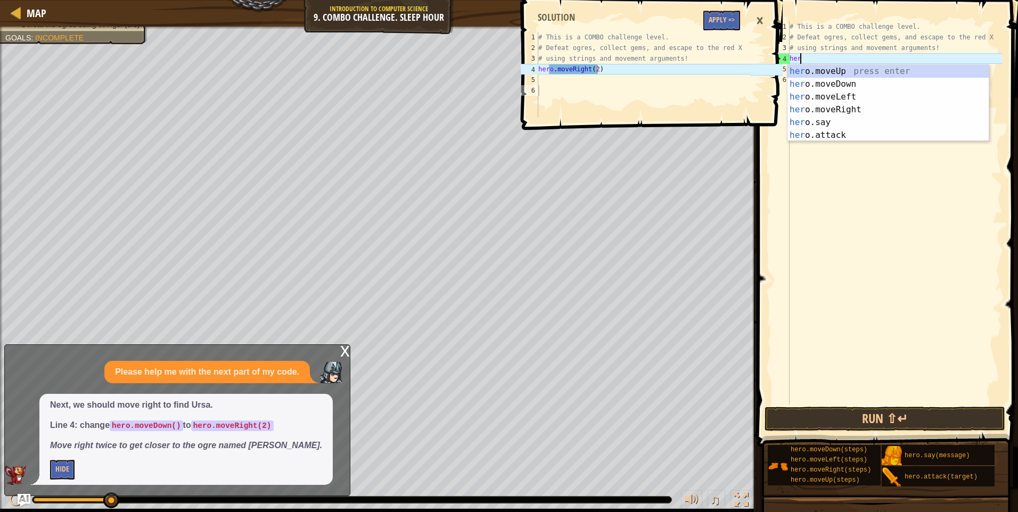
type textarea "h"
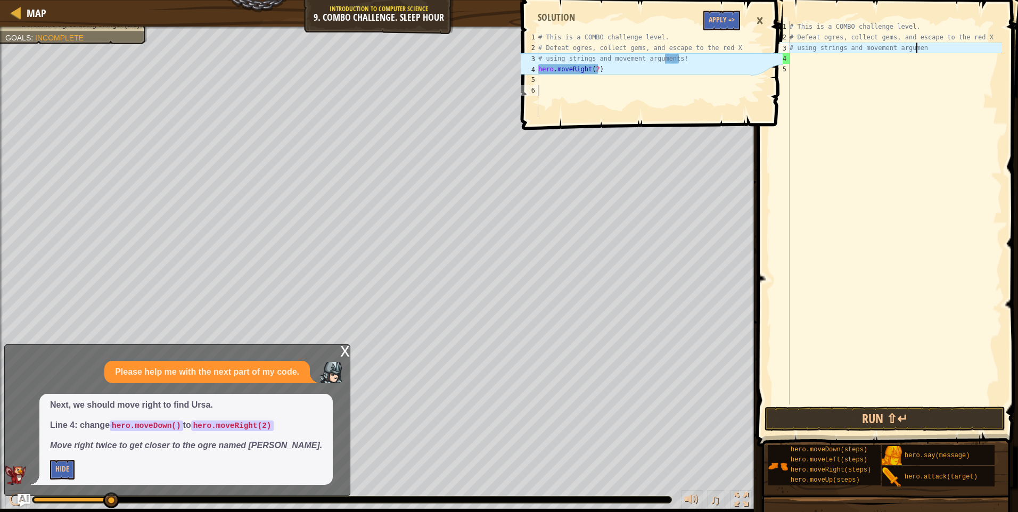
type textarea "# using strings and movement argu"
click at [828, 92] on div "# This is a COMBO challenge level. # Defeat ogres, collect gems, and escape to …" at bounding box center [894, 223] width 215 height 405
click at [800, 63] on div "# This is a COMBO challenge level. # Defeat ogres, collect gems, and escape to …" at bounding box center [894, 223] width 215 height 405
click at [733, 21] on button "Apply =>" at bounding box center [721, 21] width 37 height 20
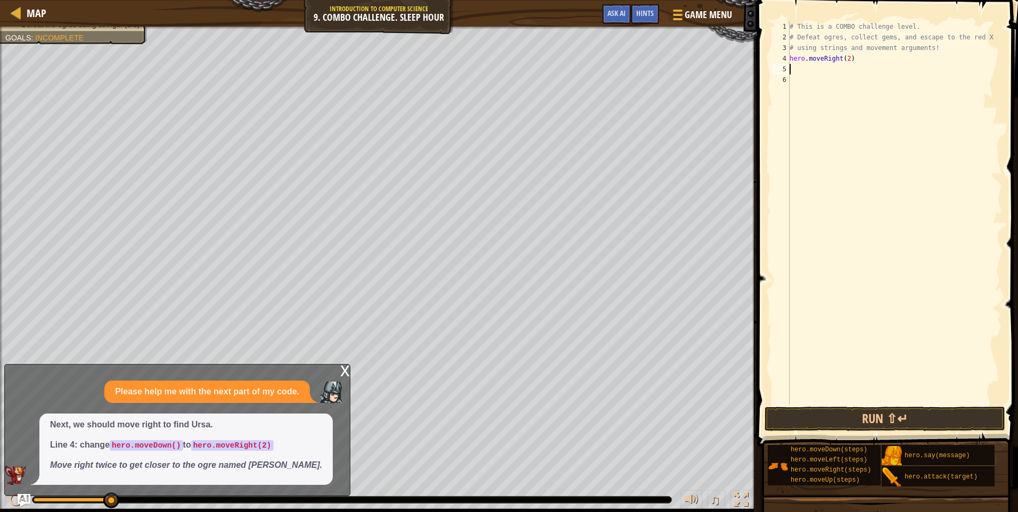
click at [793, 65] on div "# This is a COMBO challenge level. # Defeat [PERSON_NAME], collect gems, and es…" at bounding box center [894, 223] width 215 height 405
click at [849, 418] on button "Run ⇧↵" at bounding box center [885, 419] width 241 height 24
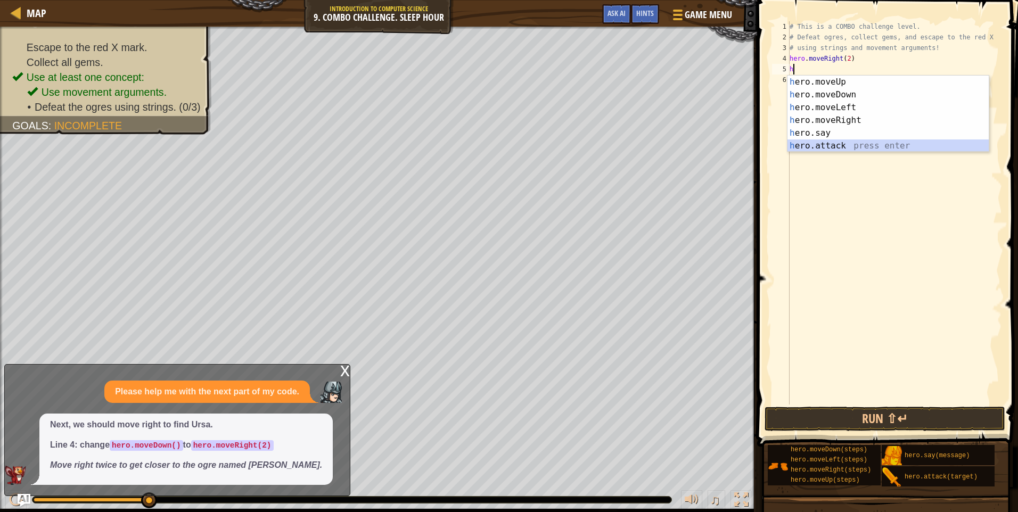
click at [844, 147] on div "h ero.moveUp press enter h ero.moveDown press enter h ero.moveLeft press enter …" at bounding box center [887, 127] width 201 height 102
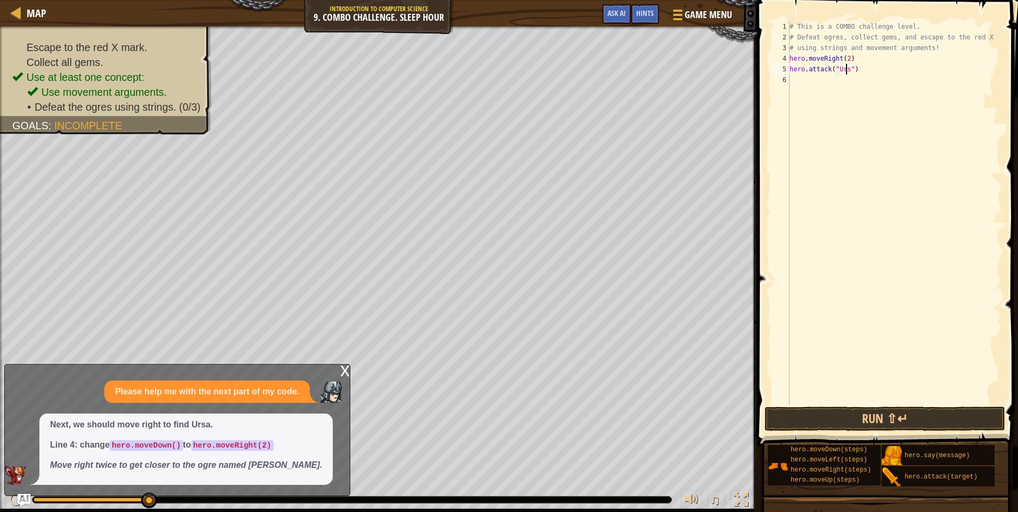
scroll to position [5, 5]
type textarea "hero.attack("Ursa")"
click at [789, 77] on div "6" at bounding box center [781, 80] width 18 height 11
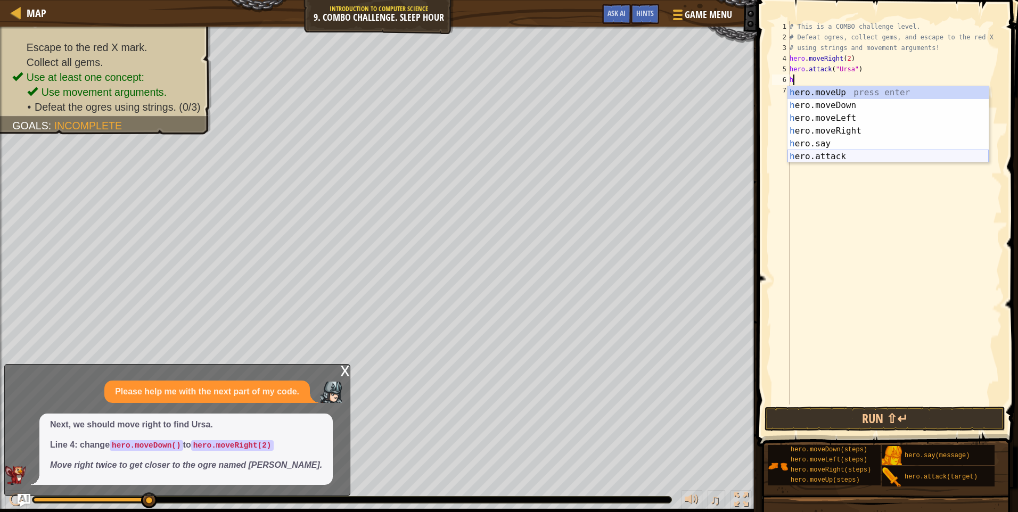
click at [807, 161] on div "h ero.moveUp press enter h ero.moveDown press enter h ero.moveLeft press enter …" at bounding box center [887, 137] width 201 height 102
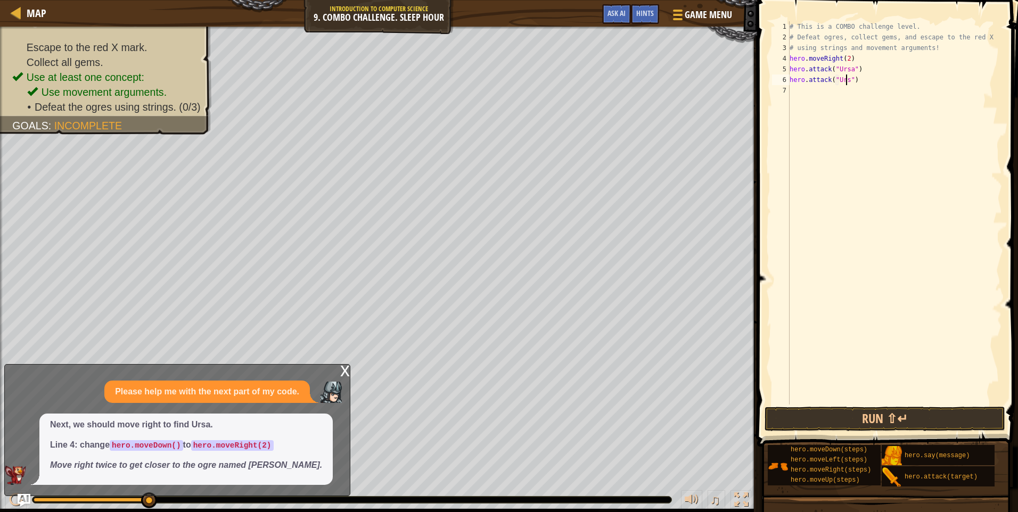
scroll to position [5, 5]
type textarea "hero.attack("Ursa")"
click at [832, 418] on button "Run ⇧↵" at bounding box center [885, 419] width 241 height 24
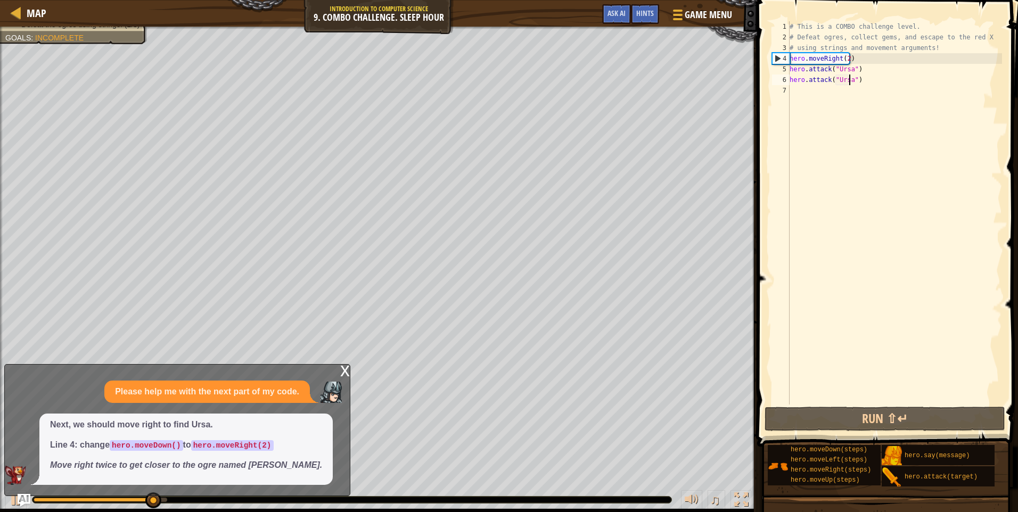
click at [792, 96] on div "# This is a COMBO challenge level. # Defeat [PERSON_NAME], collect gems, and es…" at bounding box center [894, 223] width 215 height 405
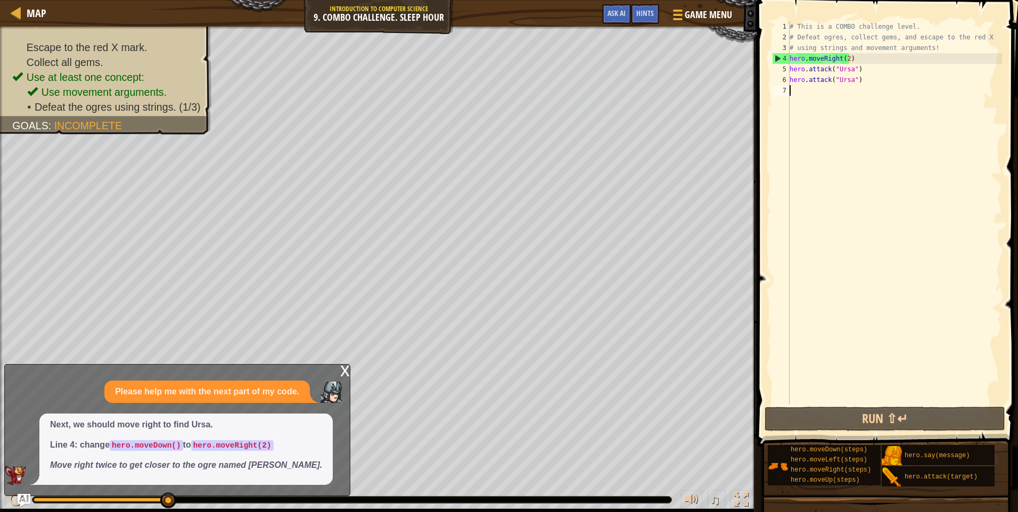
type textarea "h"
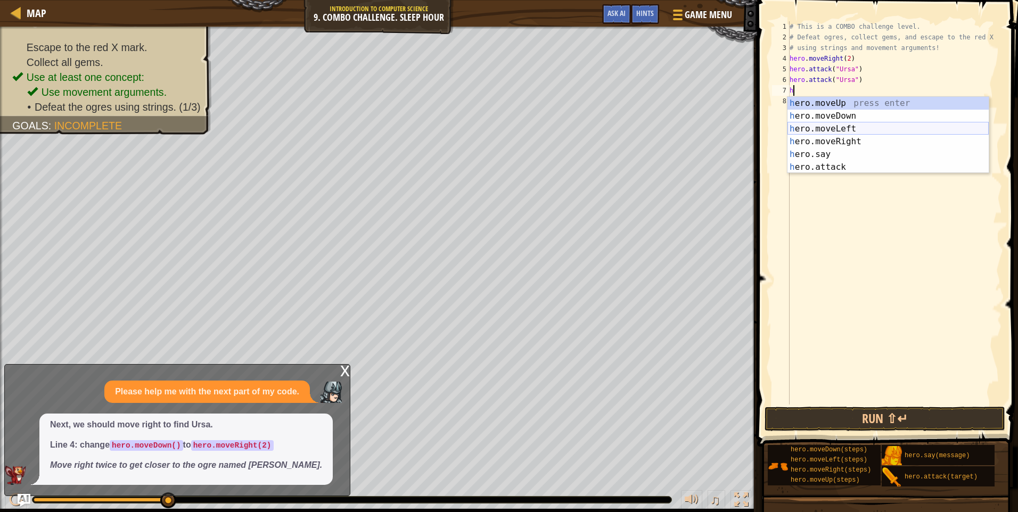
click at [855, 126] on div "h ero.moveUp press enter h ero.moveDown press enter h ero.moveLeft press enter …" at bounding box center [887, 148] width 201 height 102
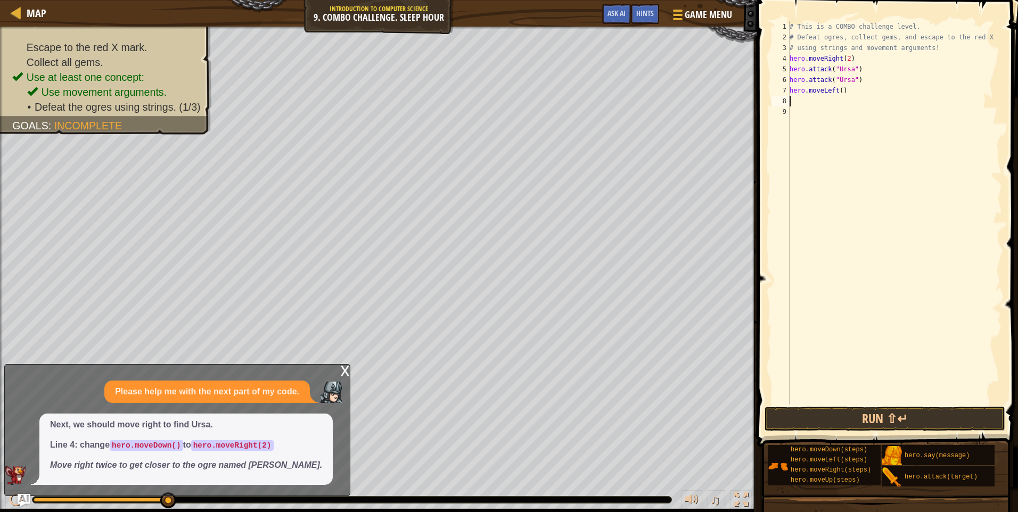
click at [837, 89] on div "# This is a COMBO challenge level. # Defeat [PERSON_NAME], collect gems, and es…" at bounding box center [894, 223] width 215 height 405
type textarea "hero.moveLeft(2)"
click at [798, 103] on div "# This is a COMBO challenge level. # Defeat [PERSON_NAME], collect gems, and es…" at bounding box center [894, 223] width 215 height 405
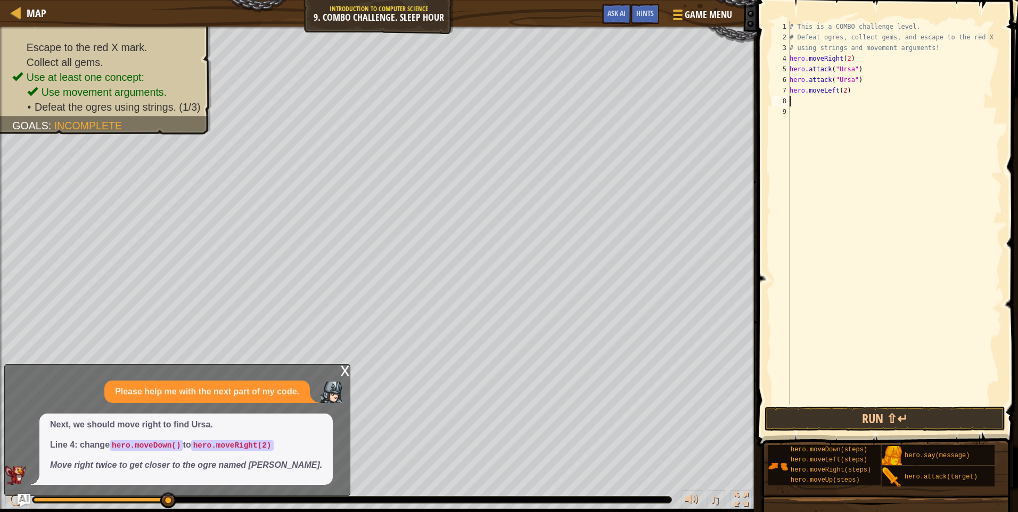
type textarea "h"
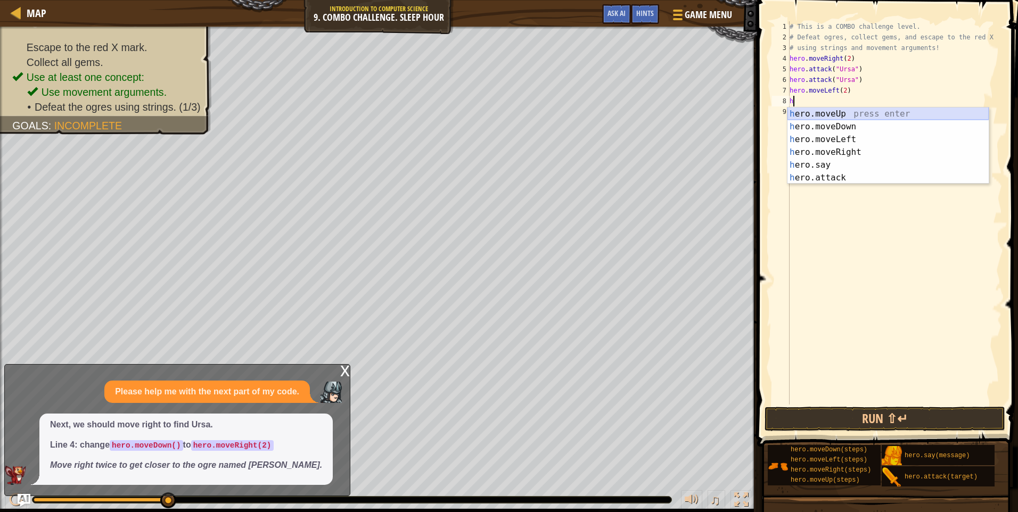
click at [852, 114] on div "h ero.moveUp press enter h ero.moveDown press enter h ero.moveLeft press enter …" at bounding box center [887, 159] width 201 height 102
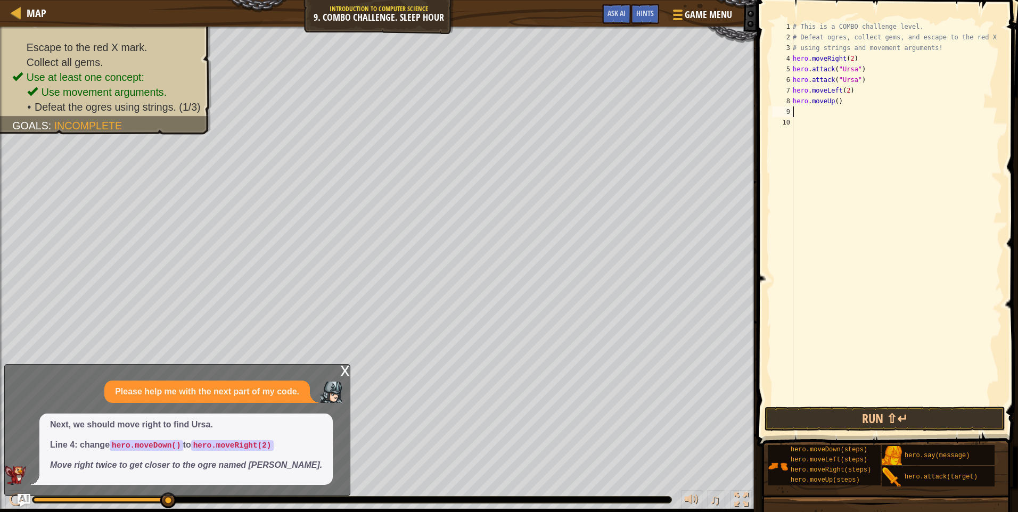
click at [835, 103] on div "# This is a COMBO challenge level. # Defeat [PERSON_NAME], collect gems, and es…" at bounding box center [896, 223] width 211 height 405
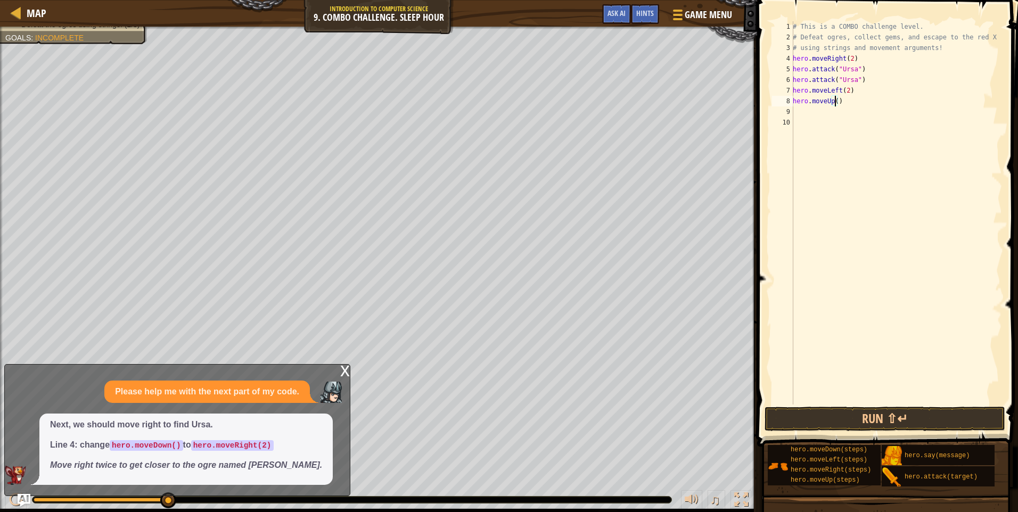
scroll to position [5, 4]
type textarea "hero.moveUp()"
click at [799, 114] on div "# This is a COMBO challenge level. # Defeat [PERSON_NAME], collect gems, and es…" at bounding box center [896, 223] width 211 height 405
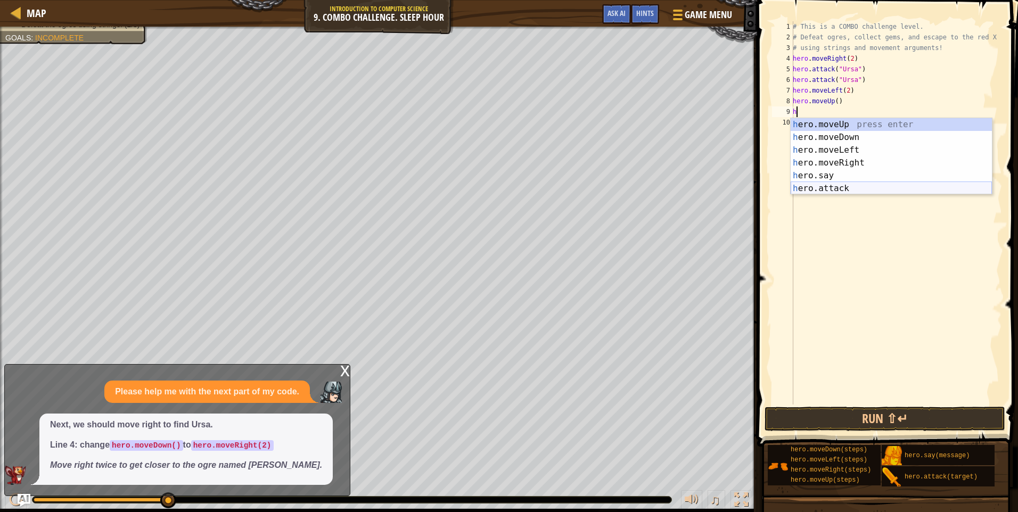
click at [831, 184] on div "h ero.moveUp press enter h ero.moveDown press enter h ero.moveLeft press enter …" at bounding box center [891, 169] width 201 height 102
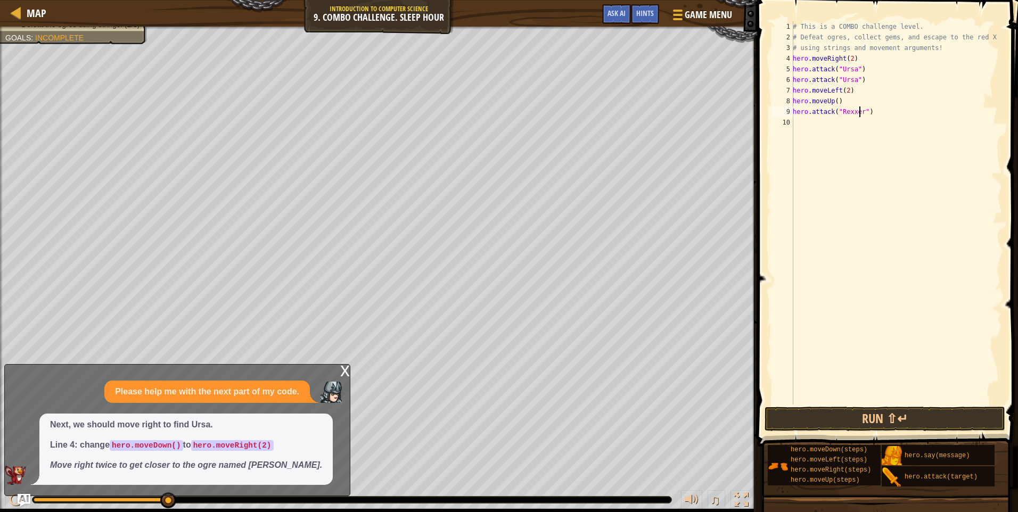
scroll to position [5, 6]
type textarea "hero.attack("Rexxar")"
click at [806, 126] on div "# This is a COMBO challenge level. # Defeat [PERSON_NAME], collect gems, and es…" at bounding box center [896, 223] width 211 height 405
drag, startPoint x: 806, startPoint y: 125, endPoint x: 801, endPoint y: 121, distance: 6.8
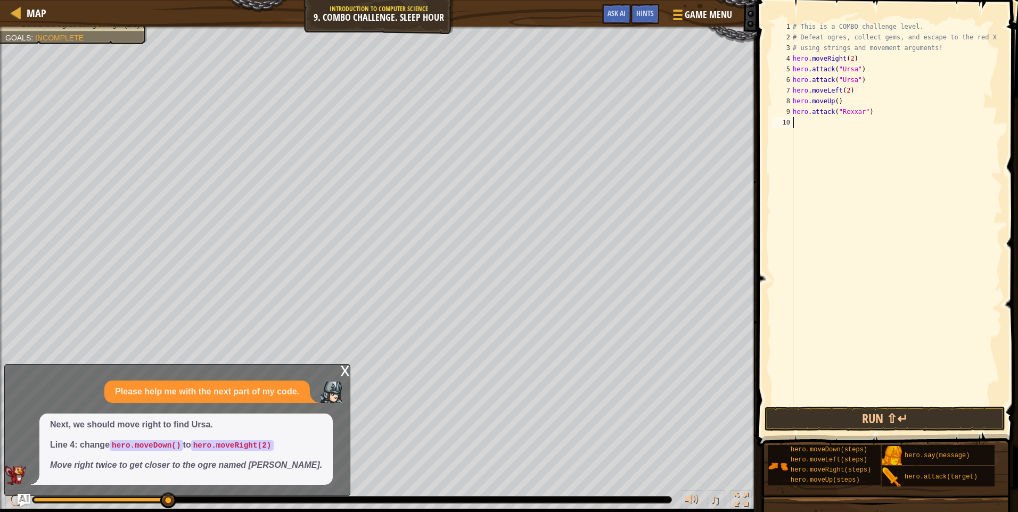
click at [801, 121] on div "# This is a COMBO challenge level. # Defeat [PERSON_NAME], collect gems, and es…" at bounding box center [896, 223] width 211 height 405
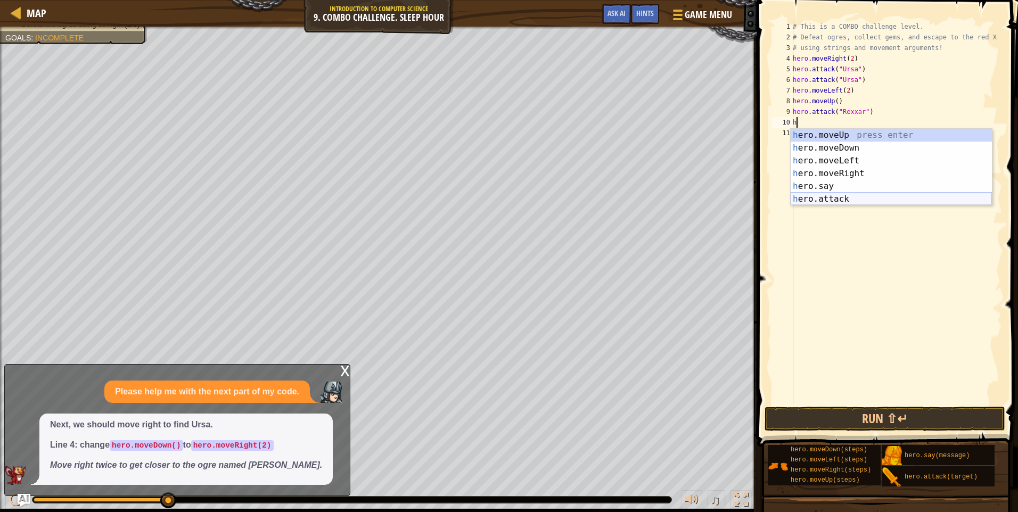
click at [825, 196] on div "h ero.moveUp press enter h ero.moveDown press enter h ero.moveLeft press enter …" at bounding box center [891, 180] width 201 height 102
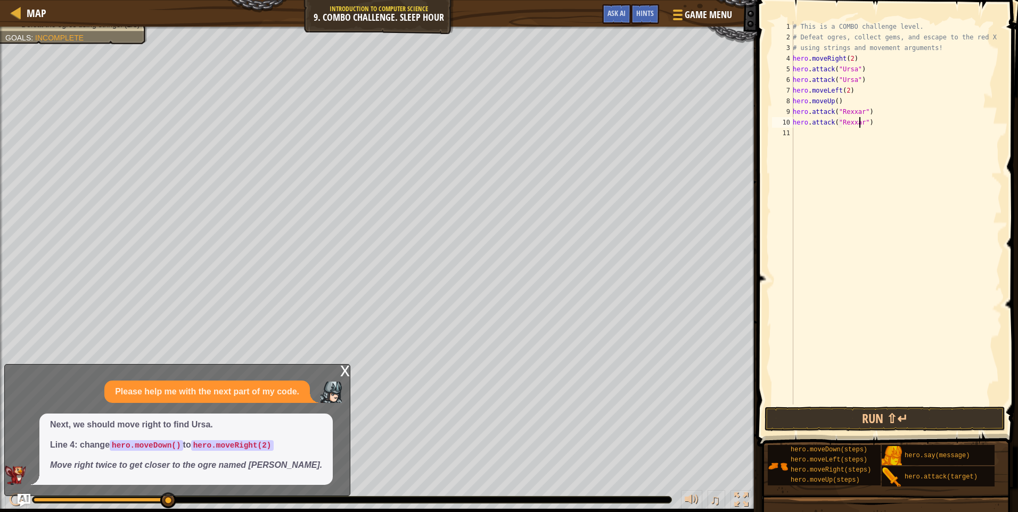
scroll to position [5, 6]
type textarea "hero.attack("Rexxar")"
click at [827, 412] on button "Run ⇧↵" at bounding box center [885, 419] width 241 height 24
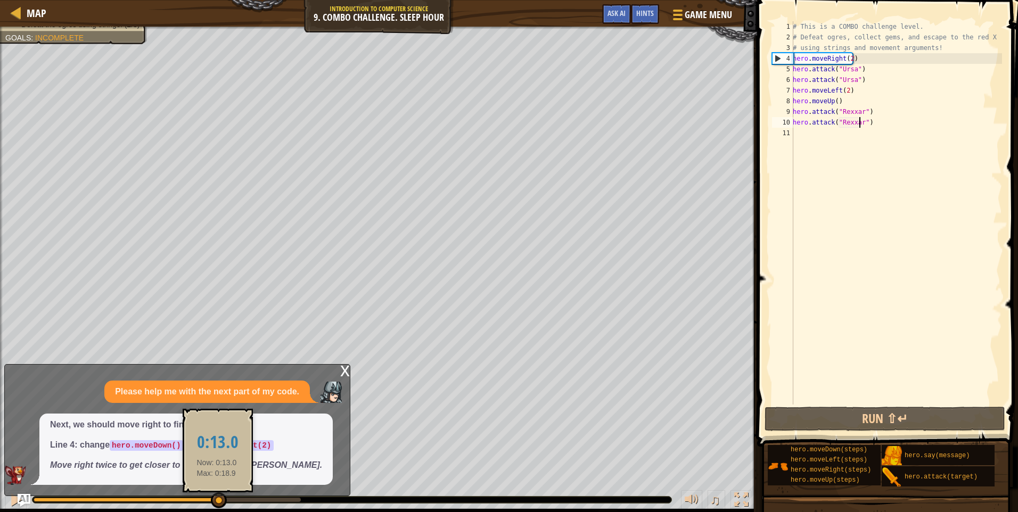
drag, startPoint x: 166, startPoint y: 504, endPoint x: 217, endPoint y: 500, distance: 50.7
click at [217, 500] on div at bounding box center [219, 500] width 16 height 16
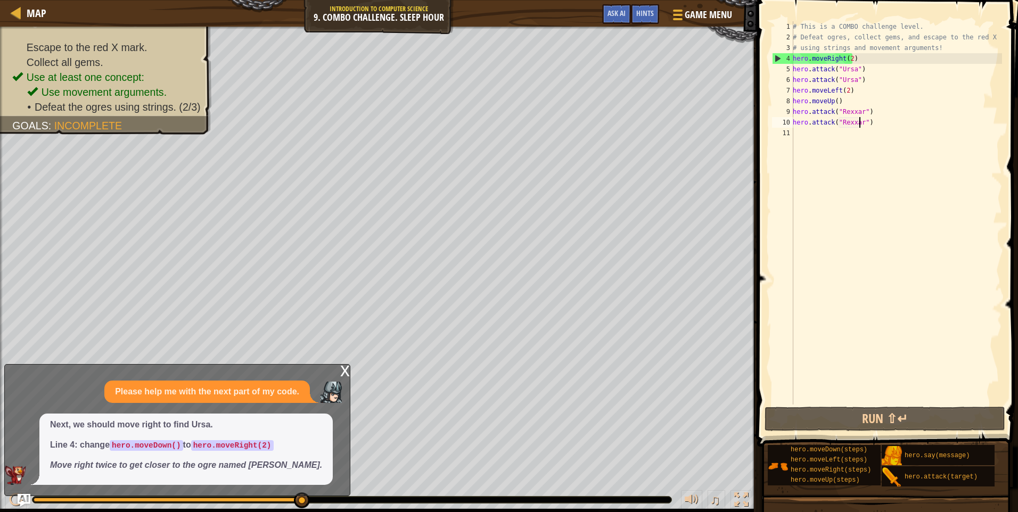
click at [799, 132] on div "# This is a COMBO challenge level. # Defeat [PERSON_NAME], collect gems, and es…" at bounding box center [896, 223] width 211 height 405
type textarea "h"
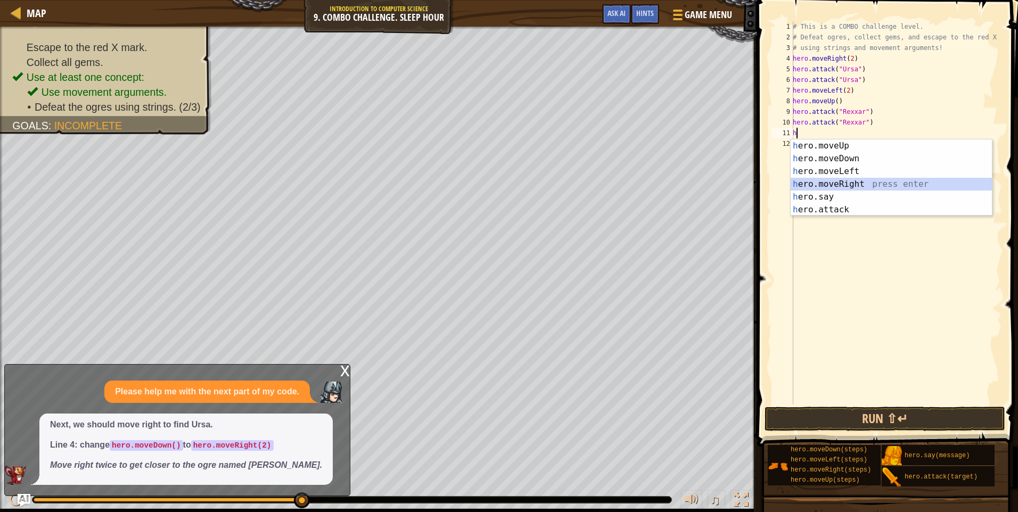
click at [834, 182] on div "h ero.moveUp press enter h ero.moveDown press enter h ero.moveLeft press enter …" at bounding box center [891, 190] width 201 height 102
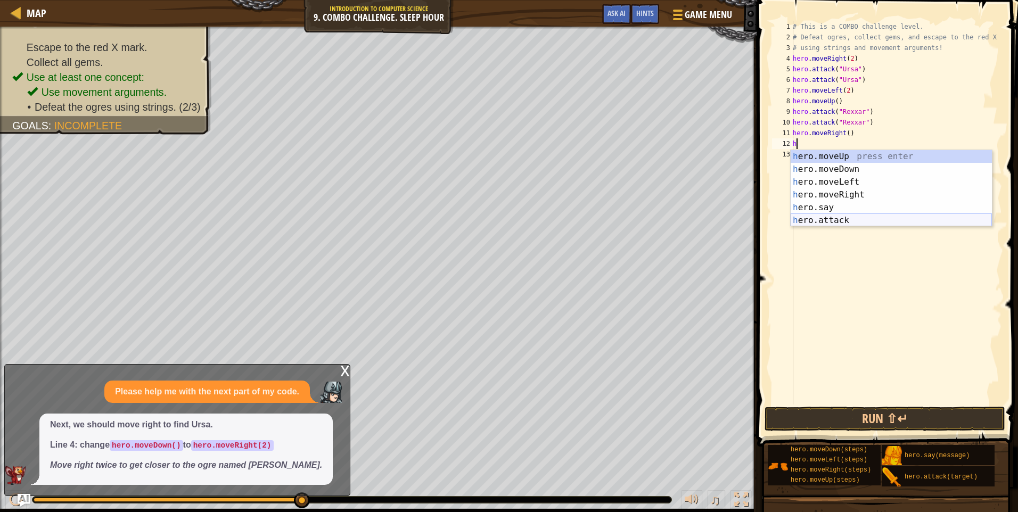
click at [865, 219] on div "h ero.moveUp press enter h ero.moveDown press enter h ero.moveLeft press enter …" at bounding box center [891, 201] width 201 height 102
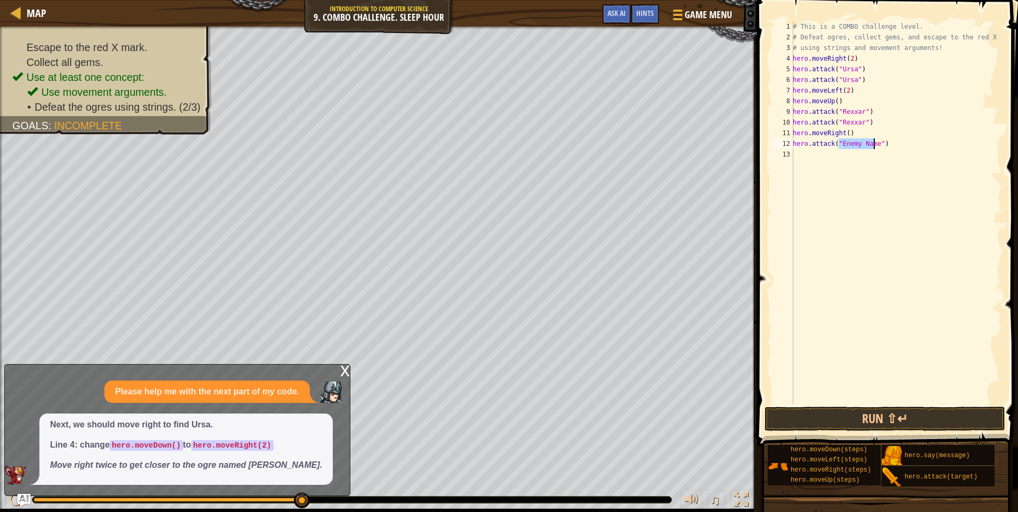
scroll to position [5, 4]
type textarea "hero.attack("Brack")"
click at [807, 154] on div "# This is a COMBO challenge level. # Defeat [PERSON_NAME], collect gems, and es…" at bounding box center [896, 223] width 211 height 405
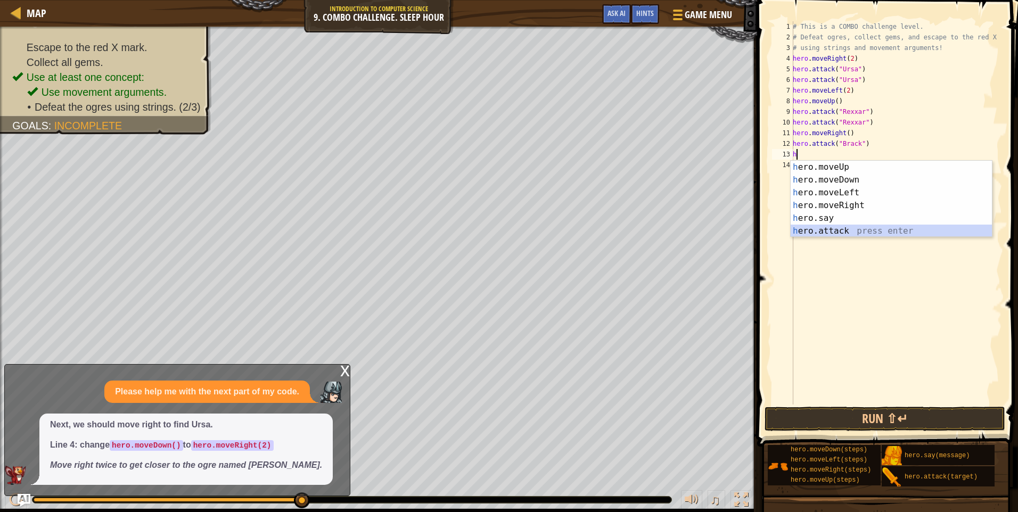
click at [840, 235] on div "h ero.moveUp press enter h ero.moveDown press enter h ero.moveLeft press enter …" at bounding box center [891, 212] width 201 height 102
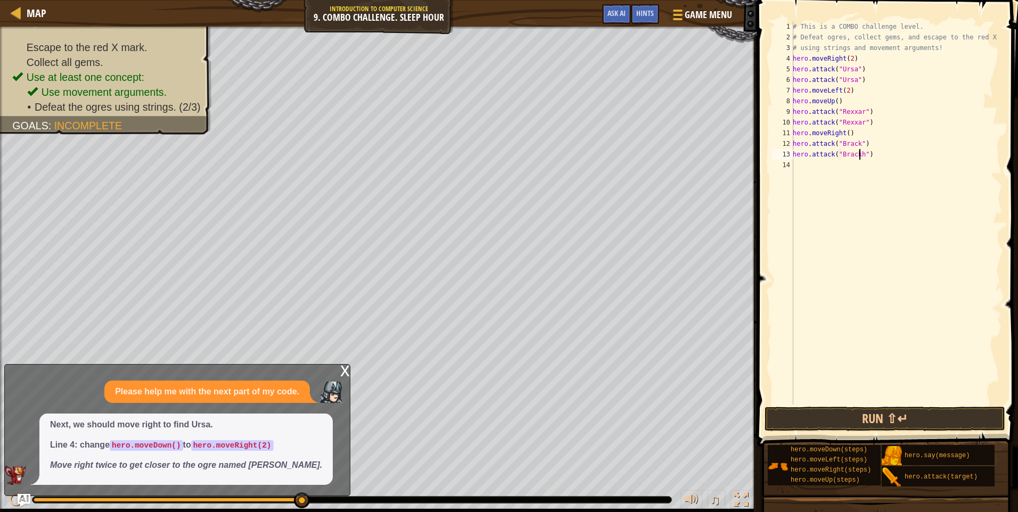
scroll to position [5, 6]
type textarea "hero.attack("Brack")"
click at [808, 172] on div "# This is a COMBO challenge level. # Defeat [PERSON_NAME], collect gems, and es…" at bounding box center [896, 223] width 211 height 405
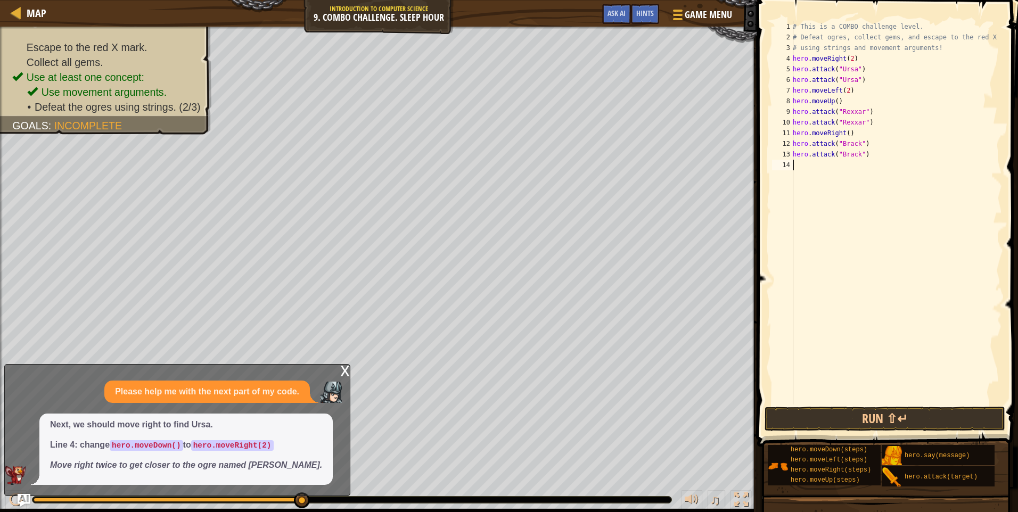
type textarea "h"
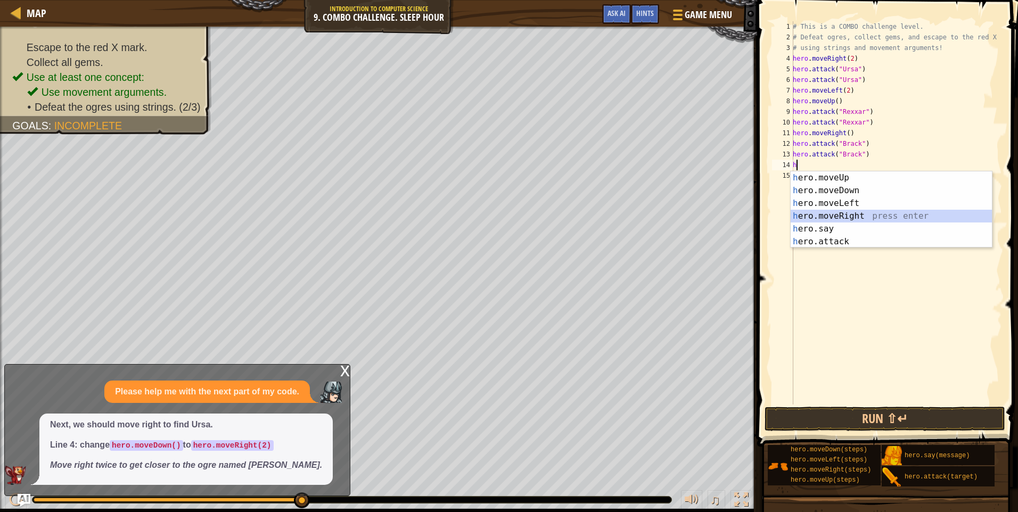
click at [858, 214] on div "h ero.moveUp press enter h ero.moveDown press enter h ero.moveLeft press enter …" at bounding box center [891, 222] width 201 height 102
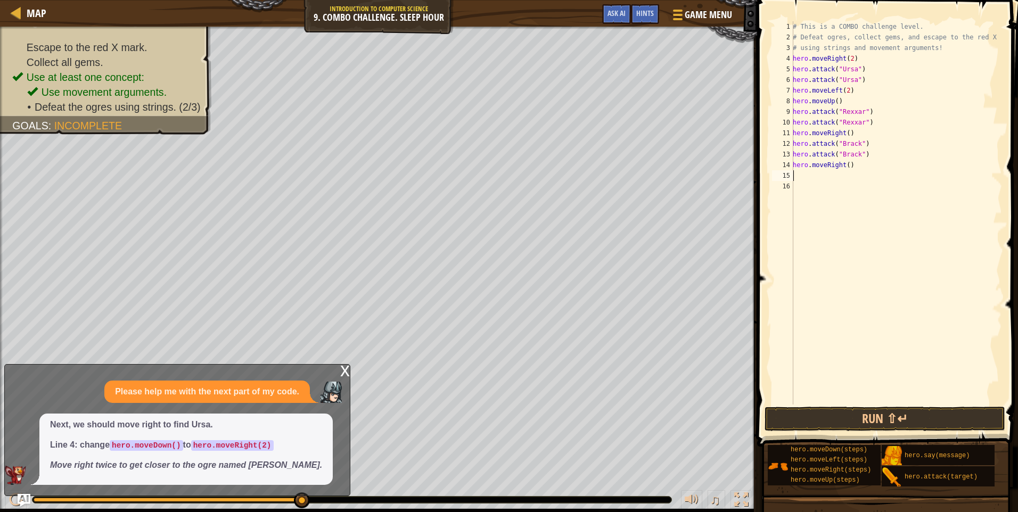
type textarea "h"
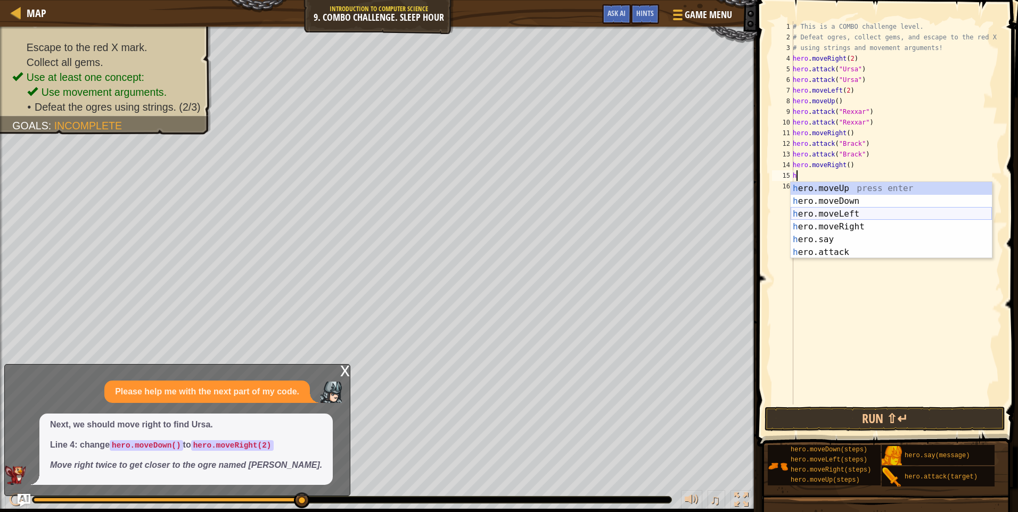
click at [855, 209] on div "h ero.moveUp press enter h ero.moveDown press enter h ero.moveLeft press enter …" at bounding box center [891, 233] width 201 height 102
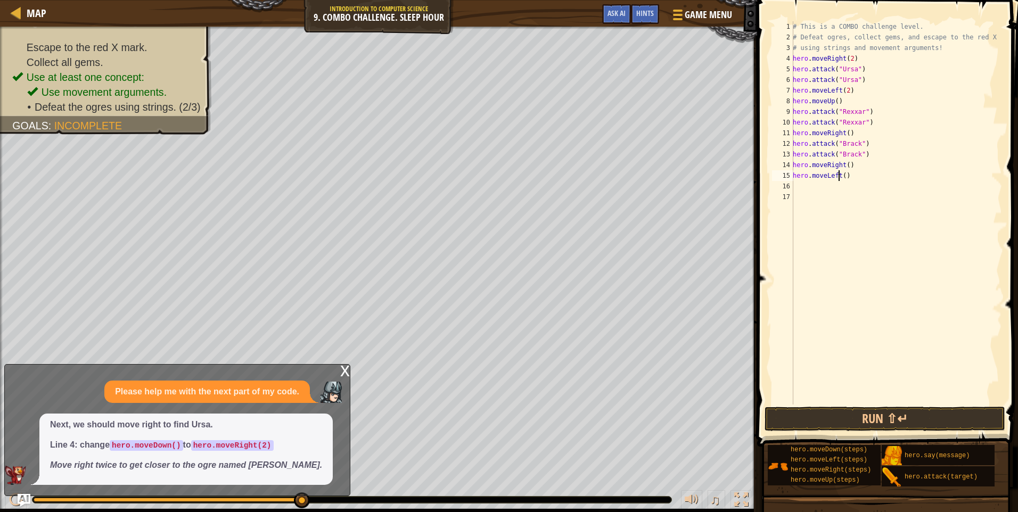
click at [840, 174] on div "# This is a COMBO challenge level. # Defeat [PERSON_NAME], collect gems, and es…" at bounding box center [896, 223] width 211 height 405
click at [843, 174] on div "# This is a COMBO challenge level. # Defeat [PERSON_NAME], collect gems, and es…" at bounding box center [896, 223] width 211 height 405
type textarea "hero.moveLeft(2)"
click at [786, 189] on div "16" at bounding box center [782, 186] width 21 height 11
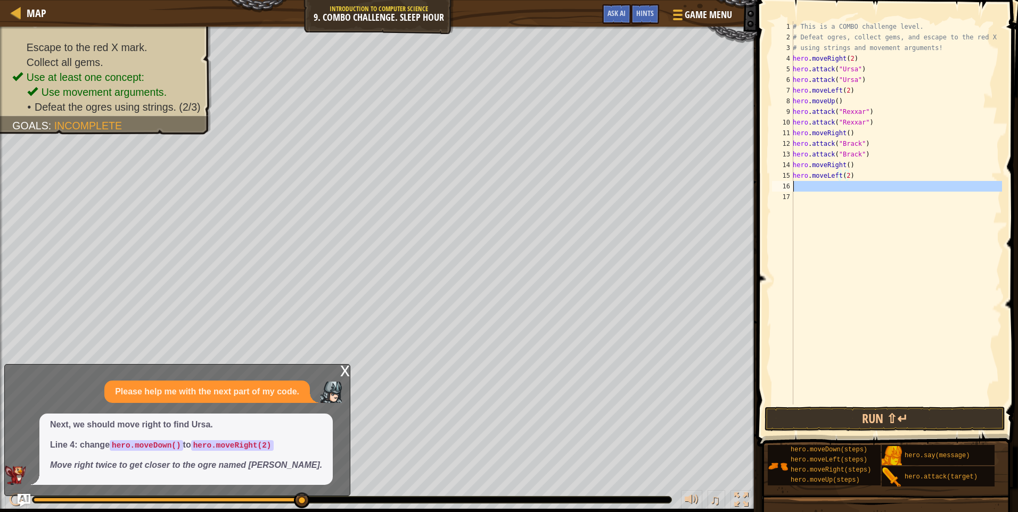
scroll to position [5, 0]
click at [798, 186] on div "# This is a COMBO challenge level. # Defeat [PERSON_NAME], collect gems, and es…" at bounding box center [896, 223] width 211 height 405
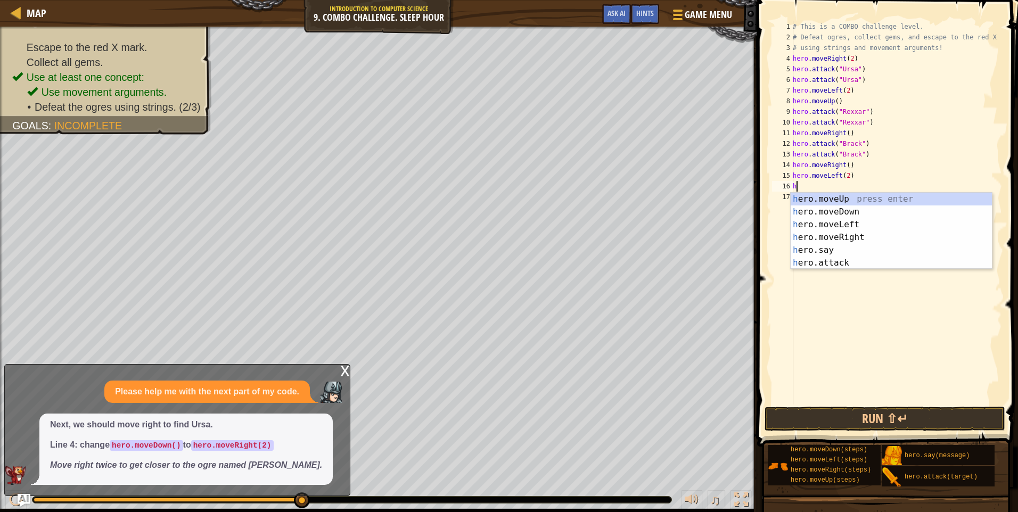
type textarea "h"
click at [346, 374] on div "x" at bounding box center [345, 370] width 10 height 11
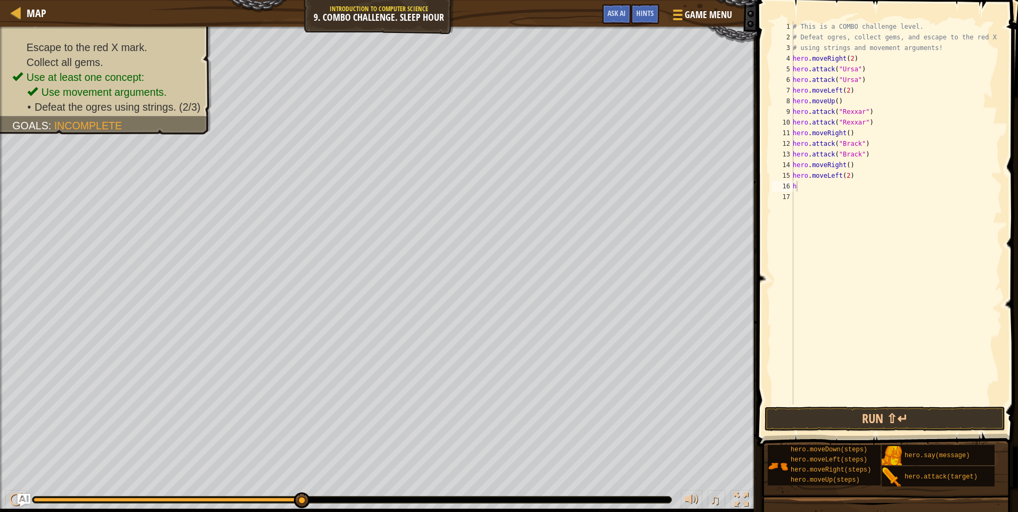
click at [811, 186] on div "# This is a COMBO challenge level. # Defeat [PERSON_NAME], collect gems, and es…" at bounding box center [896, 223] width 211 height 405
type textarea "h"
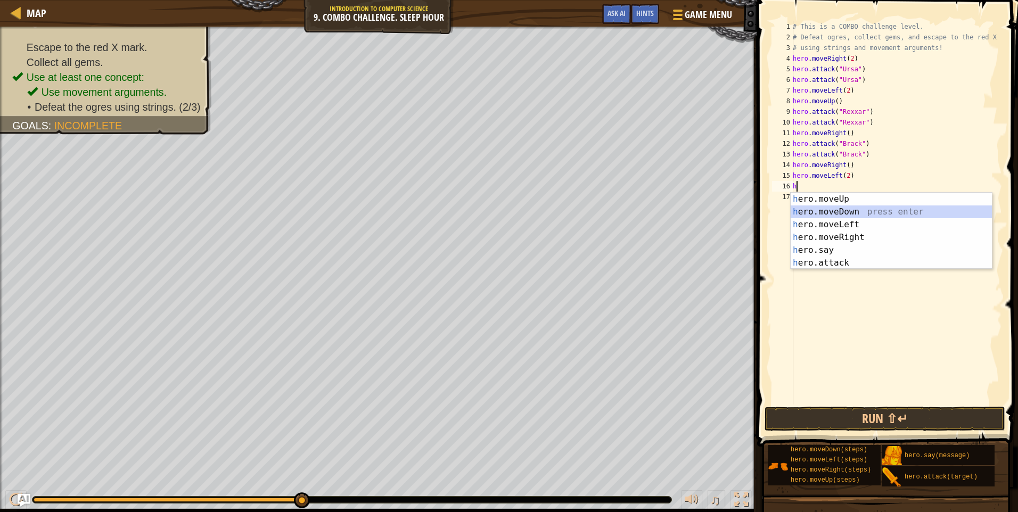
click at [875, 213] on div "h ero.moveUp press enter h ero.moveDown press enter h ero.moveLeft press enter …" at bounding box center [891, 244] width 201 height 102
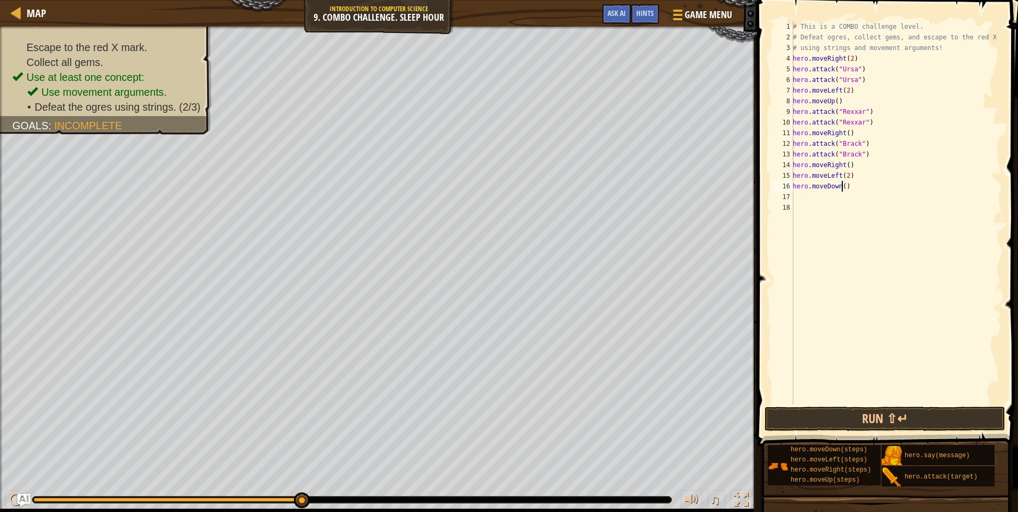
click at [842, 185] on div "# This is a COMBO challenge level. # Defeat [PERSON_NAME], collect gems, and es…" at bounding box center [896, 223] width 211 height 405
type textarea "hero.moveDown(2)"
click at [803, 194] on div "# This is a COMBO challenge level. # Defeat [PERSON_NAME], collect gems, and es…" at bounding box center [896, 223] width 211 height 405
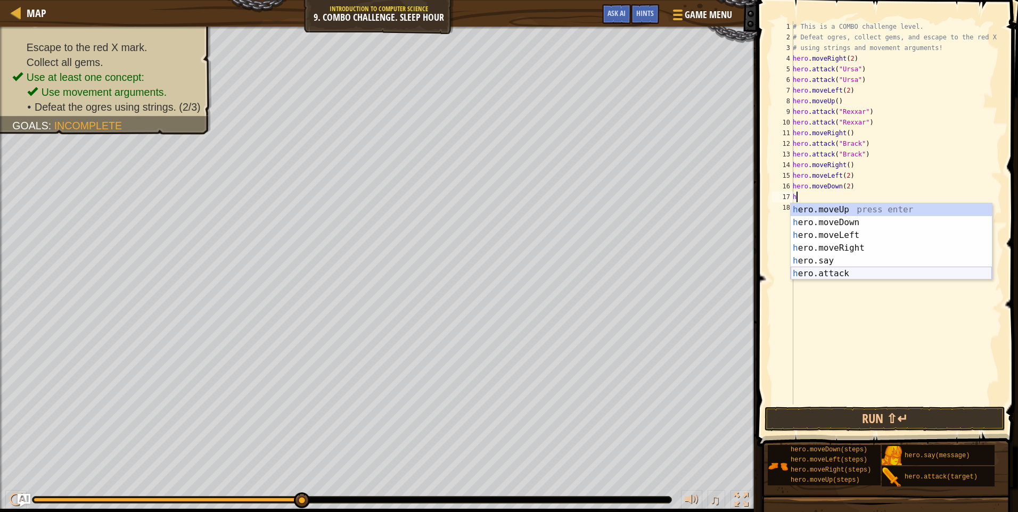
click at [841, 271] on div "h ero.moveUp press enter h ero.moveDown press enter h ero.moveLeft press enter …" at bounding box center [891, 254] width 201 height 102
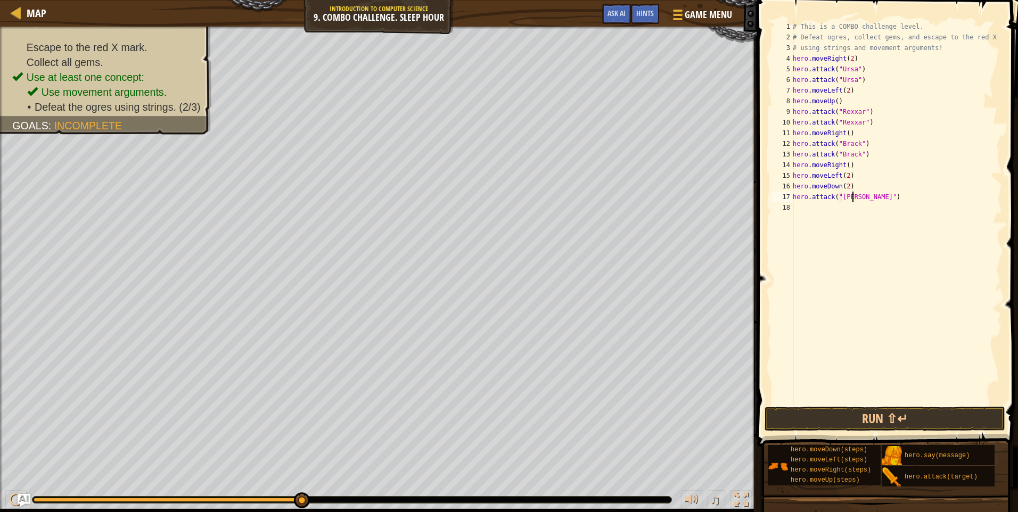
scroll to position [5, 5]
type textarea "hero.attack("Bubble")"
click at [814, 212] on div "# This is a COMBO challenge level. # Defeat [PERSON_NAME], collect gems, and es…" at bounding box center [896, 223] width 211 height 405
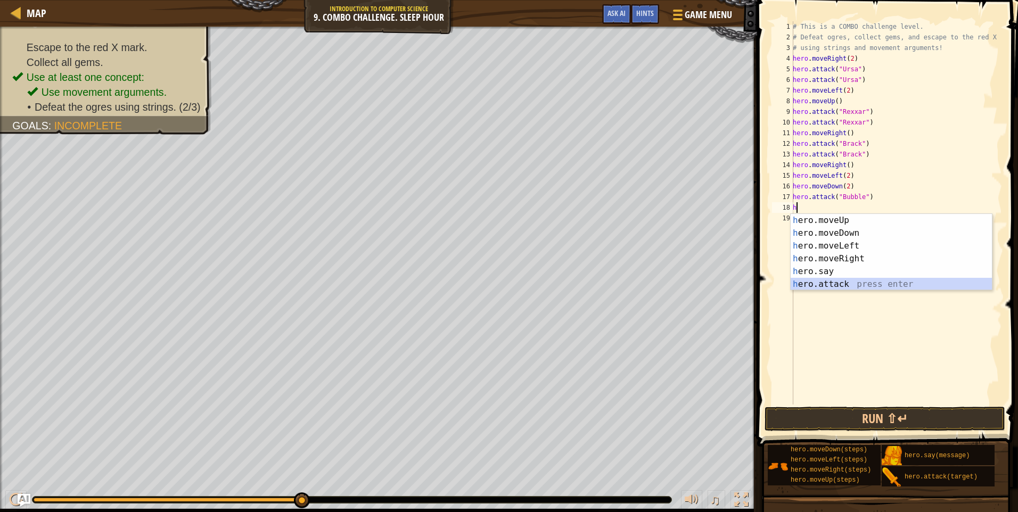
click at [849, 279] on div "h ero.moveUp press enter h ero.moveDown press enter h ero.moveLeft press enter …" at bounding box center [891, 265] width 201 height 102
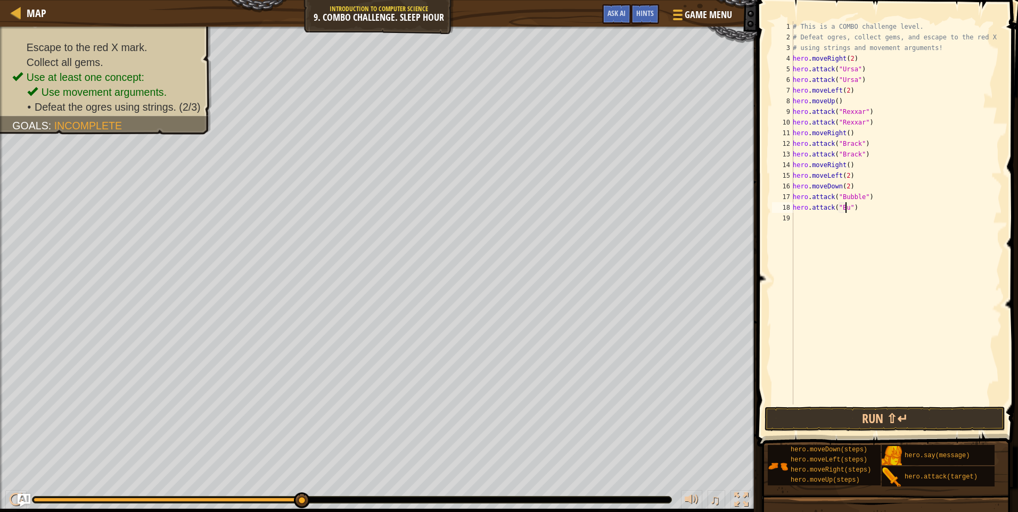
scroll to position [5, 4]
type textarea "hero.attack("Bubble")"
click at [798, 208] on div "# This is a COMBO challenge level. # Defeat [PERSON_NAME], collect gems, and es…" at bounding box center [896, 223] width 211 height 405
click at [800, 218] on div "# This is a COMBO challenge level. # Defeat [PERSON_NAME], collect gems, and es…" at bounding box center [896, 223] width 211 height 405
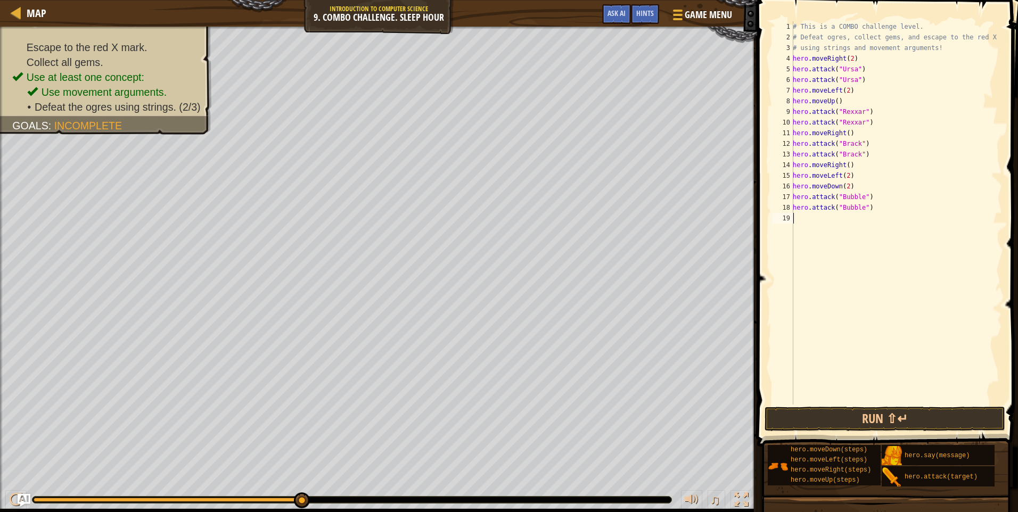
scroll to position [5, 0]
type textarea "h"
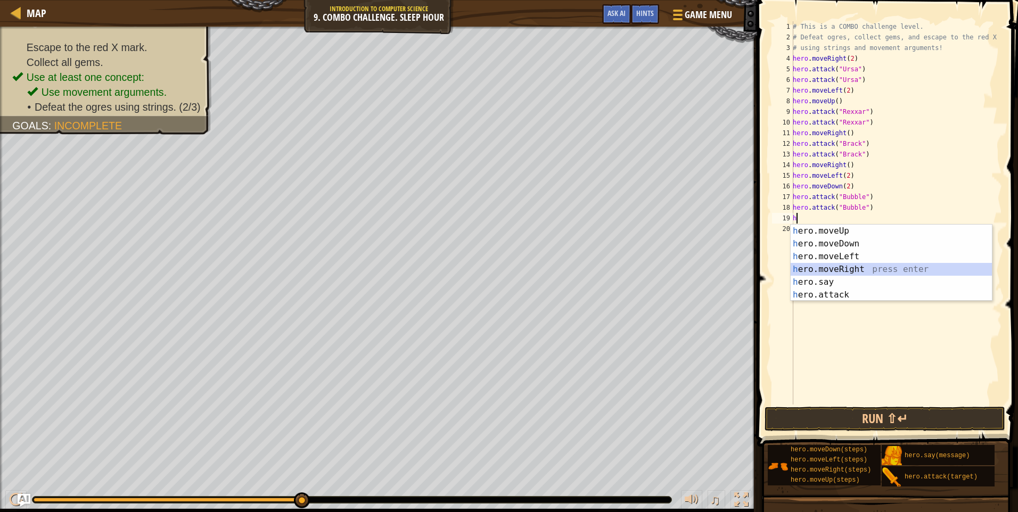
click at [872, 265] on div "h ero.moveUp press enter h ero.moveDown press enter h ero.moveLeft press enter …" at bounding box center [891, 276] width 201 height 102
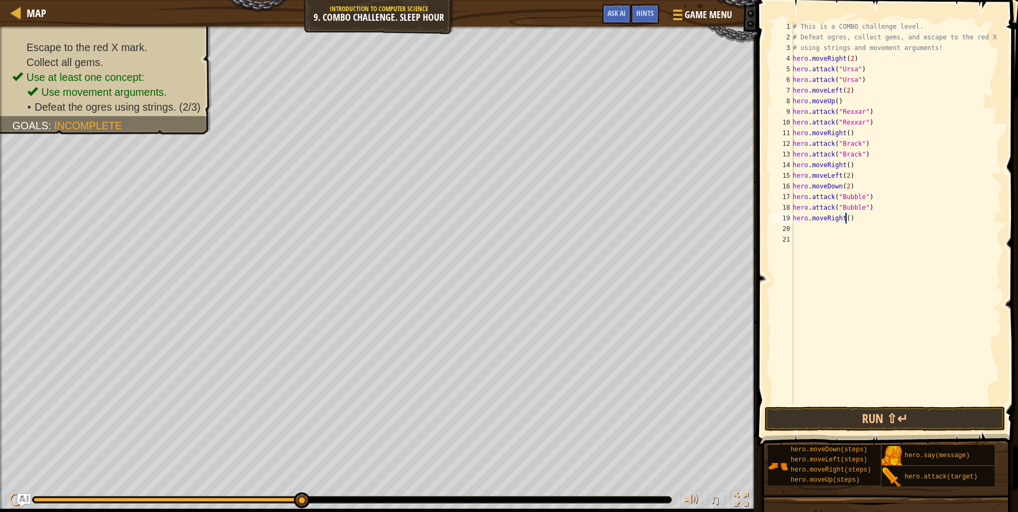
click at [847, 217] on div "# This is a COMBO challenge level. # Defeat [PERSON_NAME], collect gems, and es…" at bounding box center [896, 223] width 211 height 405
type textarea "hero.moveRight(2)"
click at [796, 226] on div "# This is a COMBO challenge level. # Defeat [PERSON_NAME], collect gems, and es…" at bounding box center [896, 223] width 211 height 405
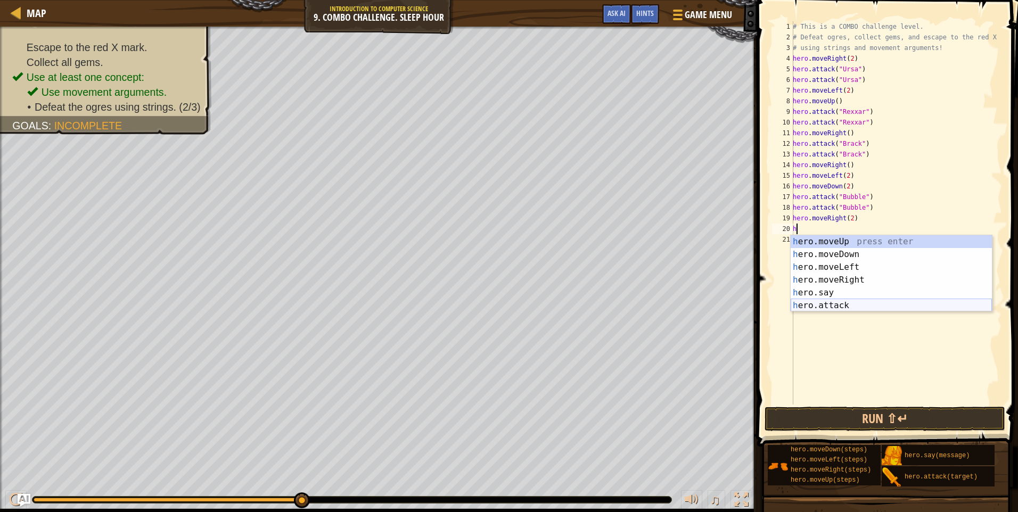
click at [848, 302] on div "h ero.moveUp press enter h ero.moveDown press enter h ero.moveLeft press enter …" at bounding box center [891, 286] width 201 height 102
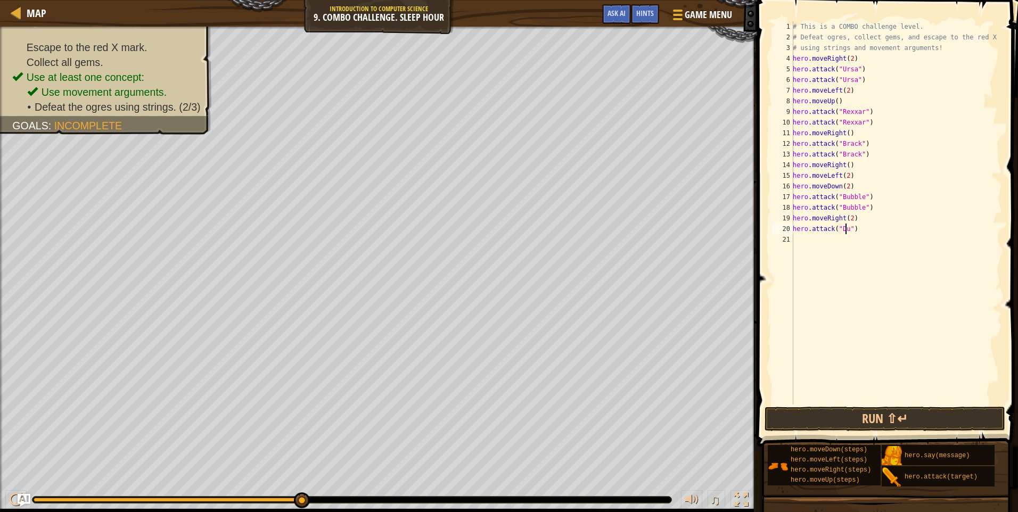
scroll to position [5, 5]
type textarea "hero.attack("Dudle")"
click at [848, 229] on div "# This is a COMBO challenge level. # Defeat [PERSON_NAME], collect gems, and es…" at bounding box center [896, 223] width 211 height 405
click at [791, 239] on div "21" at bounding box center [782, 239] width 21 height 11
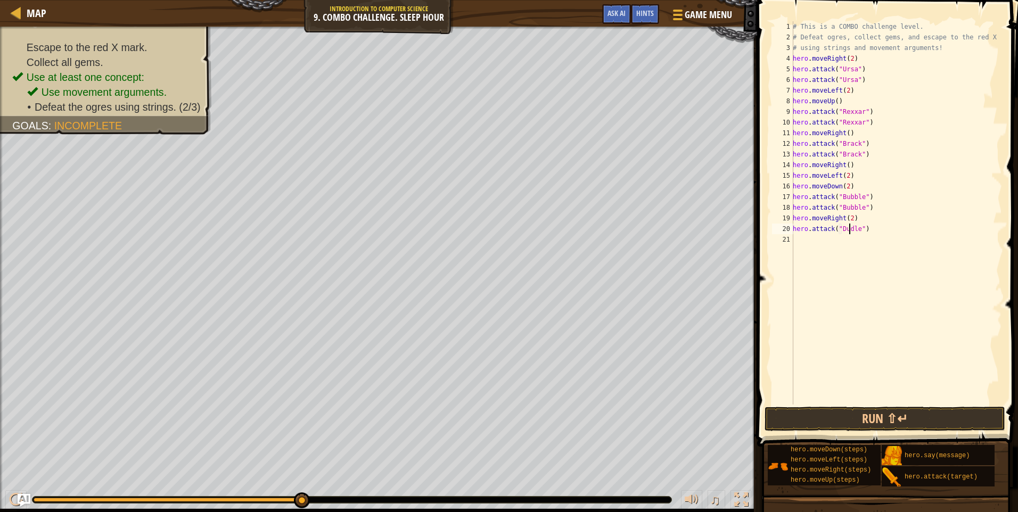
scroll to position [5, 0]
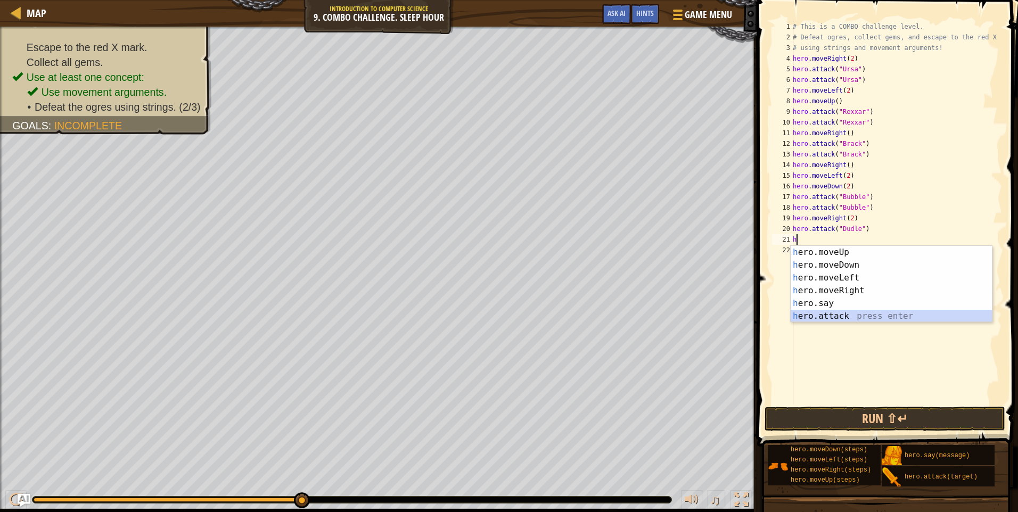
click at [825, 319] on div "h ero.moveUp press enter h ero.moveDown press enter h ero.moveLeft press enter …" at bounding box center [891, 297] width 201 height 102
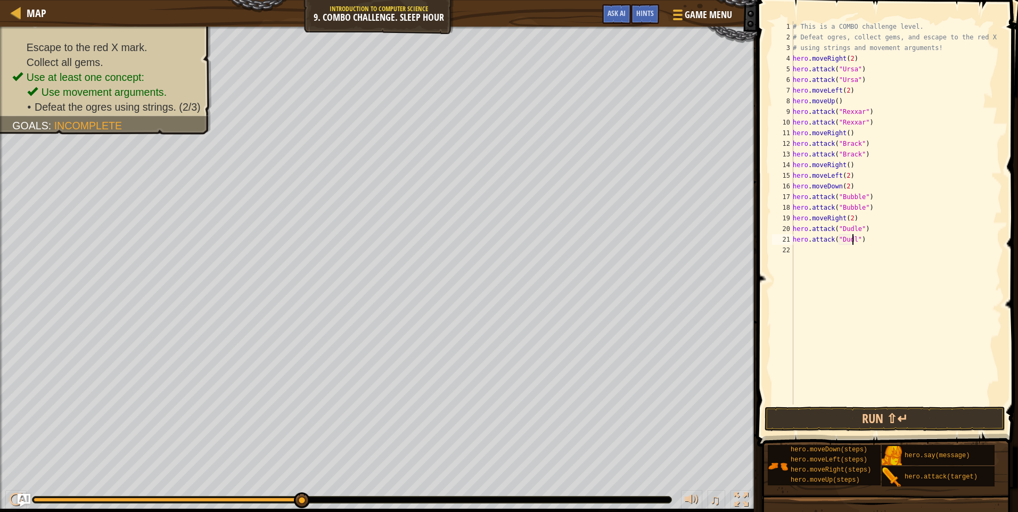
scroll to position [5, 5]
type textarea "hero.attack("Dudle")"
click at [799, 247] on div "# This is a COMBO challenge level. # Defeat [PERSON_NAME], collect gems, and es…" at bounding box center [896, 223] width 211 height 405
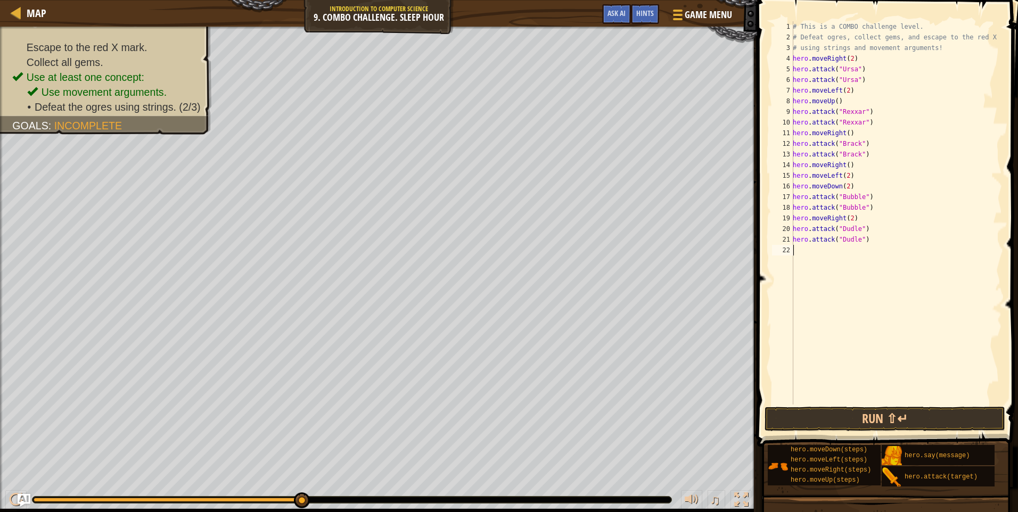
type textarea "h"
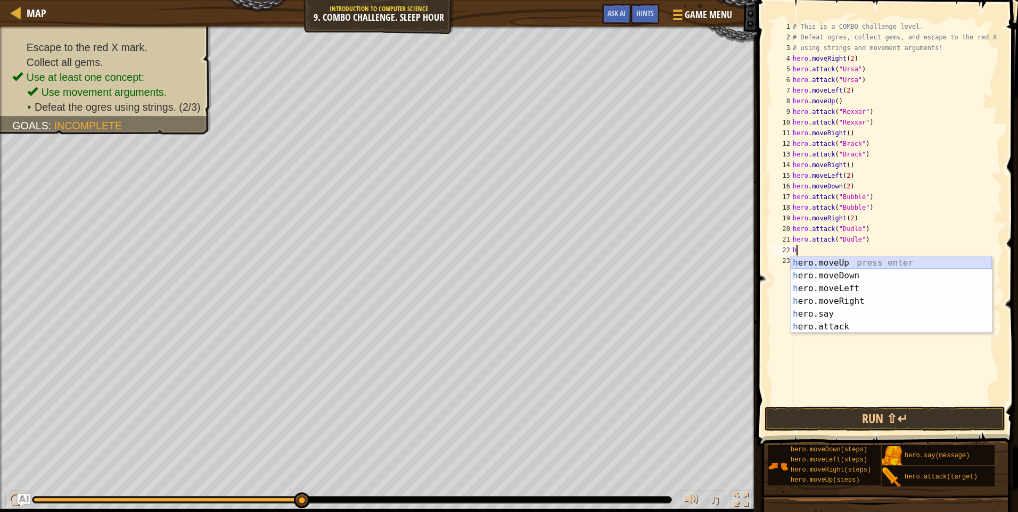
click at [842, 262] on div "h ero.moveUp press enter h ero.moveDown press enter h ero.moveLeft press enter …" at bounding box center [891, 308] width 201 height 102
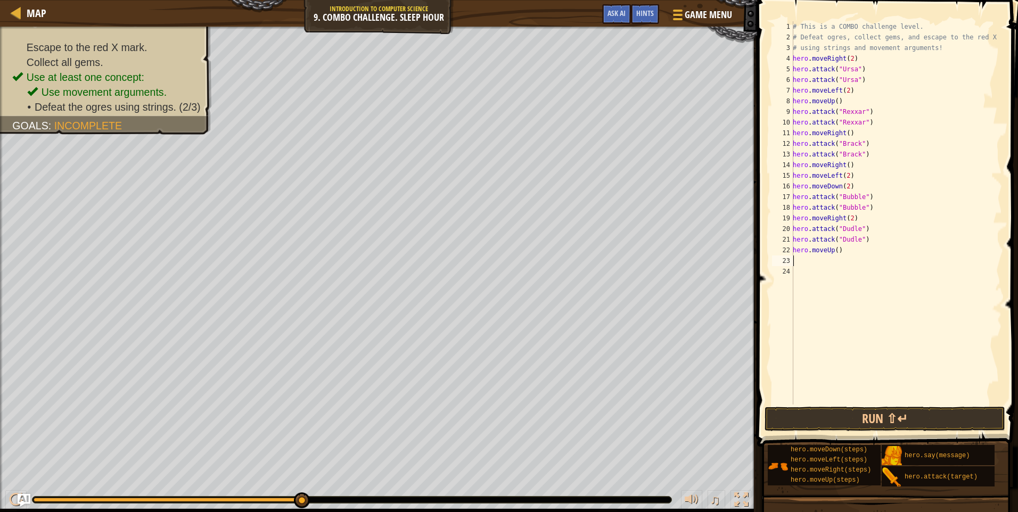
type textarea "h"
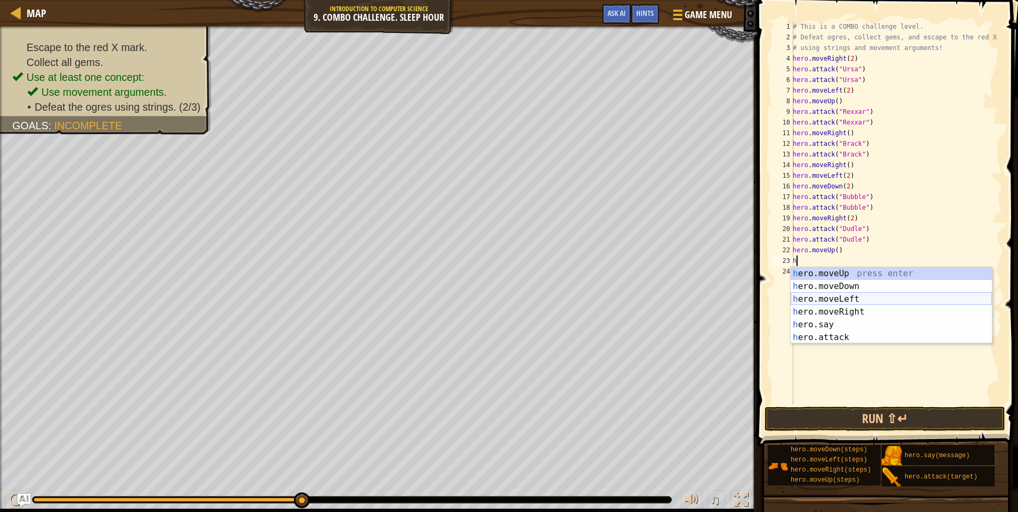
click at [859, 299] on div "h ero.moveUp press enter h ero.moveDown press enter h ero.moveLeft press enter …" at bounding box center [891, 318] width 201 height 102
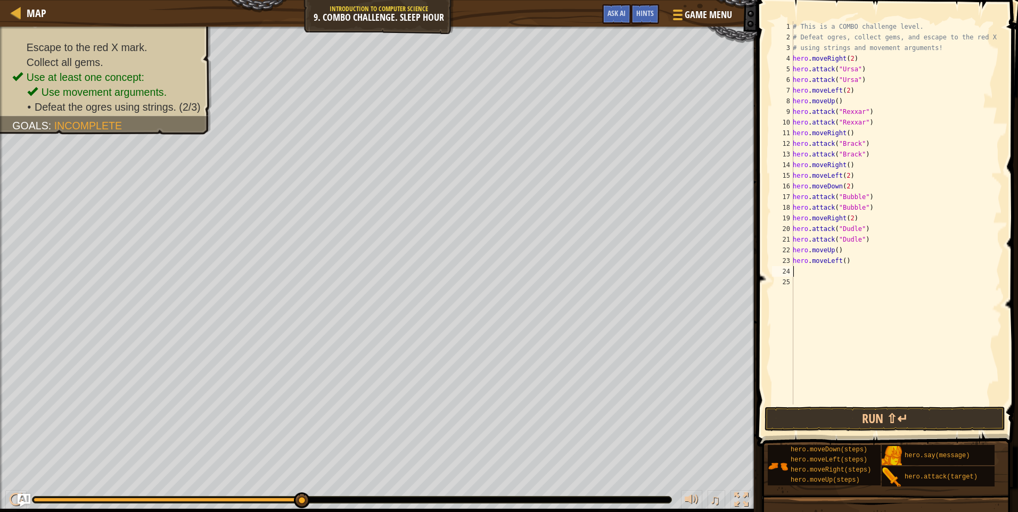
click at [840, 261] on div "# This is a COMBO challenge level. # Defeat [PERSON_NAME], collect gems, and es…" at bounding box center [896, 223] width 211 height 405
click at [843, 261] on div "# This is a COMBO challenge level. # Defeat [PERSON_NAME], collect gems, and es…" at bounding box center [896, 223] width 211 height 405
type textarea "hero.moveLeft(2)"
click at [794, 272] on div "# This is a COMBO challenge level. # Defeat [PERSON_NAME], collect gems, and es…" at bounding box center [896, 223] width 211 height 405
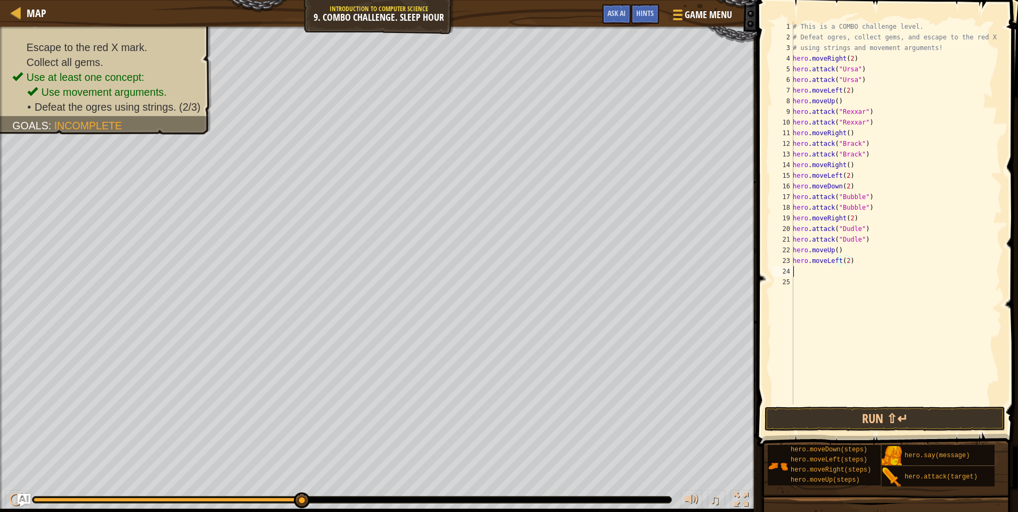
scroll to position [5, 0]
type textarea "h"
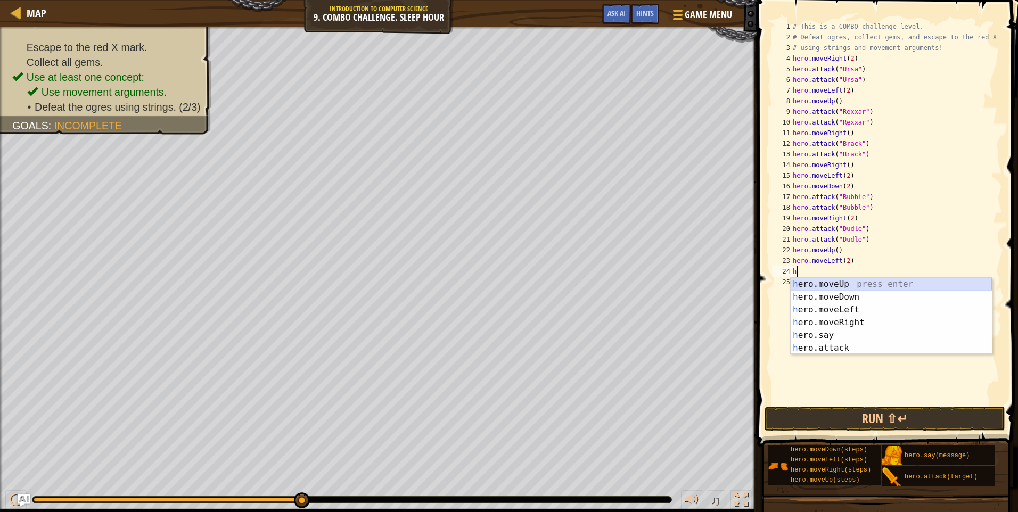
click at [823, 286] on div "h ero.moveUp press enter h ero.moveDown press enter h ero.moveLeft press enter …" at bounding box center [891, 329] width 201 height 102
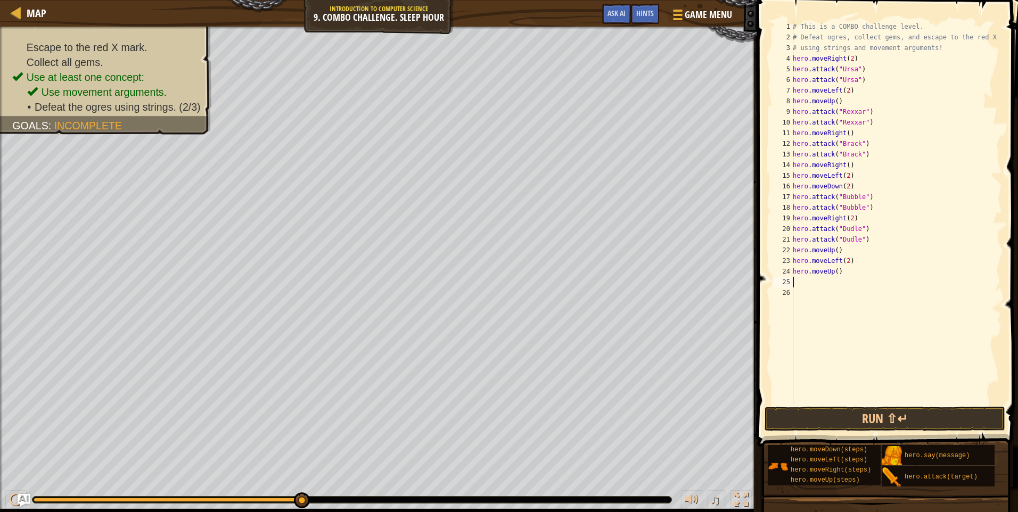
type textarea "h"
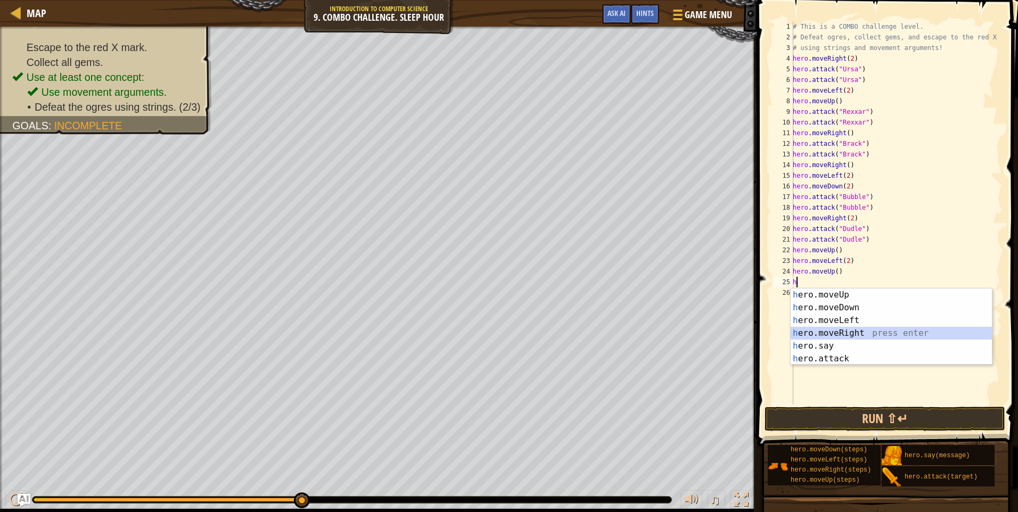
click at [864, 328] on div "h ero.moveUp press enter h ero.moveDown press enter h ero.moveLeft press enter …" at bounding box center [891, 340] width 201 height 102
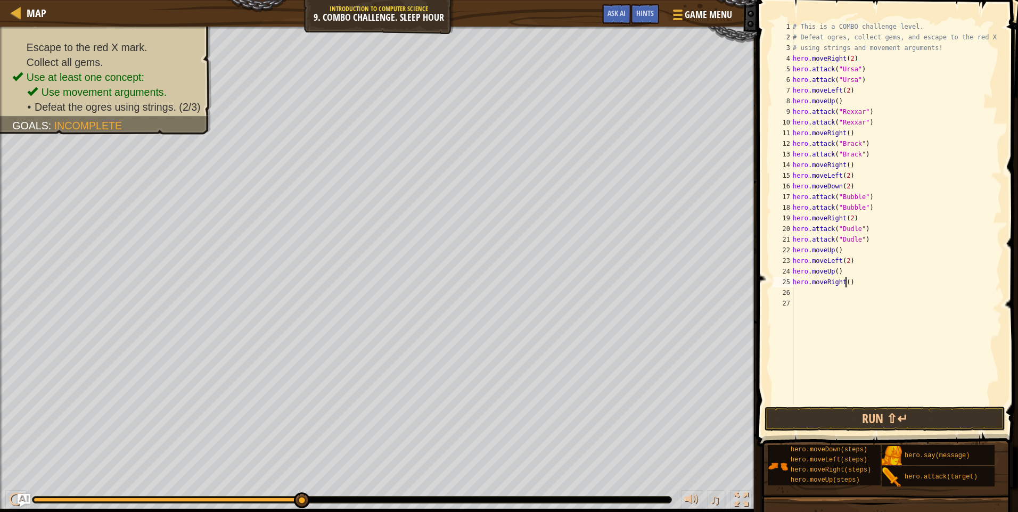
click at [846, 283] on div "# This is a COMBO challenge level. # Defeat [PERSON_NAME], collect gems, and es…" at bounding box center [896, 223] width 211 height 405
type textarea "hero.moveRight(3)"
click at [835, 417] on button "Run ⇧↵" at bounding box center [885, 419] width 241 height 24
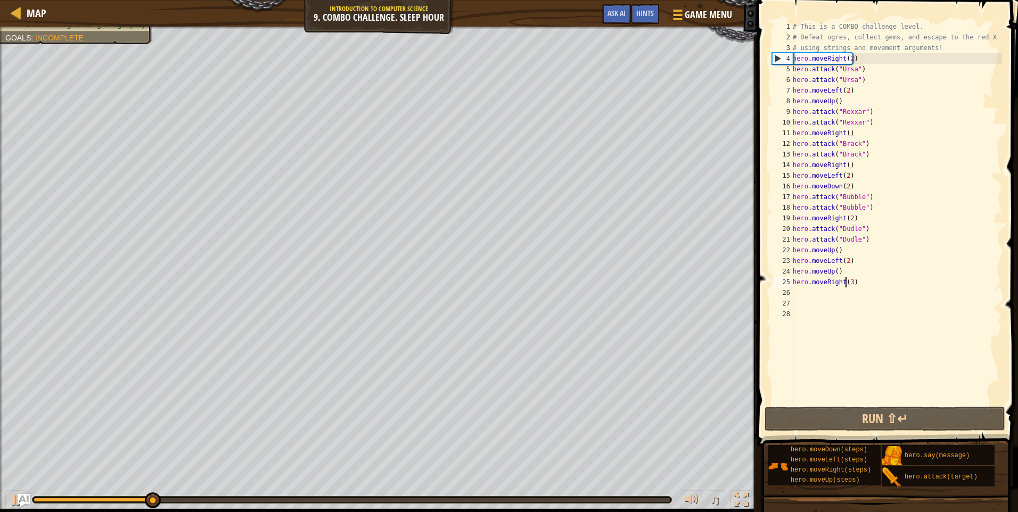
click at [847, 284] on div "# This is a COMBO challenge level. # Defeat [PERSON_NAME], collect gems, and es…" at bounding box center [896, 223] width 211 height 405
type textarea "hero.moveRight(3)"
click at [849, 284] on div "# This is a COMBO challenge level. # Defeat [PERSON_NAME], collect gems, and es…" at bounding box center [896, 223] width 211 height 405
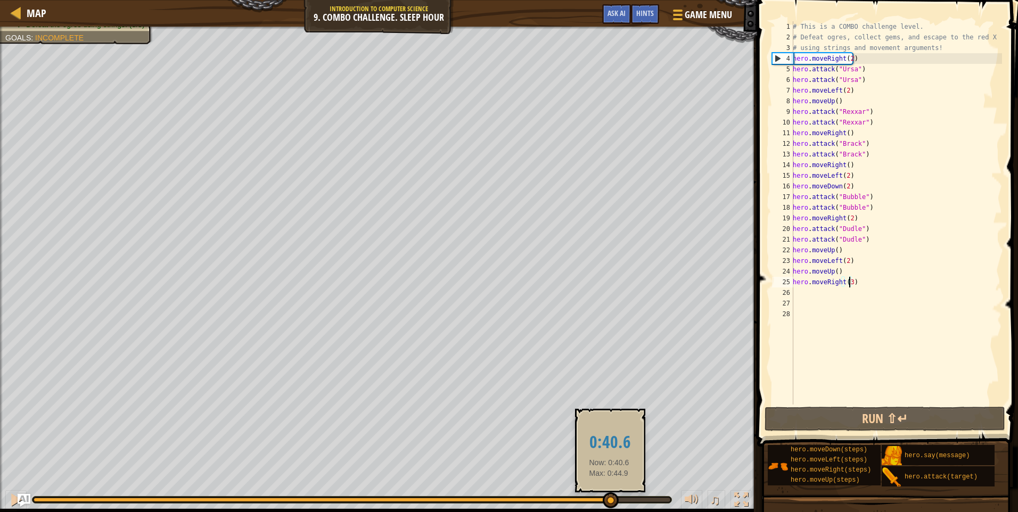
drag, startPoint x: 415, startPoint y: 505, endPoint x: 609, endPoint y: 507, distance: 193.8
click at [609, 507] on div at bounding box center [611, 500] width 16 height 16
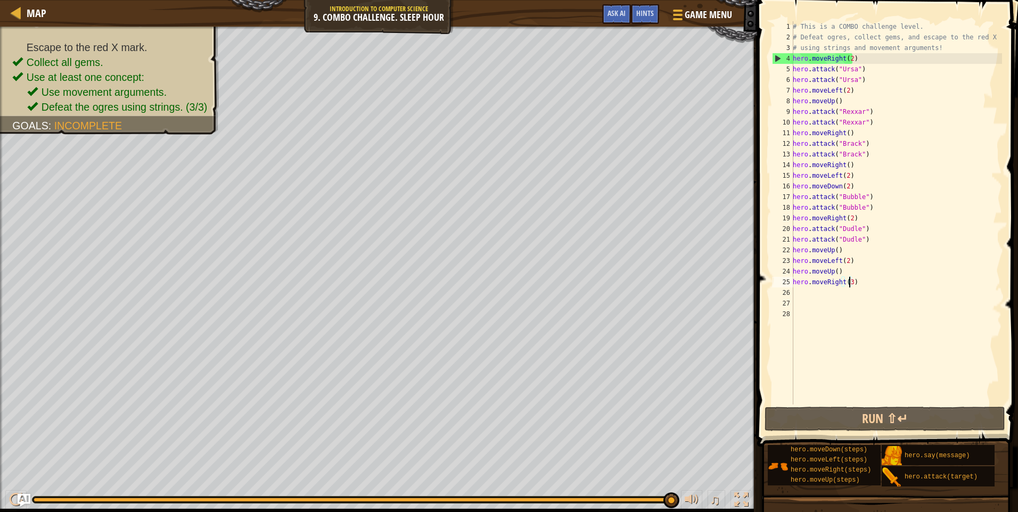
click at [794, 291] on div "# This is a COMBO challenge level. # Defeat [PERSON_NAME], collect gems, and es…" at bounding box center [896, 223] width 211 height 405
type textarea "h"
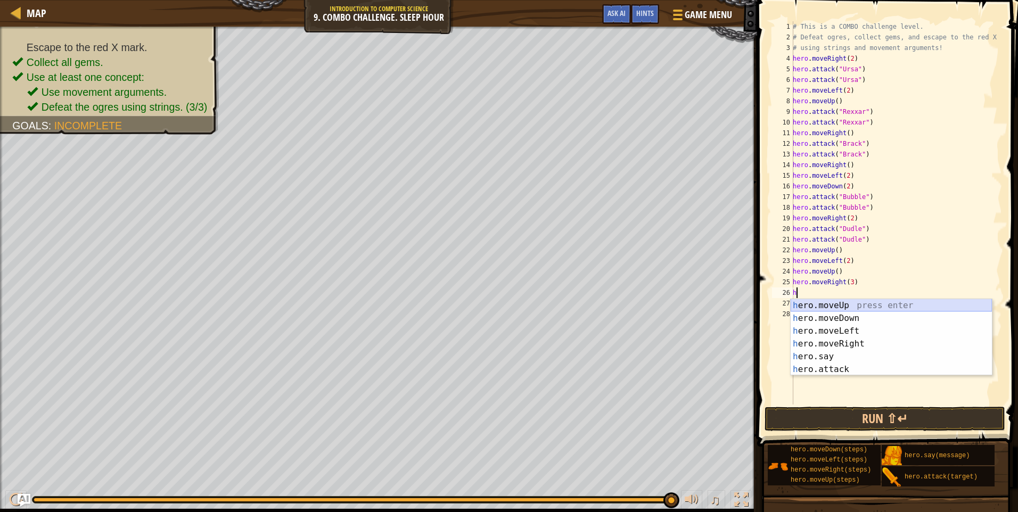
click at [834, 308] on div "h ero.moveUp press enter h ero.moveDown press enter h ero.moveLeft press enter …" at bounding box center [891, 350] width 201 height 102
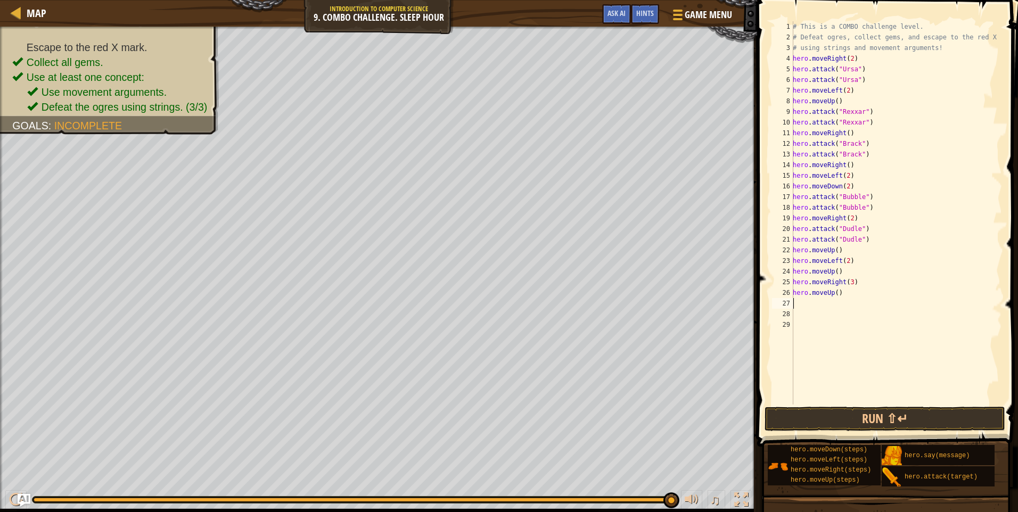
type textarea "h"
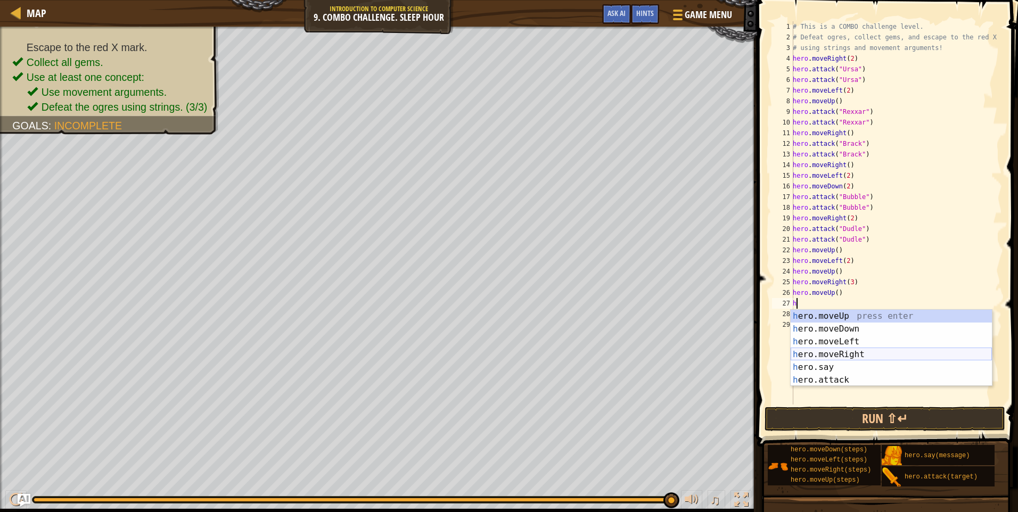
click at [857, 351] on div "h ero.moveUp press enter h ero.moveDown press enter h ero.moveLeft press enter …" at bounding box center [891, 361] width 201 height 102
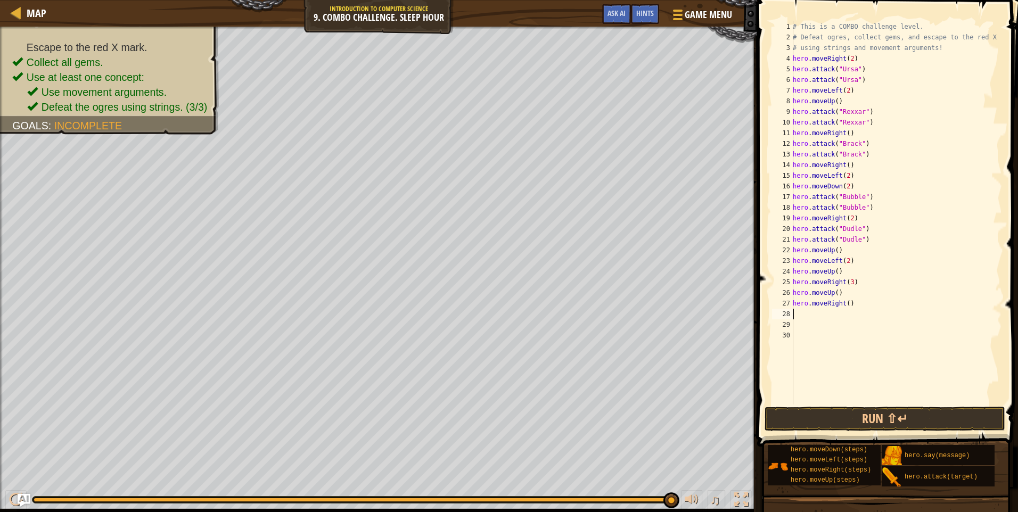
click at [845, 307] on div "# This is a COMBO challenge level. # Defeat [PERSON_NAME], collect gems, and es…" at bounding box center [896, 223] width 211 height 405
type textarea "hero.moveRight(3)"
click at [881, 412] on button "Run ⇧↵" at bounding box center [885, 419] width 241 height 24
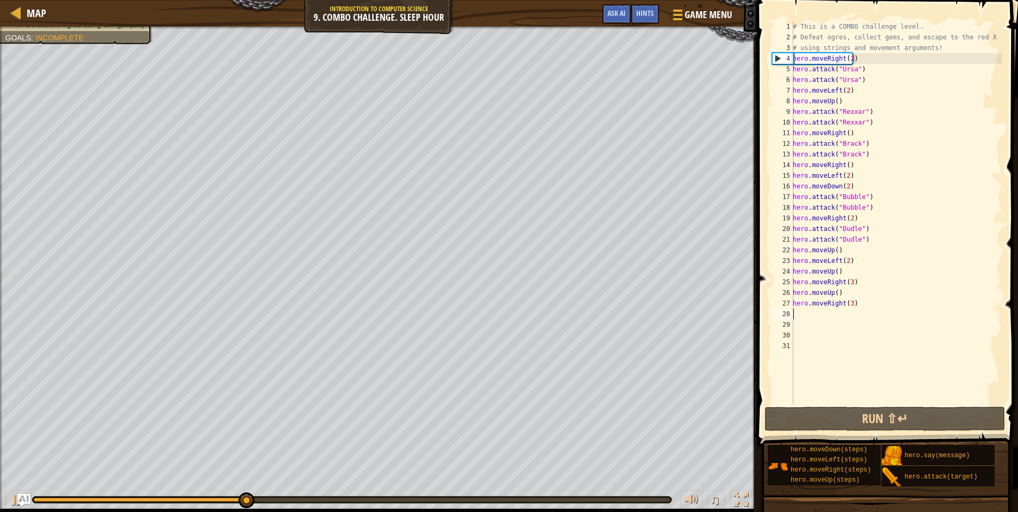
click at [849, 304] on div "# This is a COMBO challenge level. # Defeat [PERSON_NAME], collect gems, and es…" at bounding box center [896, 223] width 211 height 405
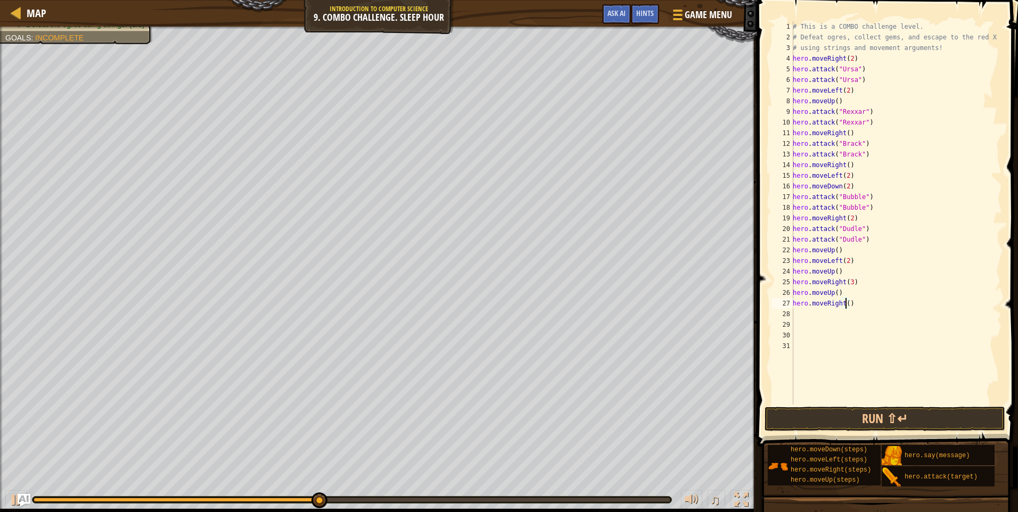
type textarea "hero.moveRight(4)"
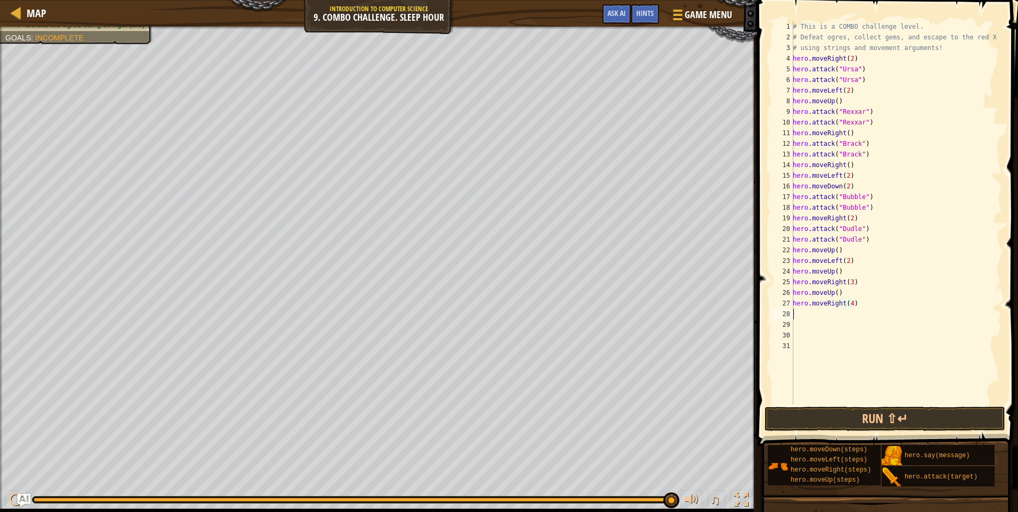
click at [859, 311] on div "# This is a COMBO challenge level. # Defeat [PERSON_NAME], collect gems, and es…" at bounding box center [896, 223] width 211 height 405
click at [814, 416] on button "Run ⇧↵" at bounding box center [885, 419] width 241 height 24
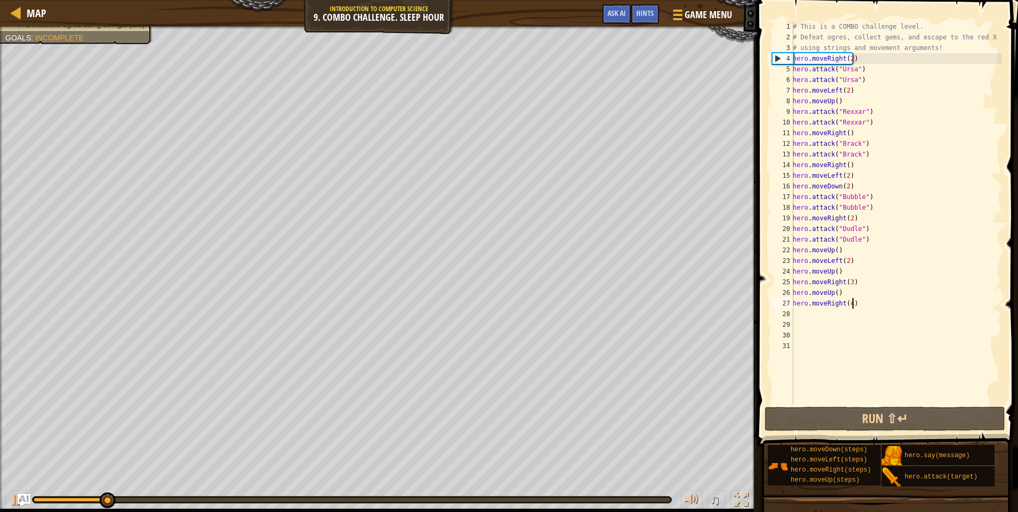
click at [858, 302] on div "# This is a COMBO challenge level. # Defeat [PERSON_NAME], collect gems, and es…" at bounding box center [896, 223] width 211 height 405
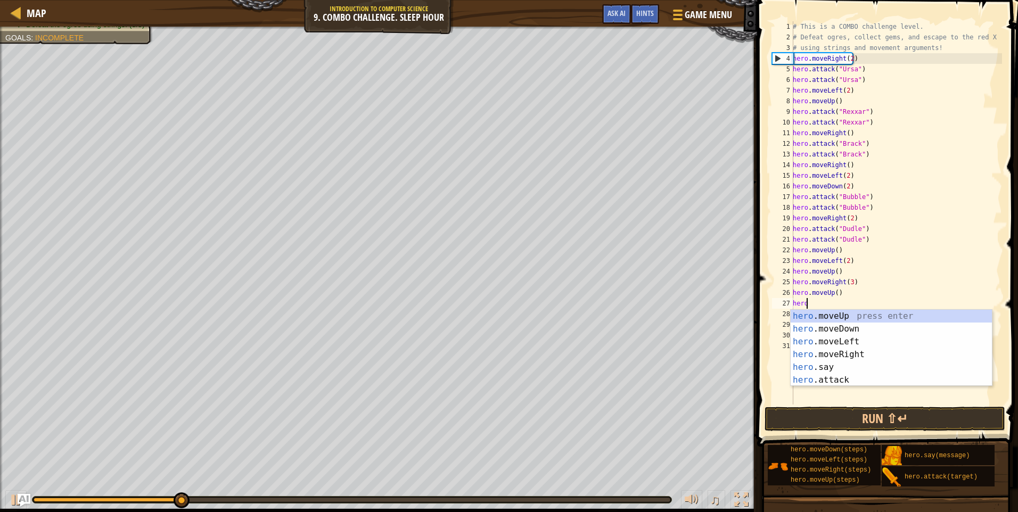
type textarea "h"
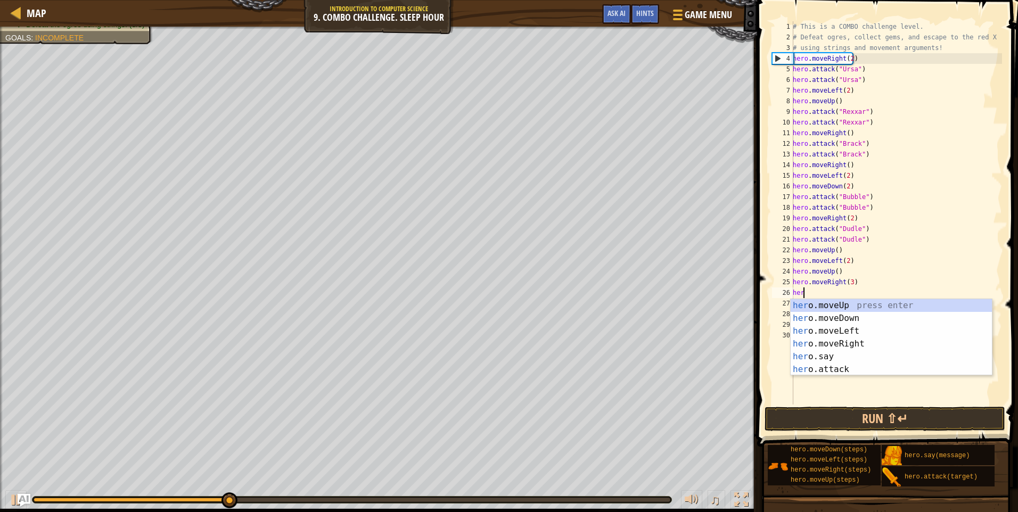
type textarea "h"
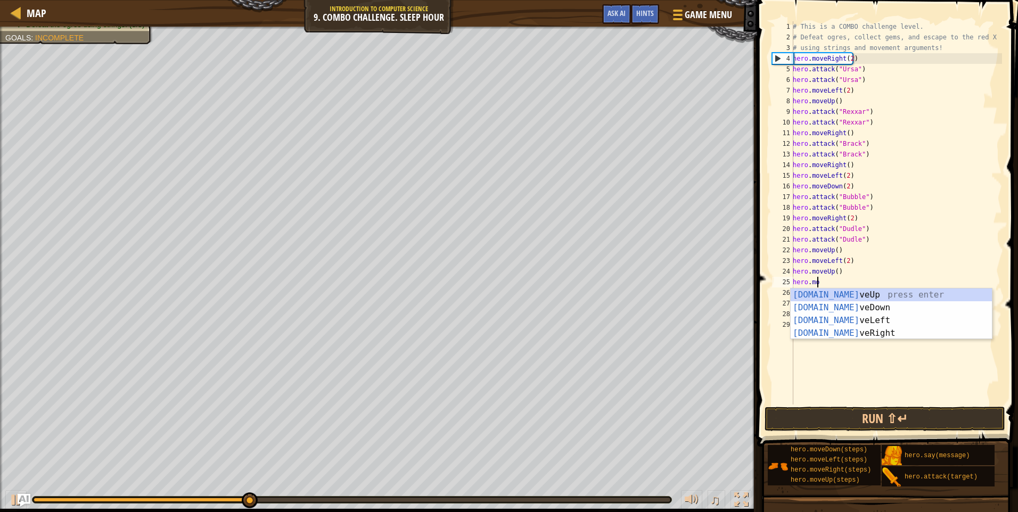
type textarea "h"
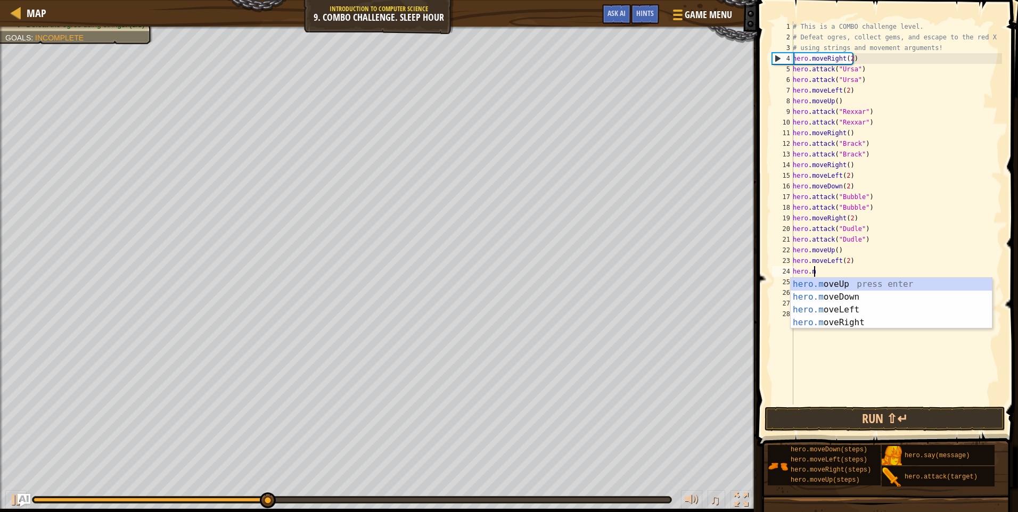
type textarea "h"
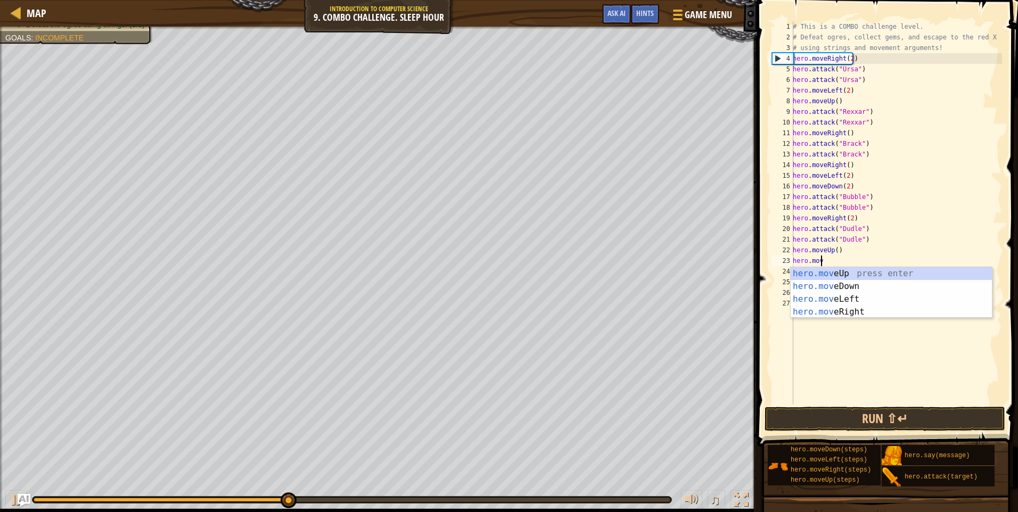
type textarea "h"
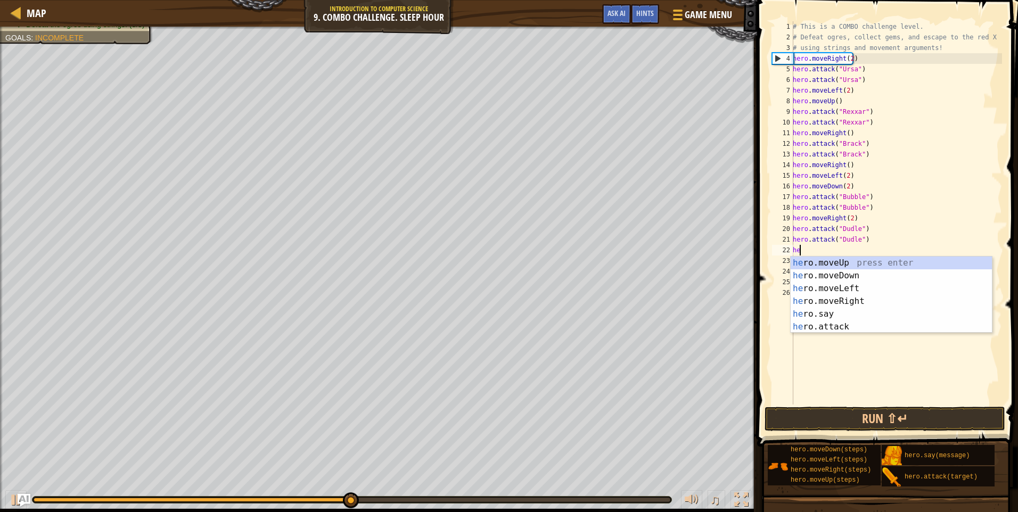
type textarea "h"
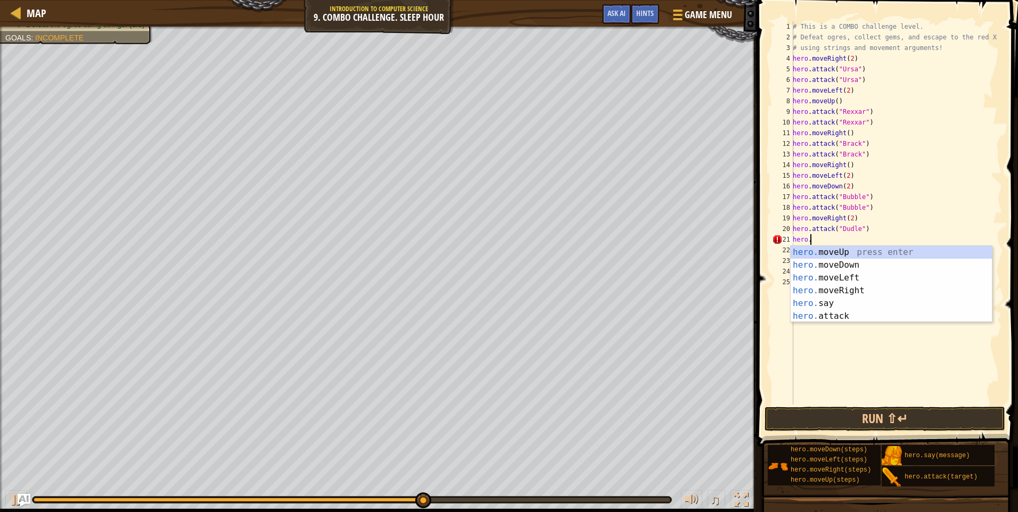
type textarea "h"
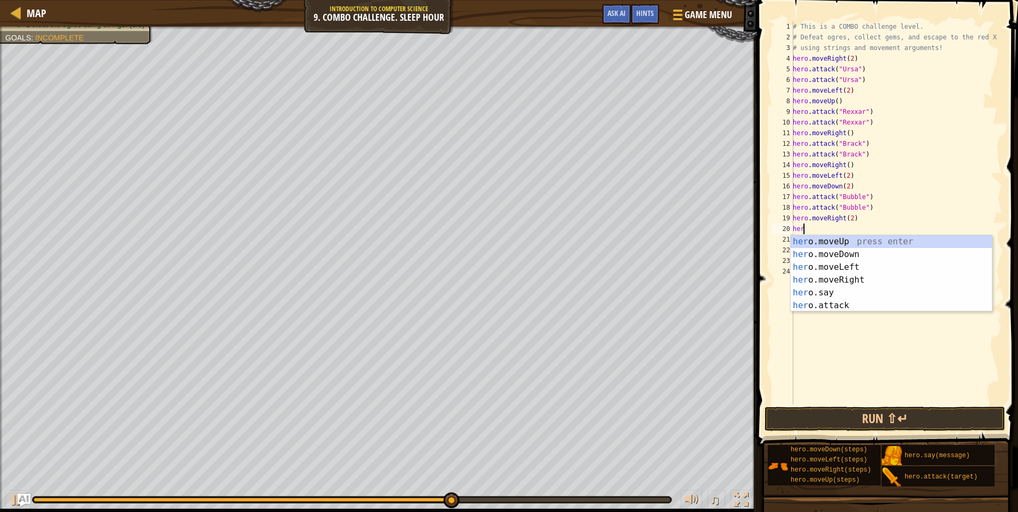
type textarea "h"
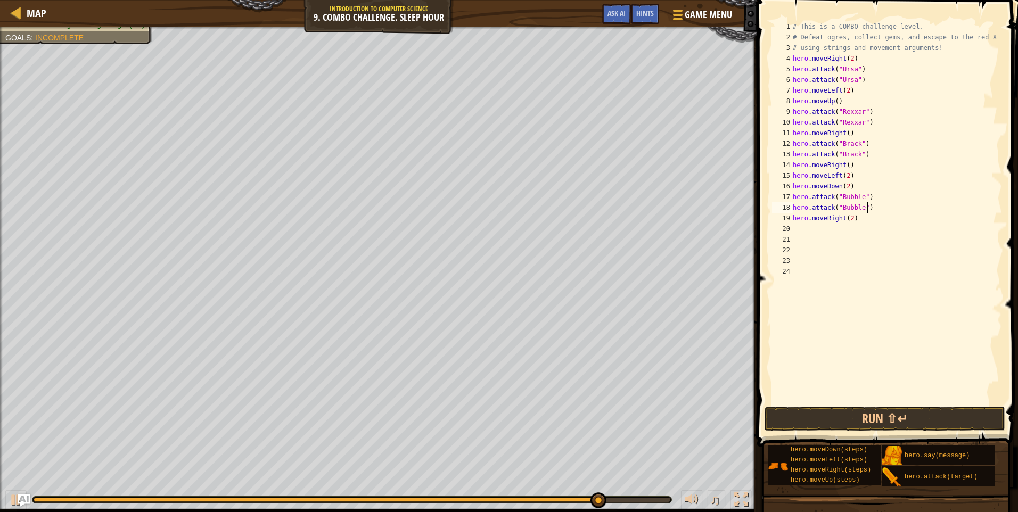
click at [872, 206] on div "# This is a COMBO challenge level. # Defeat [PERSON_NAME], collect gems, and es…" at bounding box center [896, 223] width 211 height 405
type textarea "h"
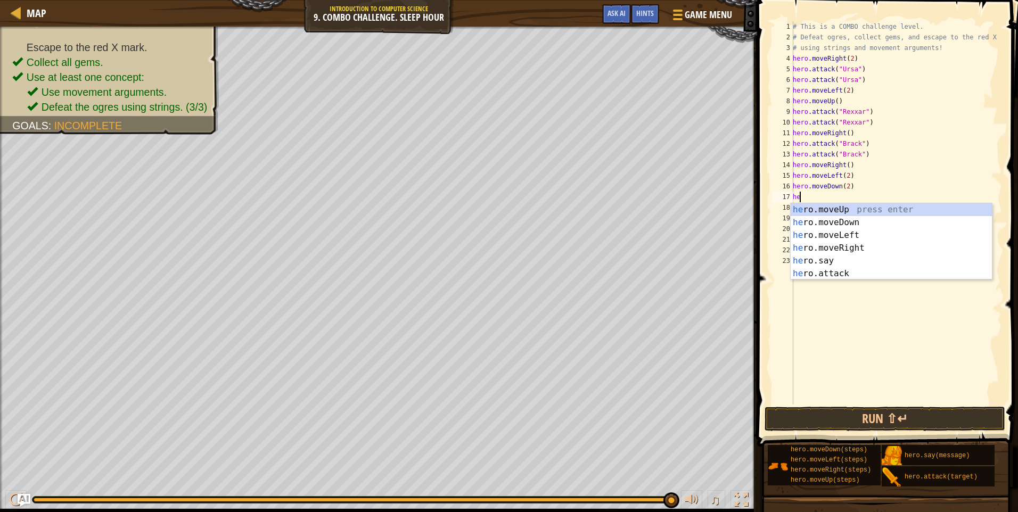
type textarea "h"
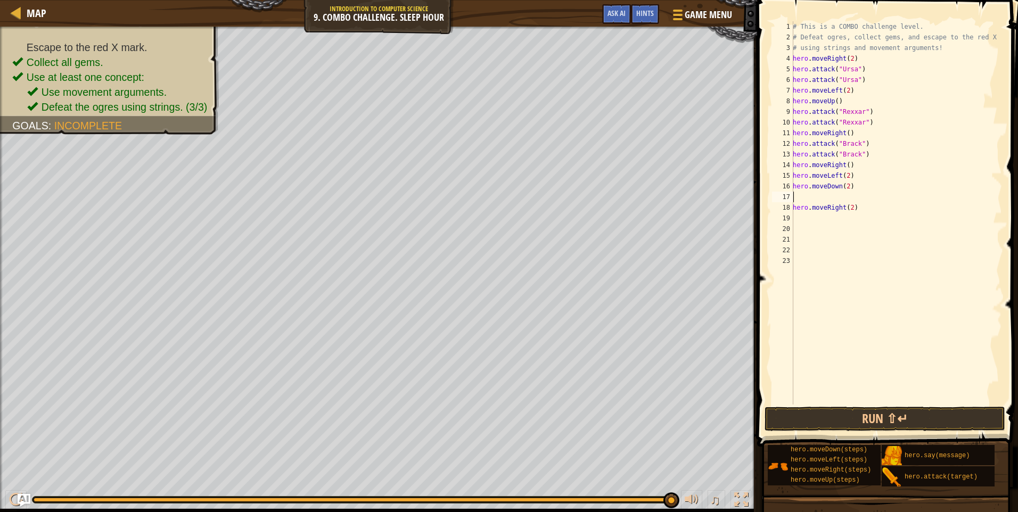
type textarea "hero.moveDown(2)"
click at [799, 216] on div "# This is a COMBO challenge level. # Defeat [PERSON_NAME], collect gems, and es…" at bounding box center [896, 223] width 211 height 405
click at [799, 213] on div "# This is a COMBO challenge level. # Defeat [PERSON_NAME], collect gems, and es…" at bounding box center [896, 223] width 211 height 405
click at [798, 210] on div "# This is a COMBO challenge level. # Defeat [PERSON_NAME], collect gems, and es…" at bounding box center [896, 223] width 211 height 405
type textarea "h"
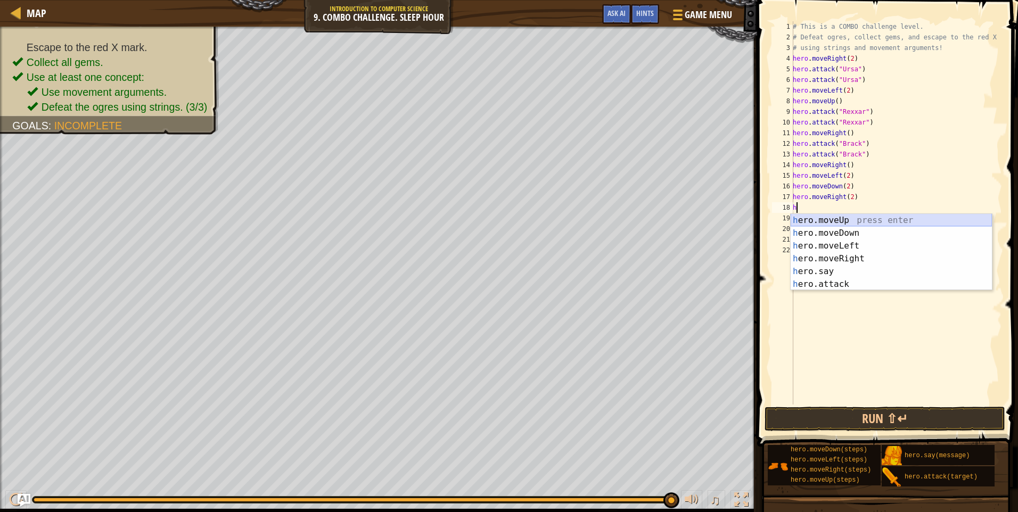
click at [815, 224] on div "h ero.moveUp press enter h ero.moveDown press enter h ero.moveLeft press enter …" at bounding box center [891, 265] width 201 height 102
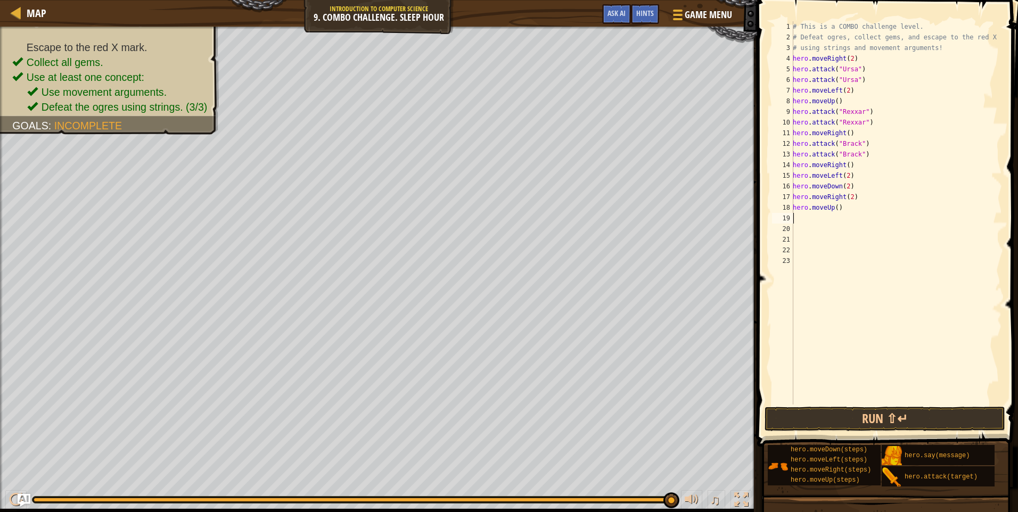
type textarea "h"
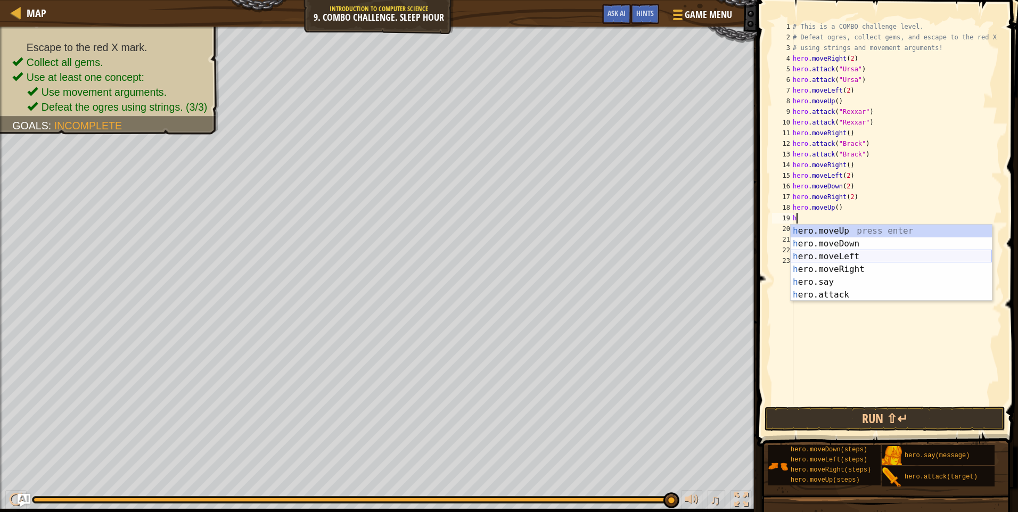
click at [838, 258] on div "h ero.moveUp press enter h ero.moveDown press enter h ero.moveLeft press enter …" at bounding box center [891, 276] width 201 height 102
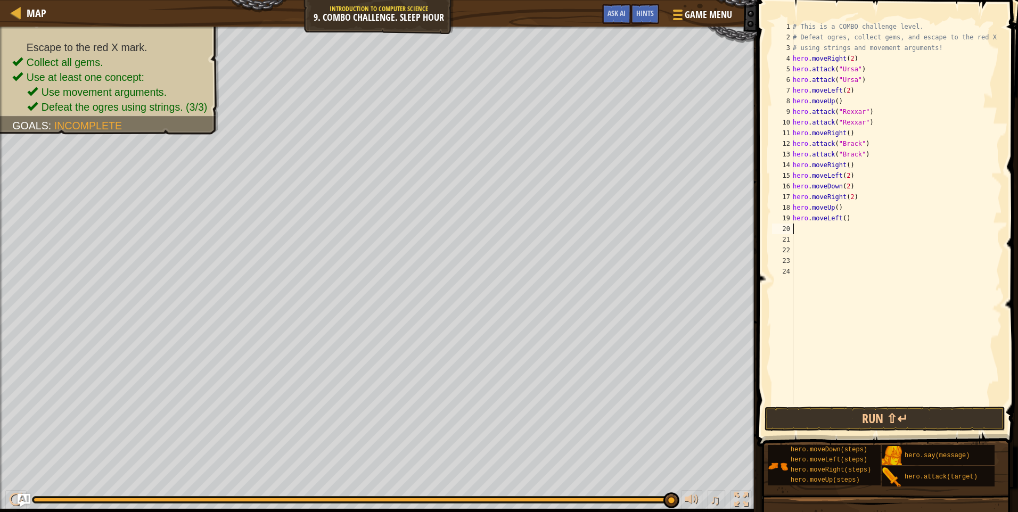
click at [843, 218] on div "# This is a COMBO challenge level. # Defeat [PERSON_NAME], collect gems, and es…" at bounding box center [896, 223] width 211 height 405
type textarea "hero.moveLeft(2)"
click at [798, 238] on div "# This is a COMBO challenge level. # Defeat [PERSON_NAME], collect gems, and es…" at bounding box center [896, 223] width 211 height 405
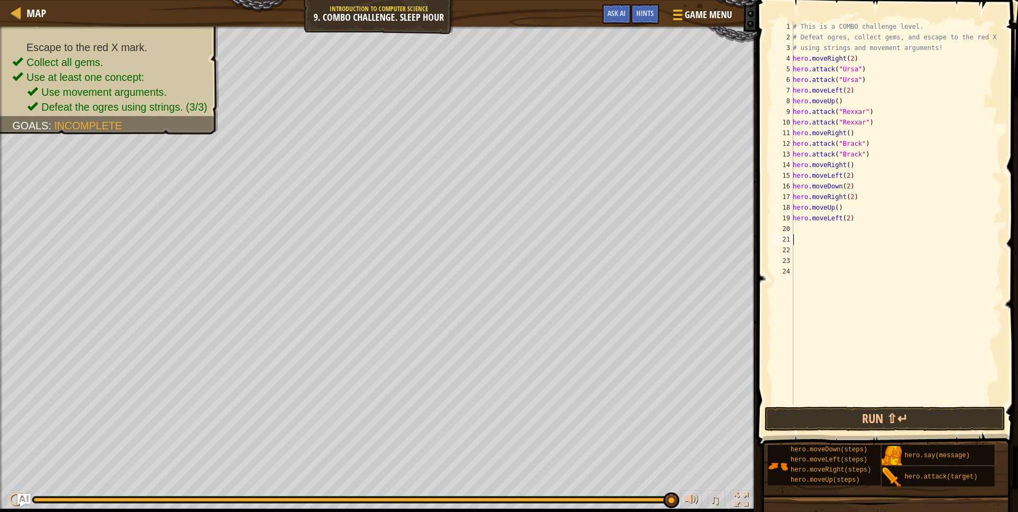
click at [799, 227] on div "# This is a COMBO challenge level. # Defeat [PERSON_NAME], collect gems, and es…" at bounding box center [896, 223] width 211 height 405
type textarea "h"
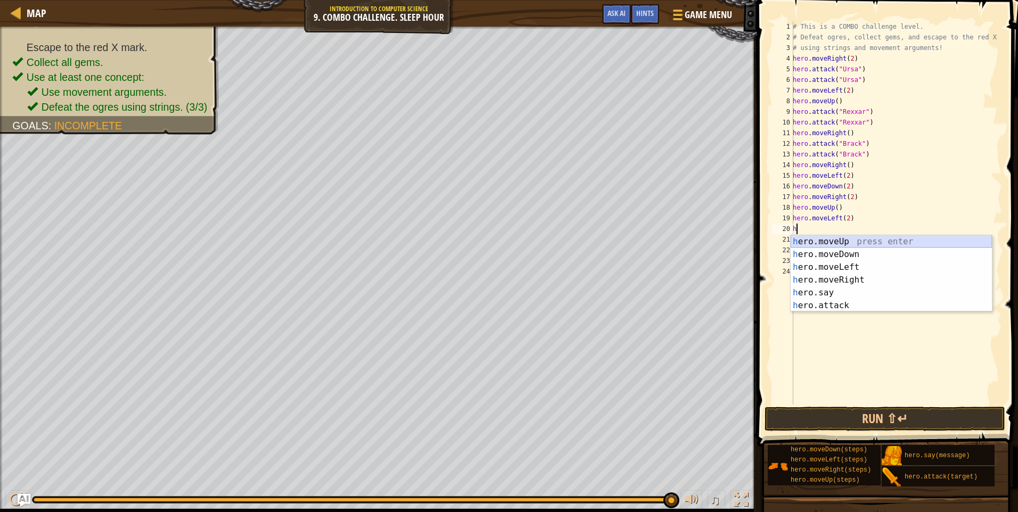
click at [861, 244] on div "h ero.moveUp press enter h ero.moveDown press enter h ero.moveLeft press enter …" at bounding box center [891, 286] width 201 height 102
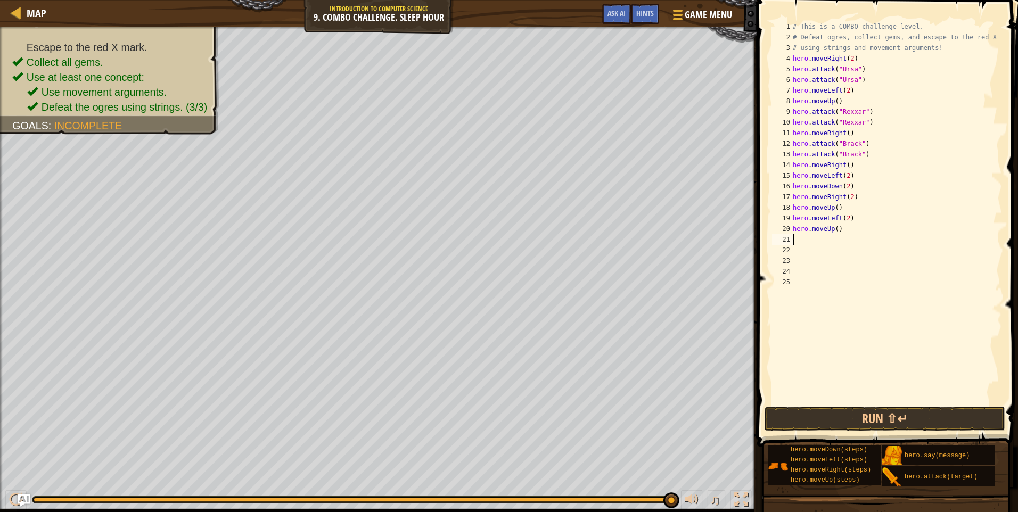
type textarea "h"
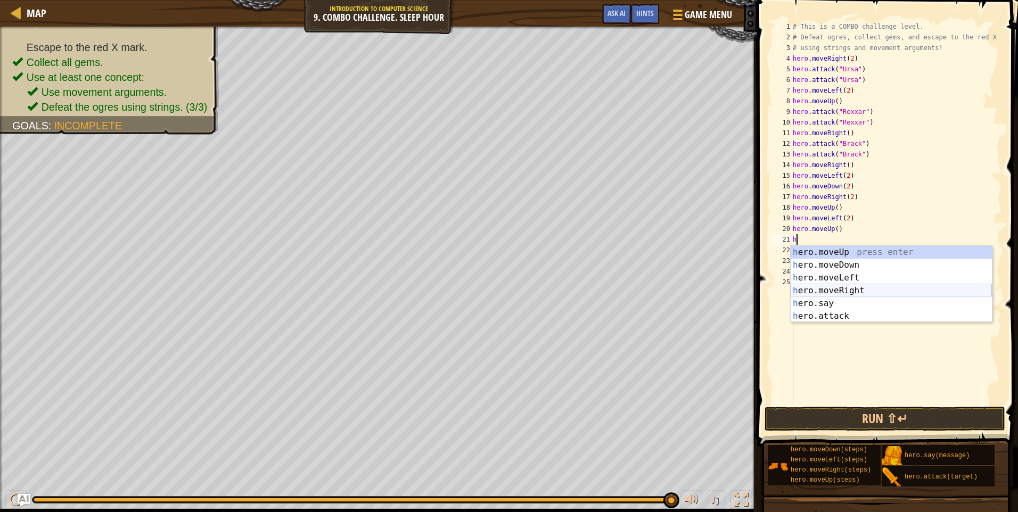
click at [862, 285] on div "h ero.moveUp press enter h ero.moveDown press enter h ero.moveLeft press enter …" at bounding box center [891, 297] width 201 height 102
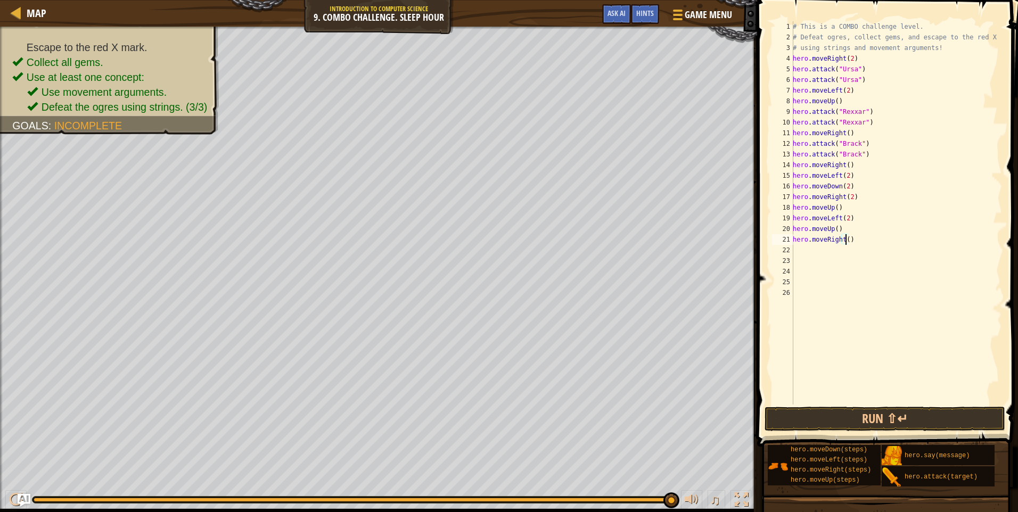
click at [844, 241] on div "# This is a COMBO challenge level. # Defeat [PERSON_NAME], collect gems, and es…" at bounding box center [896, 223] width 211 height 405
type textarea "hero.moveRight(3)"
click at [788, 415] on button "Run ⇧↵" at bounding box center [885, 419] width 241 height 24
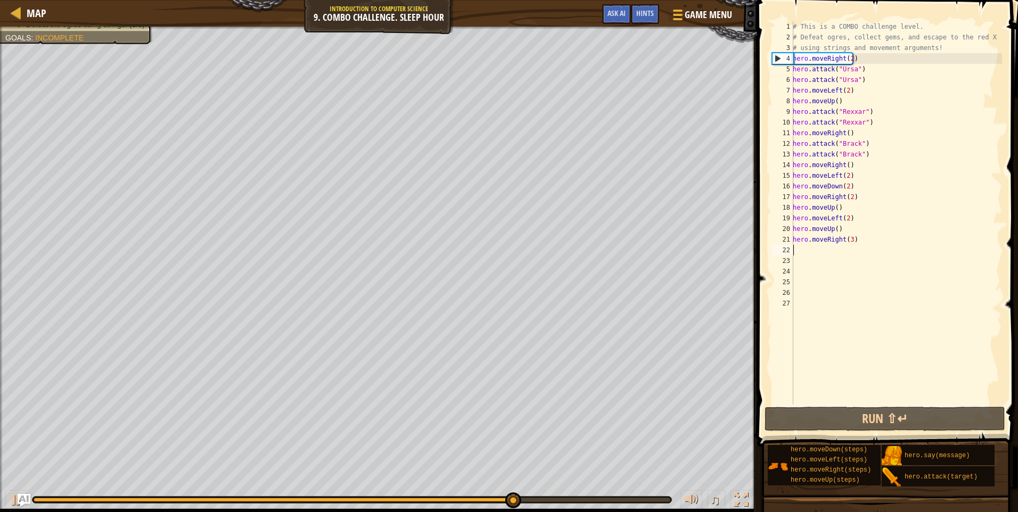
click at [777, 58] on div "4" at bounding box center [783, 58] width 21 height 11
type textarea "hero.moveRight(2)"
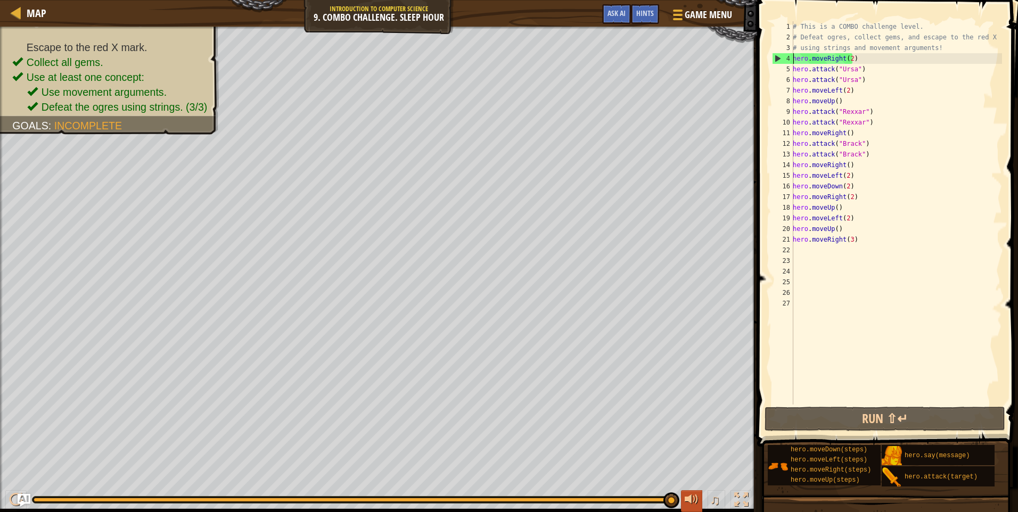
drag, startPoint x: 616, startPoint y: 499, endPoint x: 688, endPoint y: 497, distance: 71.9
click at [688, 497] on div "♫" at bounding box center [378, 497] width 757 height 32
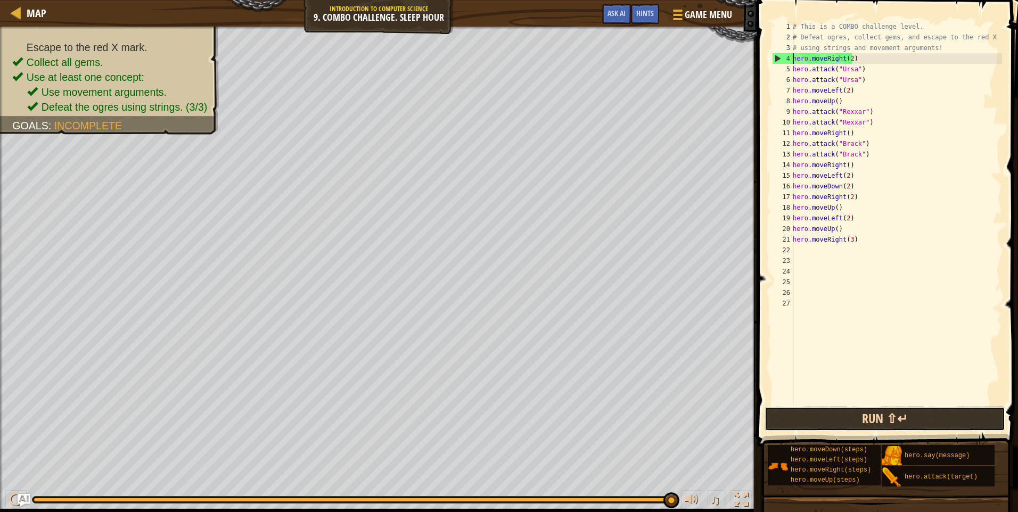
click at [927, 426] on button "Run ⇧↵" at bounding box center [885, 419] width 241 height 24
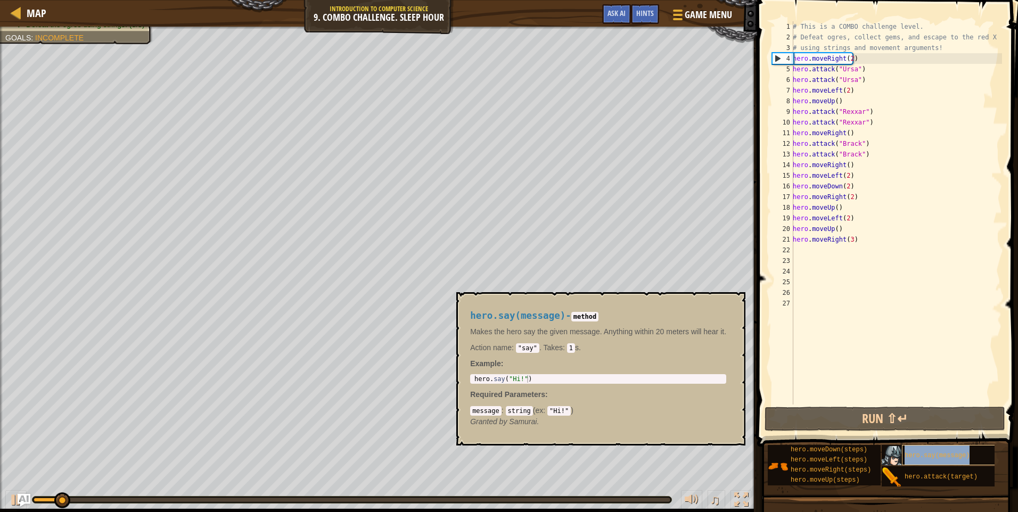
click at [925, 453] on span "hero.say(message)" at bounding box center [937, 455] width 65 height 7
click at [918, 469] on div "hero.attack(target)" at bounding box center [953, 476] width 102 height 20
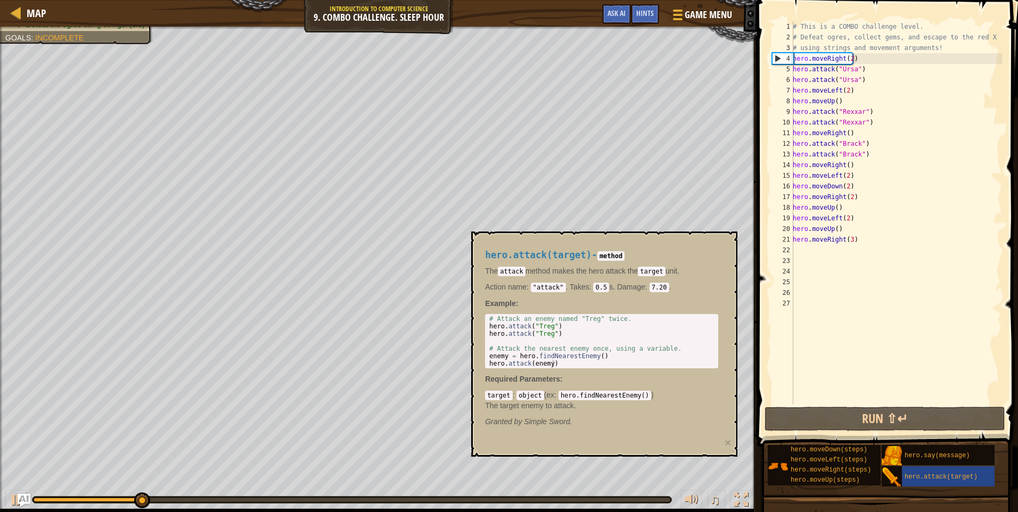
click at [882, 379] on div "# This is a COMBO challenge level. # Defeat [PERSON_NAME], collect gems, and es…" at bounding box center [896, 223] width 211 height 405
click at [833, 289] on div "# This is a COMBO challenge level. # Defeat [PERSON_NAME], collect gems, and es…" at bounding box center [896, 223] width 211 height 405
click at [679, 12] on div at bounding box center [676, 14] width 14 height 15
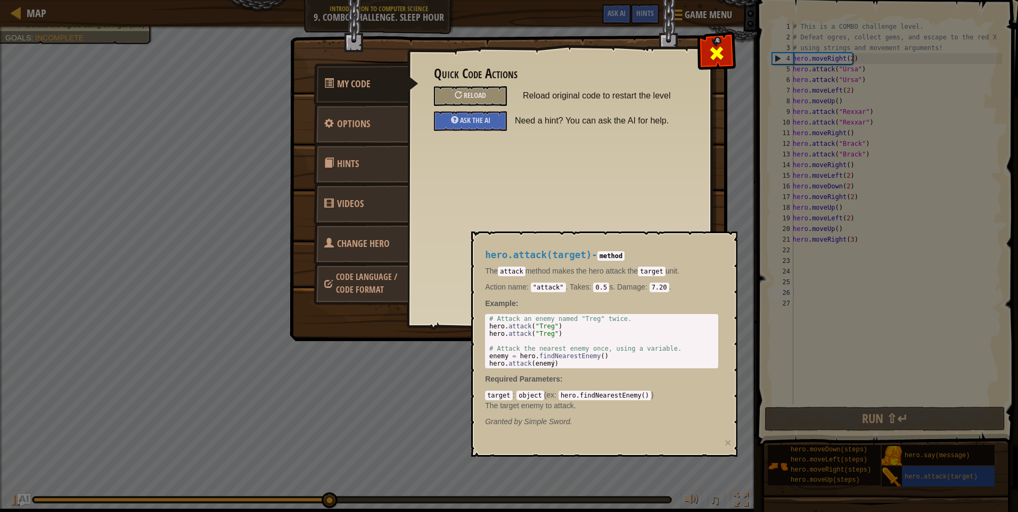
click at [716, 54] on span at bounding box center [716, 53] width 17 height 17
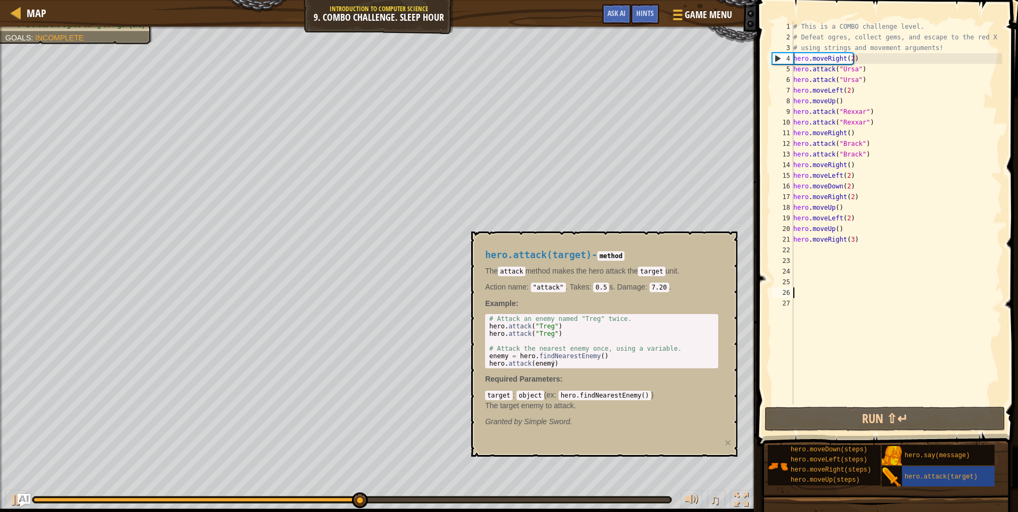
click at [835, 350] on div "# This is a COMBO challenge level. # Defeat [PERSON_NAME], collect gems, and es…" at bounding box center [896, 223] width 211 height 405
click at [30, 10] on span "Map" at bounding box center [37, 13] width 20 height 14
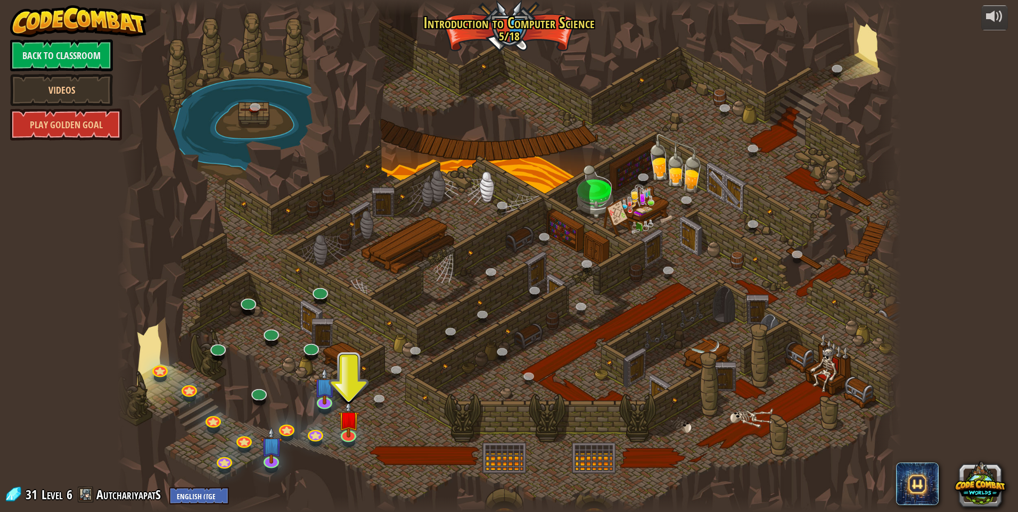
click at [94, 497] on div "31 Level 6 AutchariyapatS English ([GEOGRAPHIC_DATA]) English ([GEOGRAPHIC_DATA…" at bounding box center [116, 495] width 225 height 19
click at [87, 495] on span at bounding box center [86, 495] width 16 height 16
click at [124, 495] on link "AutchariyapatS" at bounding box center [130, 494] width 68 height 17
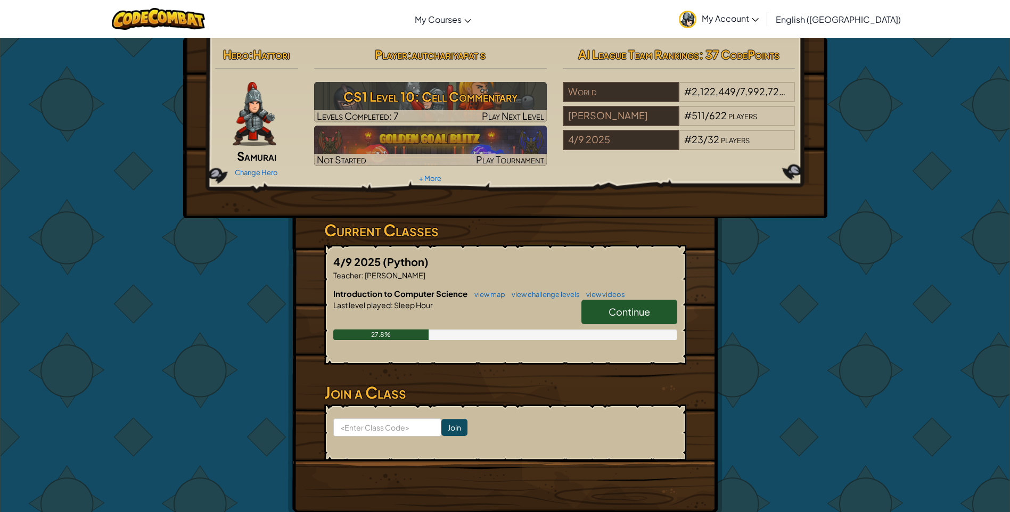
click at [612, 305] on link "Continue" at bounding box center [629, 312] width 96 height 24
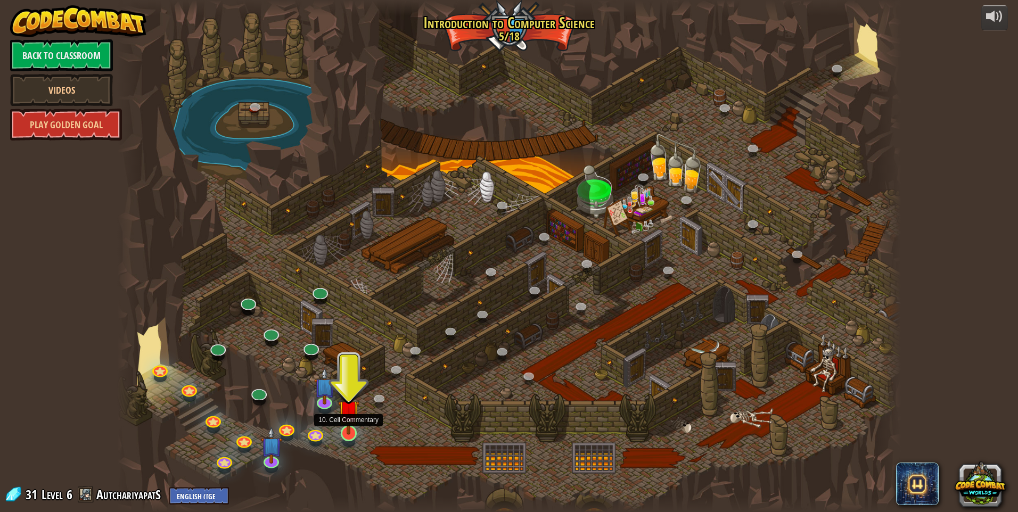
click at [347, 433] on img at bounding box center [348, 411] width 21 height 48
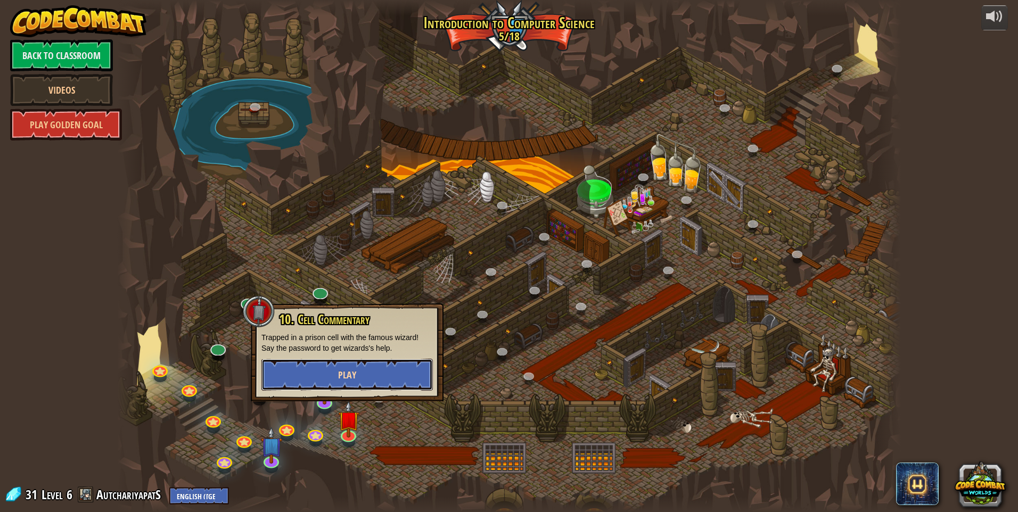
click at [339, 371] on span "Play" at bounding box center [347, 374] width 18 height 13
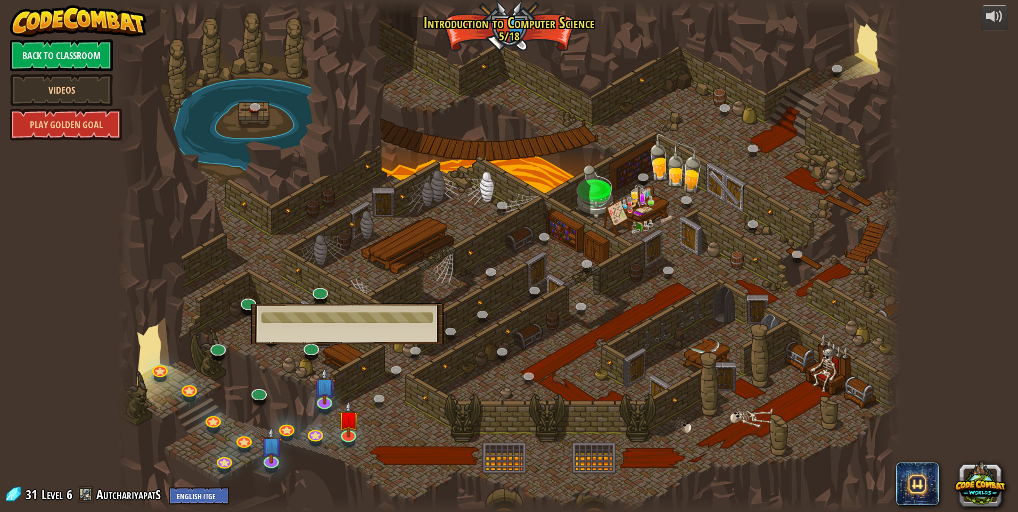
click at [407, 418] on div at bounding box center [509, 256] width 784 height 512
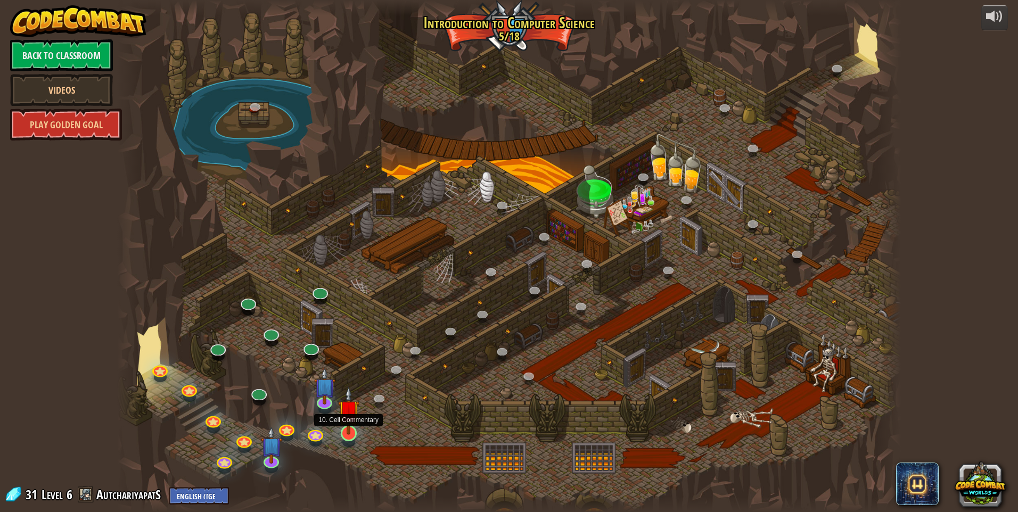
click at [341, 428] on img at bounding box center [348, 411] width 21 height 48
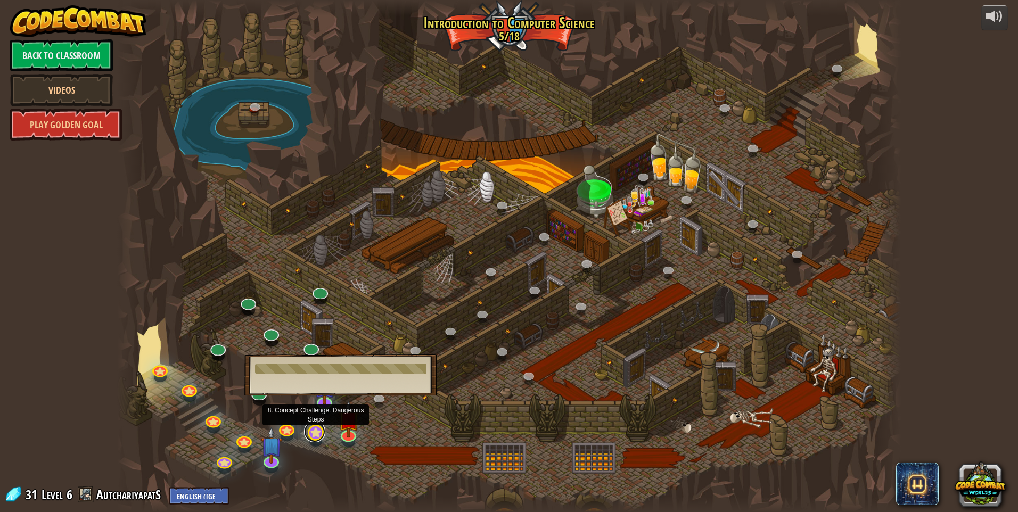
click at [319, 434] on link at bounding box center [314, 431] width 21 height 21
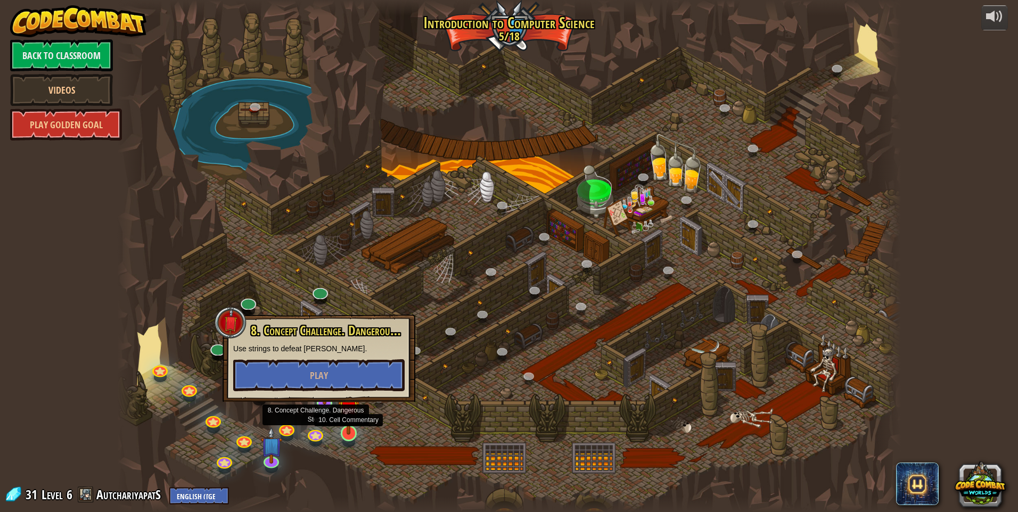
click at [345, 429] on img at bounding box center [348, 411] width 21 height 48
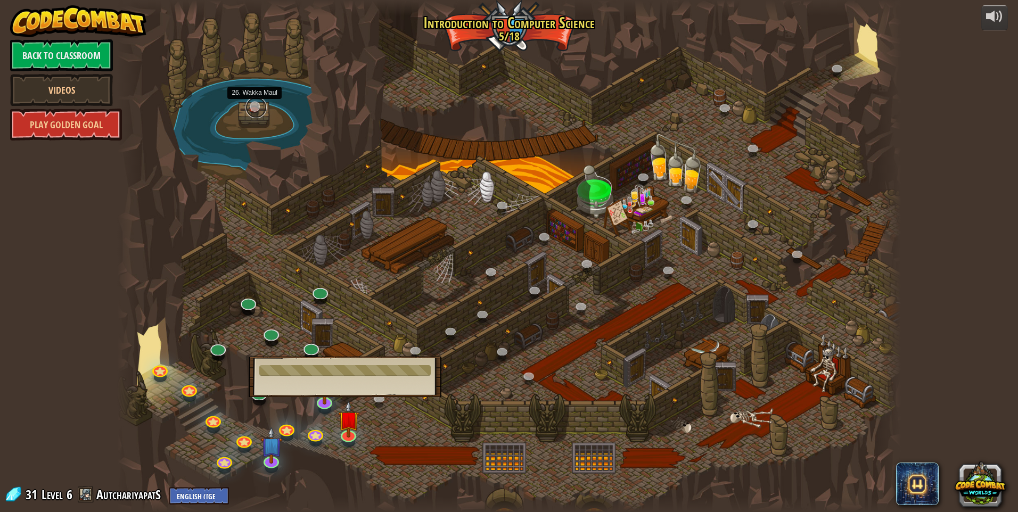
click at [251, 106] on link at bounding box center [255, 107] width 21 height 21
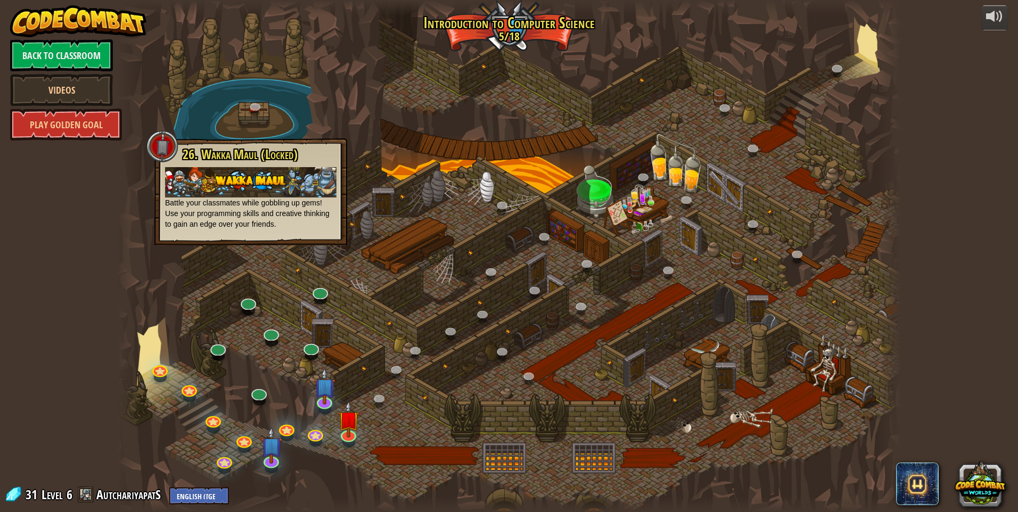
click at [335, 424] on div at bounding box center [509, 256] width 784 height 512
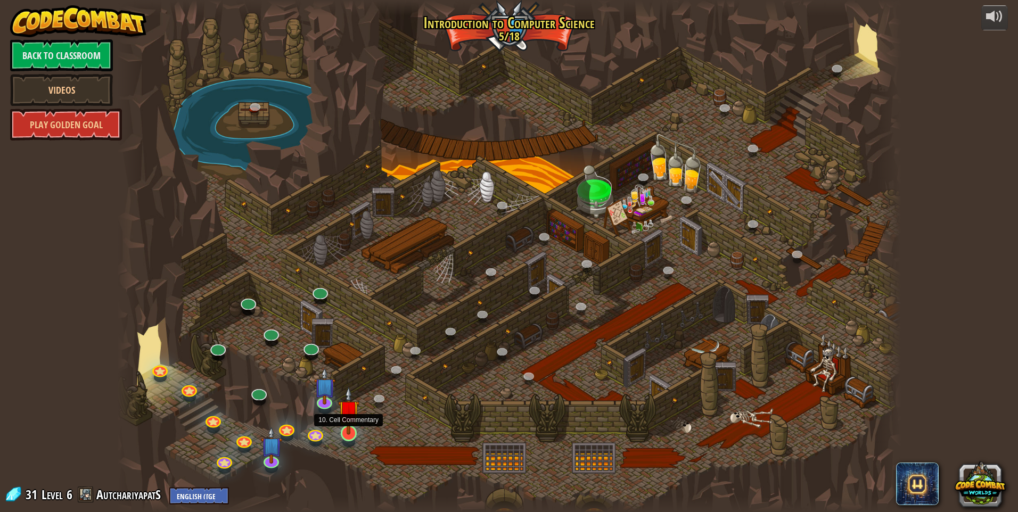
click at [355, 433] on img at bounding box center [348, 411] width 21 height 48
